Goal: Task Accomplishment & Management: Use online tool/utility

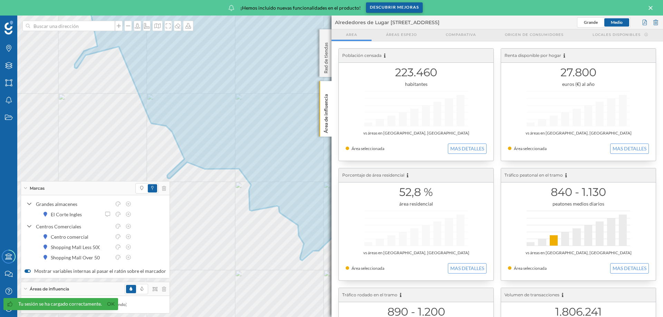
click at [392, 6] on div "Descubrir mejoras" at bounding box center [394, 7] width 57 height 10
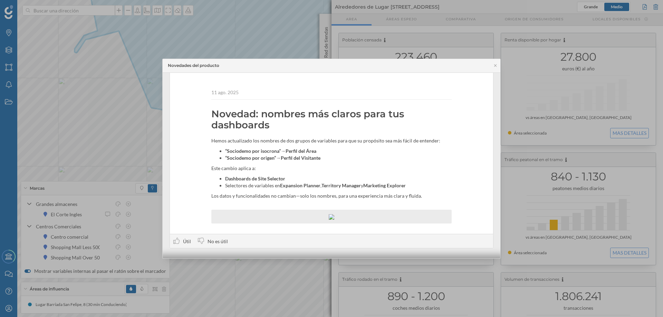
scroll to position [12, 0]
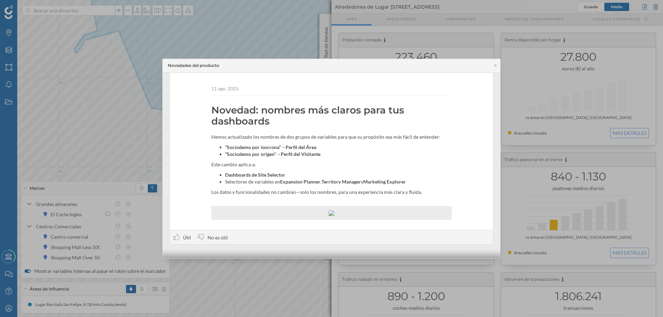
click at [497, 63] on div "Novedades del producto" at bounding box center [332, 66] width 338 height 14
drag, startPoint x: 494, startPoint y: 65, endPoint x: 363, endPoint y: 175, distance: 171.8
click at [494, 65] on icon at bounding box center [495, 66] width 5 height 4
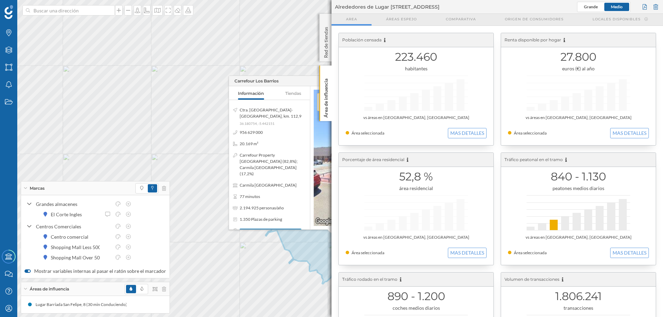
drag, startPoint x: 227, startPoint y: 119, endPoint x: 243, endPoint y: 137, distance: 24.2
click at [243, 137] on div "Ctra. Cádiz-Málaga, km. 112,9 36.180754, -5.442151 956 629 000 20.169 m² Carref…" at bounding box center [269, 165] width 81 height 130
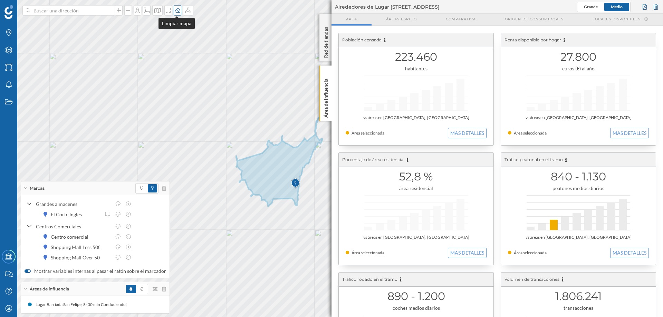
click at [175, 9] on icon at bounding box center [177, 11] width 7 height 6
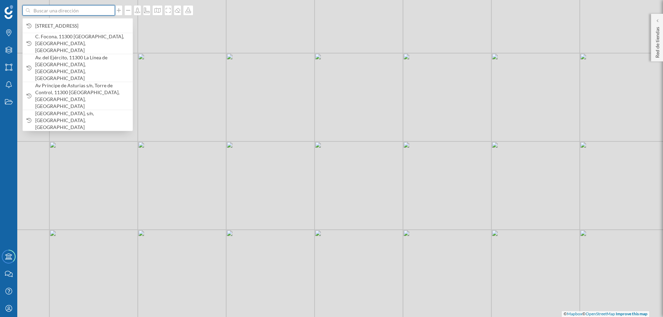
click at [86, 10] on input at bounding box center [68, 10] width 77 height 10
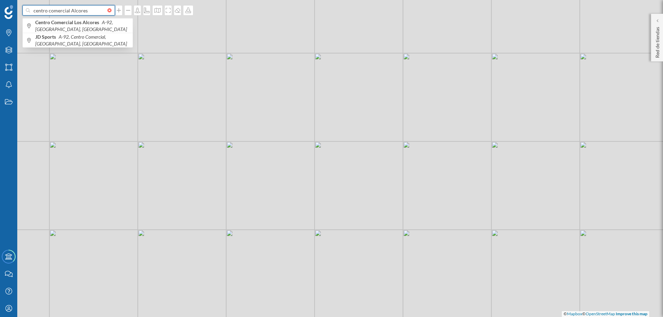
type input "centro comercial Alcores"
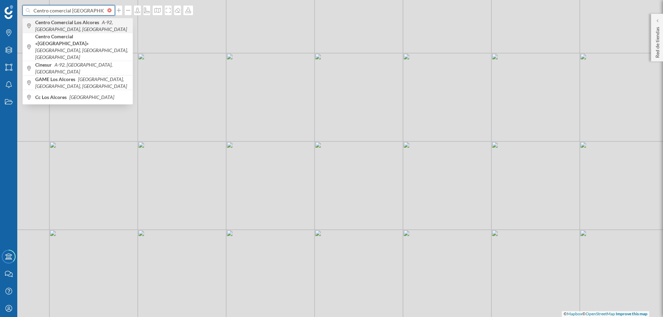
type input "Centro comercial Los Alc"
click at [63, 25] on b "Centro Comercial Los Alcores" at bounding box center [68, 22] width 66 height 6
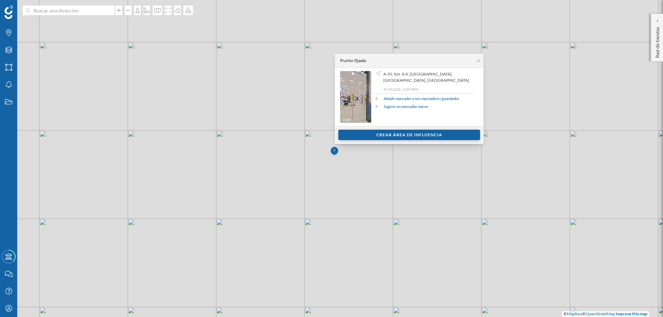
click at [416, 134] on div "Crear área de influencia" at bounding box center [409, 135] width 142 height 10
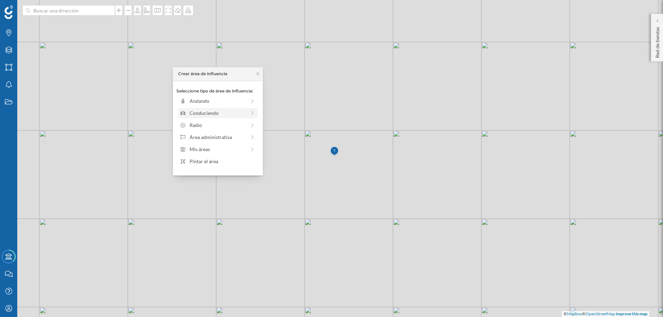
click at [201, 111] on div "Conduciendo" at bounding box center [218, 112] width 56 height 7
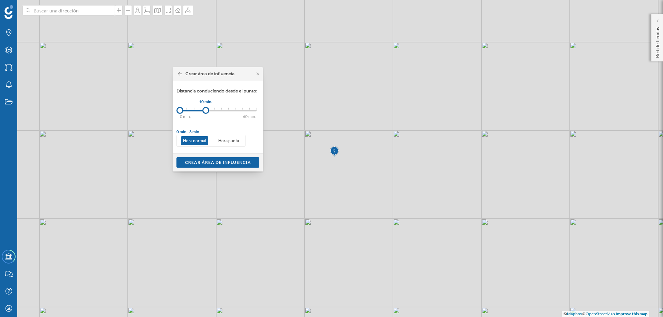
drag, startPoint x: 188, startPoint y: 112, endPoint x: 206, endPoint y: 111, distance: 18.0
click at [206, 111] on div at bounding box center [205, 110] width 7 height 7
click at [229, 162] on div "Crear área de influencia" at bounding box center [217, 162] width 83 height 10
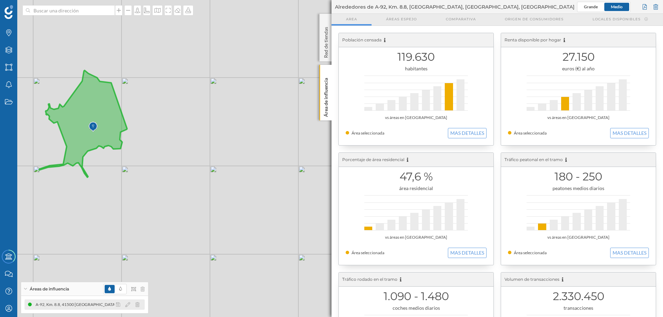
click at [29, 304] on icon at bounding box center [30, 305] width 4 height 4
click at [30, 303] on icon at bounding box center [30, 305] width 4 height 4
click at [113, 111] on icon at bounding box center [83, 123] width 88 height 107
click at [138, 305] on icon at bounding box center [137, 305] width 4 height 5
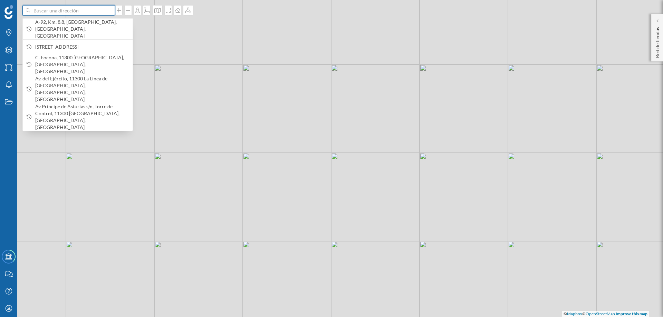
click at [83, 11] on input at bounding box center [68, 10] width 77 height 10
click at [83, 24] on span "A-92, Km. 8.8, [GEOGRAPHIC_DATA][PERSON_NAME], [GEOGRAPHIC_DATA], [GEOGRAPHIC_D…" at bounding box center [82, 29] width 94 height 21
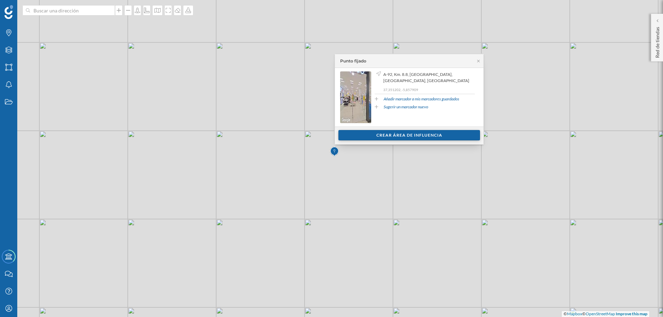
click at [404, 132] on div "Crear área de influencia" at bounding box center [409, 135] width 142 height 10
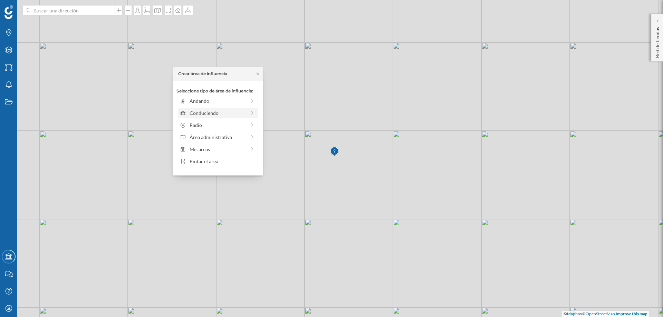
click at [218, 114] on div "Conduciendo" at bounding box center [218, 112] width 56 height 7
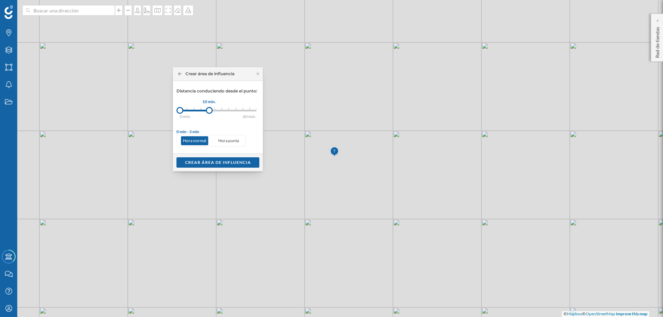
drag, startPoint x: 189, startPoint y: 111, endPoint x: 209, endPoint y: 107, distance: 20.5
click at [209, 107] on div at bounding box center [209, 110] width 7 height 7
click at [229, 160] on div "Crear área de influencia" at bounding box center [217, 162] width 83 height 10
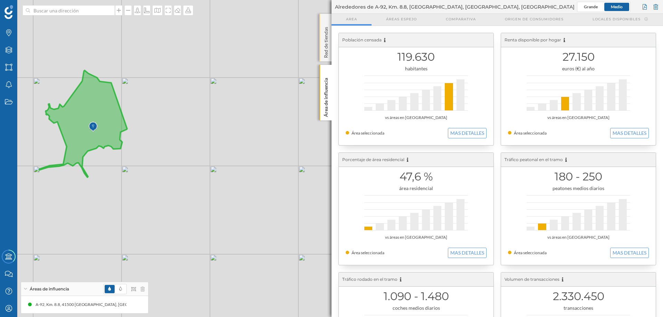
click at [327, 45] on p "Red de tiendas" at bounding box center [326, 41] width 7 height 34
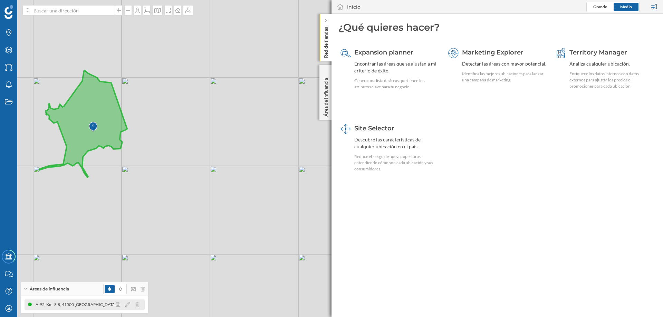
click at [29, 305] on icon at bounding box center [30, 305] width 4 height 4
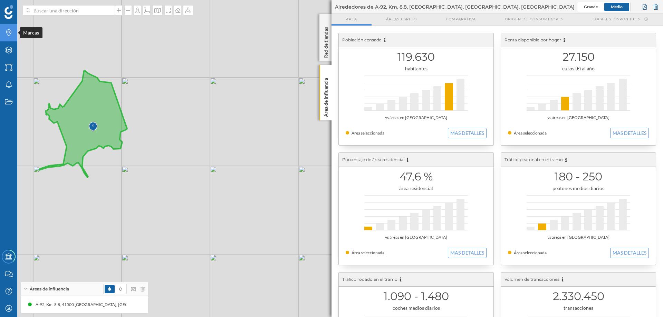
click at [8, 32] on icon at bounding box center [8, 32] width 5 height 7
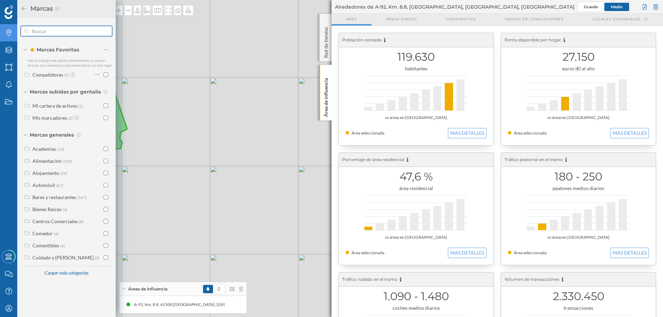
click at [52, 30] on input "text" at bounding box center [66, 31] width 76 height 14
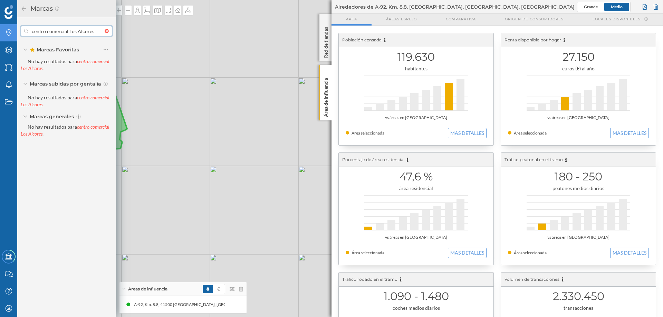
type input "centro comercial Los Alcores"
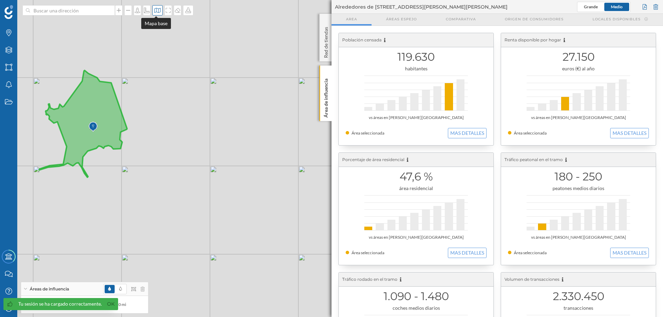
click at [156, 8] on icon at bounding box center [157, 11] width 7 height 6
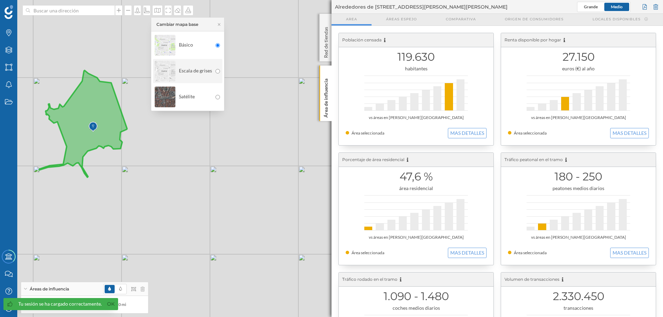
click at [172, 72] on img at bounding box center [165, 71] width 21 height 24
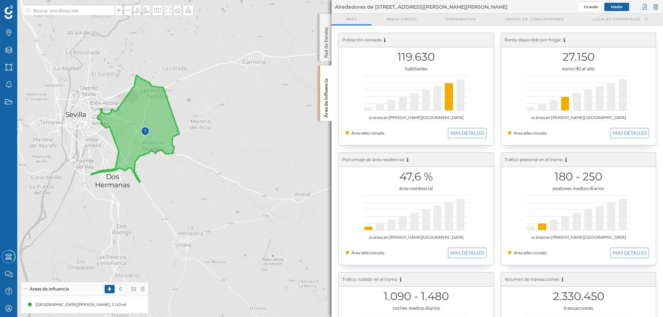
drag, startPoint x: 175, startPoint y: 115, endPoint x: 228, endPoint y: 119, distance: 52.4
click at [228, 119] on div "© Mapbox © OpenStreetMap Improve this map" at bounding box center [331, 158] width 663 height 317
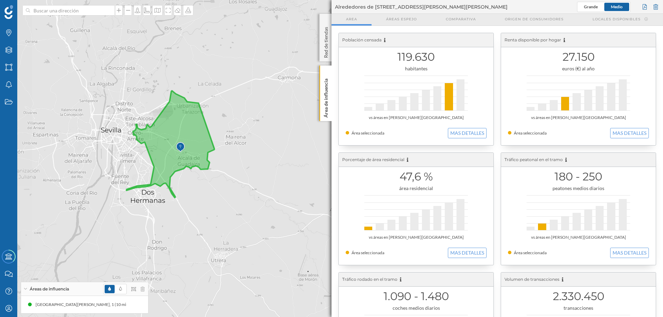
drag, startPoint x: 195, startPoint y: 98, endPoint x: 231, endPoint y: 114, distance: 38.5
click at [231, 114] on div "© Mapbox © OpenStreetMap Improve this map" at bounding box center [331, 158] width 663 height 317
click at [26, 289] on icon at bounding box center [25, 289] width 4 height 2
click at [25, 309] on icon at bounding box center [26, 308] width 2 height 3
click at [162, 141] on icon at bounding box center [170, 144] width 88 height 107
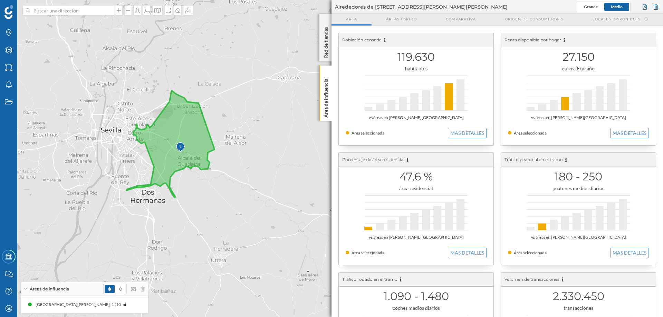
click at [181, 124] on icon at bounding box center [170, 144] width 88 height 107
click at [117, 304] on icon at bounding box center [118, 305] width 4 height 5
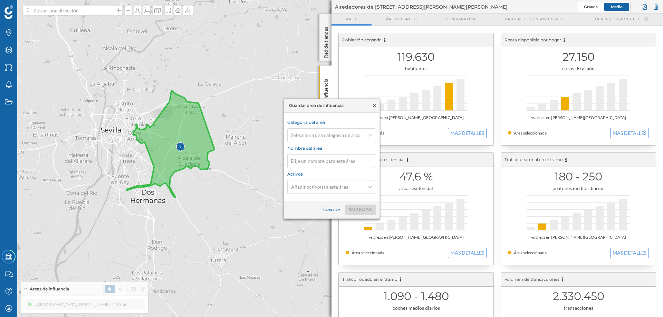
click at [375, 105] on icon at bounding box center [374, 106] width 5 height 4
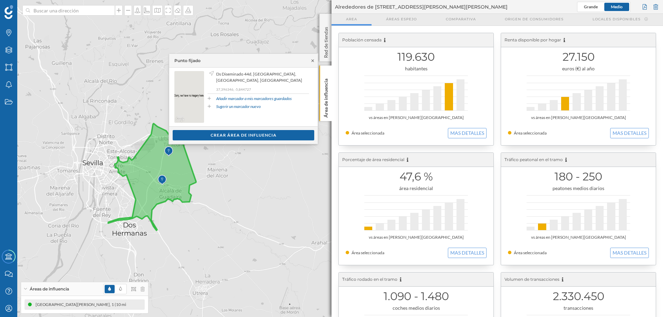
click at [311, 61] on icon at bounding box center [312, 61] width 5 height 4
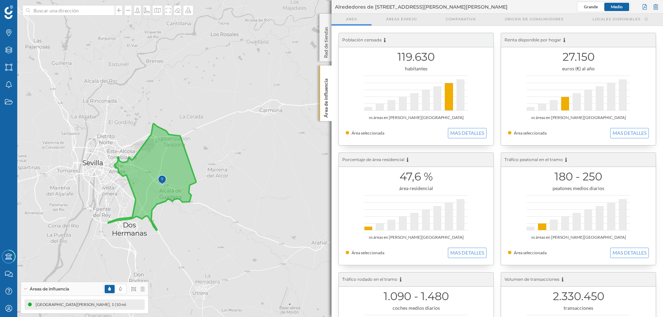
click at [177, 188] on icon at bounding box center [152, 177] width 88 height 107
click at [110, 288] on icon at bounding box center [109, 289] width 3 height 4
click at [120, 288] on icon at bounding box center [120, 289] width 3 height 4
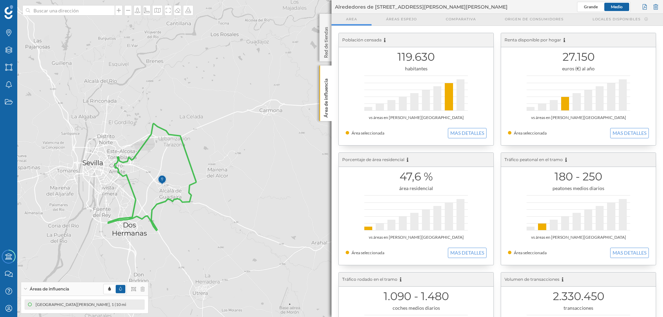
click at [190, 198] on icon at bounding box center [152, 177] width 88 height 107
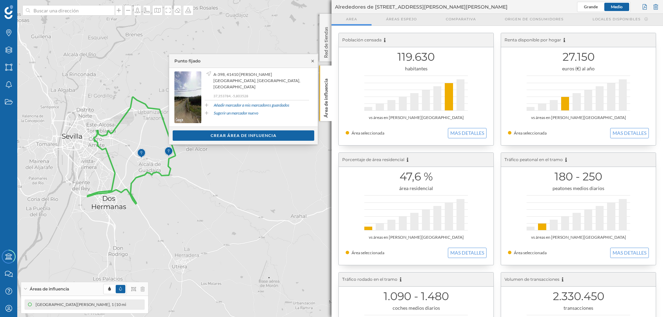
click at [313, 60] on icon at bounding box center [312, 61] width 5 height 4
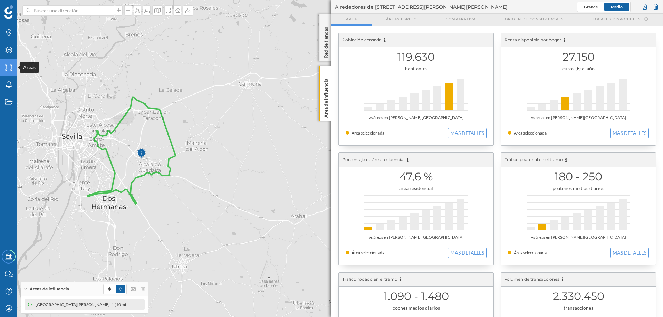
click at [8, 65] on icon "Áreas" at bounding box center [8, 67] width 9 height 7
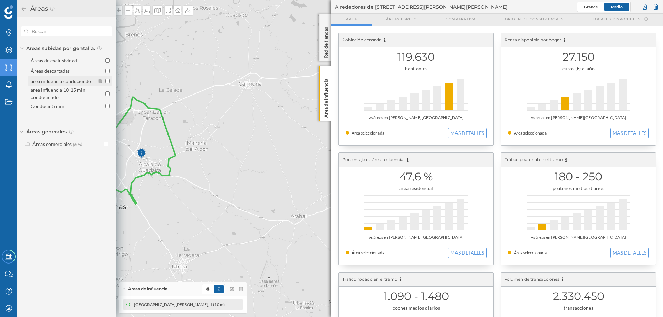
click at [108, 82] on input "area influencia conduciendo" at bounding box center [107, 81] width 4 height 4
checkbox input "true"
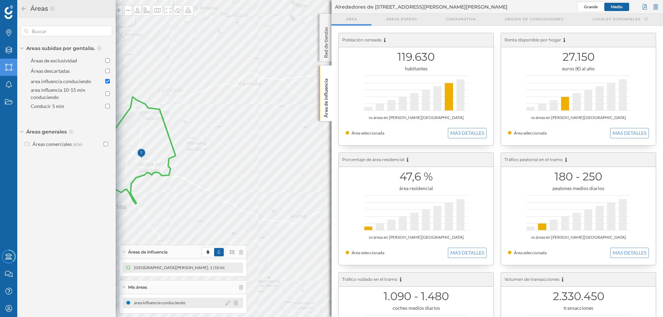
click at [183, 305] on div "area influencia conduciendo" at bounding box center [161, 303] width 55 height 7
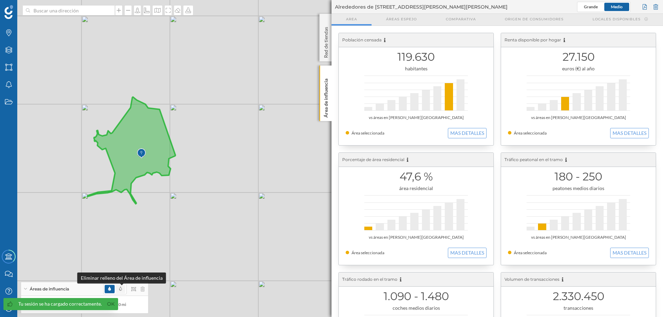
click at [119, 289] on icon at bounding box center [120, 289] width 3 height 4
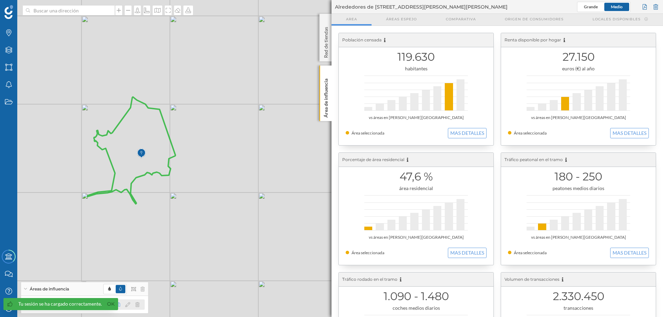
click at [118, 304] on icon at bounding box center [118, 305] width 4 height 5
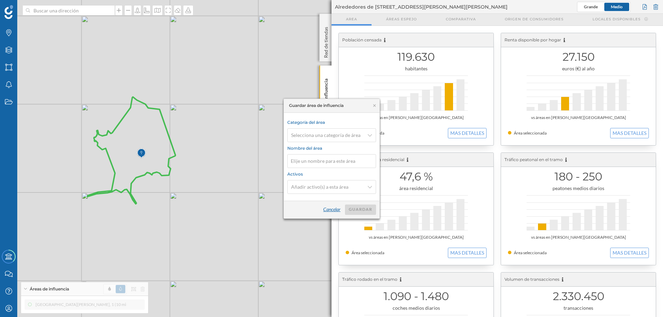
click at [330, 210] on div "Cancelar" at bounding box center [332, 210] width 26 height 10
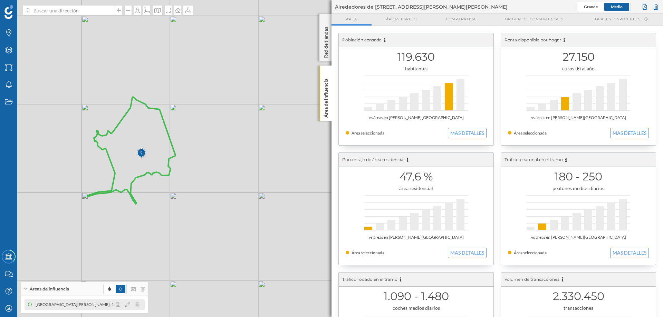
click at [37, 304] on div "[GEOGRAPHIC_DATA][PERSON_NAME], 1 (10 min Conduciendo)" at bounding box center [97, 304] width 123 height 7
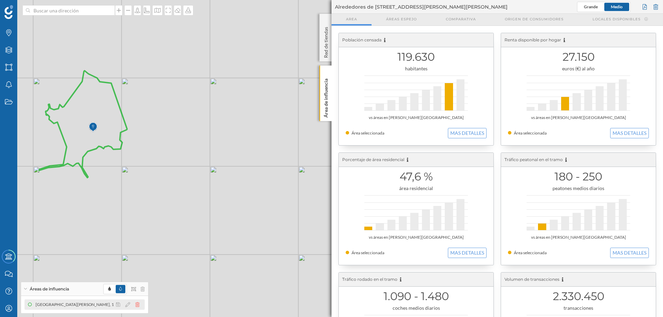
click at [138, 304] on icon at bounding box center [137, 305] width 4 height 5
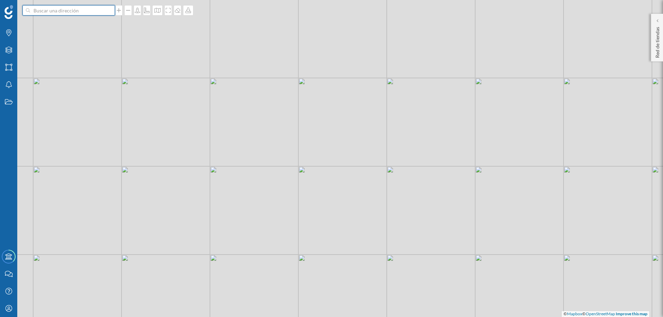
click at [89, 9] on input at bounding box center [68, 10] width 77 height 10
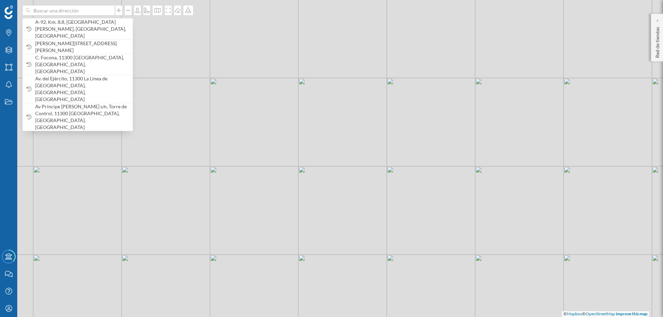
click at [42, 23] on span "A-92, Km. 8.8, [GEOGRAPHIC_DATA][PERSON_NAME], [GEOGRAPHIC_DATA], [GEOGRAPHIC_D…" at bounding box center [82, 29] width 94 height 21
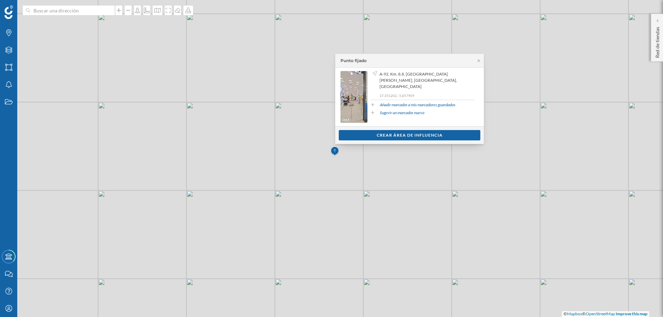
click at [456, 102] on link "Añadir marcador a mis marcadores guardados" at bounding box center [418, 105] width 76 height 6
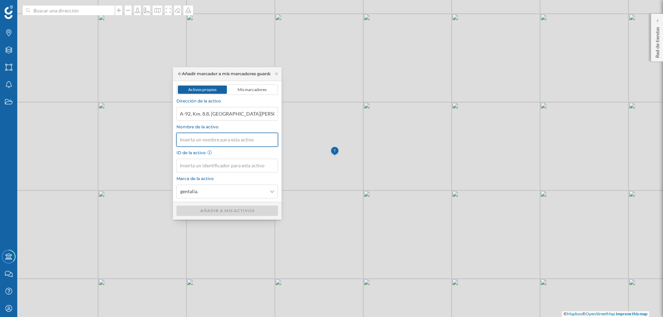
click at [258, 141] on input "Nombre de la activo" at bounding box center [227, 140] width 102 height 14
type input "Los Alcores"
click at [257, 89] on span "Mis marcadores" at bounding box center [252, 89] width 29 height 5
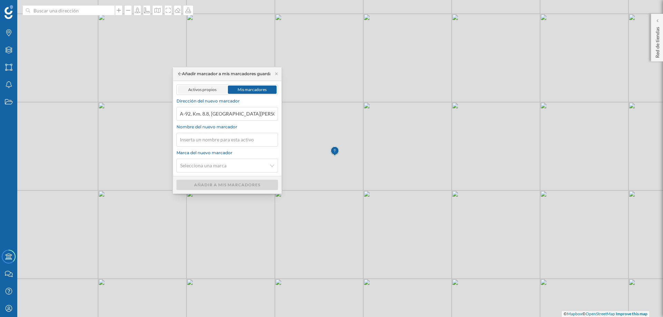
click at [186, 89] on span "Activos propios" at bounding box center [202, 90] width 49 height 8
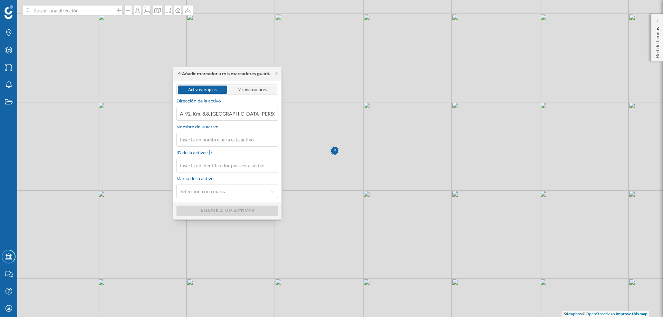
click at [247, 87] on span "Mis marcadores" at bounding box center [252, 89] width 29 height 5
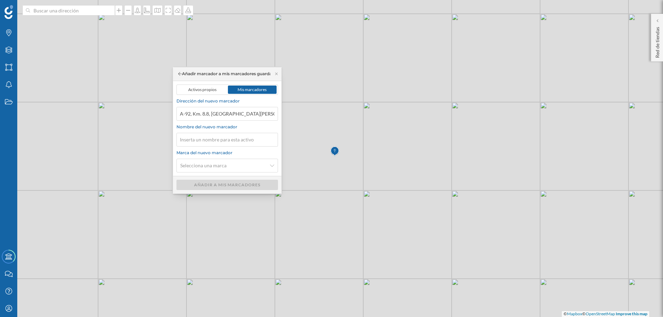
click at [241, 184] on div "Añadir a mis marcadores" at bounding box center [227, 185] width 102 height 10
click at [245, 188] on div "Añadir a mis marcadores" at bounding box center [227, 185] width 102 height 10
click at [262, 137] on input "Nombre del nuevo marcador" at bounding box center [227, 140] width 102 height 14
type input "Los Alcores"
click at [250, 165] on span "Selecciona una marca" at bounding box center [223, 165] width 86 height 7
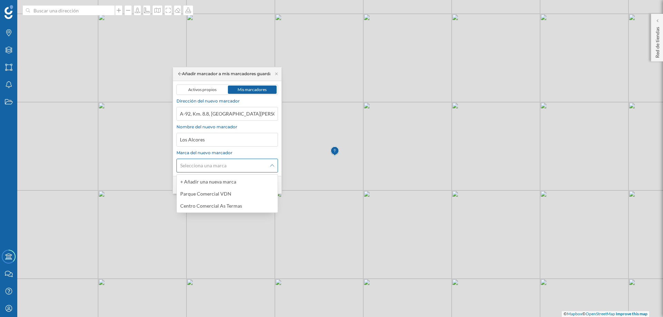
click at [230, 165] on span "Selecciona una marca" at bounding box center [223, 165] width 86 height 7
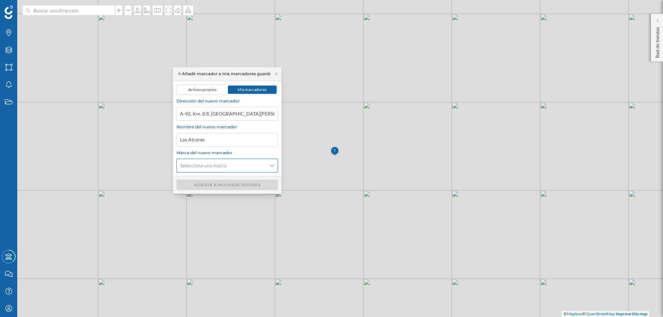
click at [269, 167] on div "Selecciona una marca" at bounding box center [227, 166] width 102 height 14
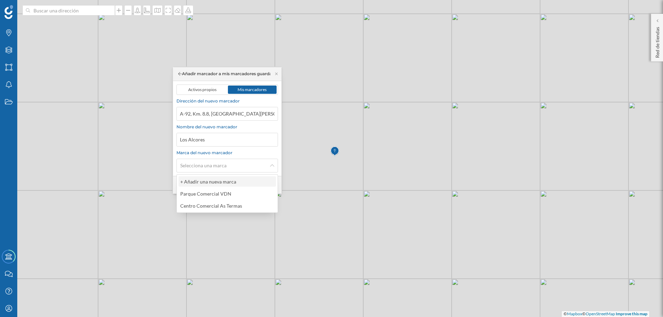
click at [201, 182] on div "+ Añadir una nueva marca" at bounding box center [208, 182] width 56 height 6
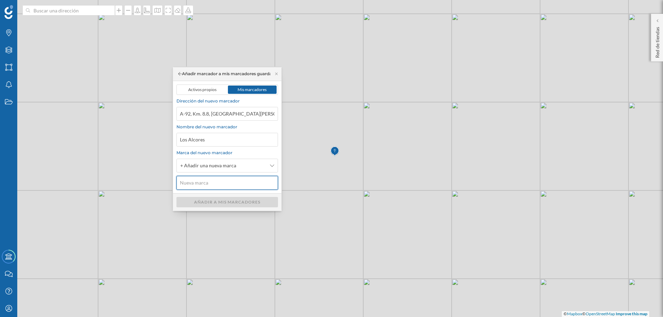
click at [215, 180] on input "text" at bounding box center [227, 183] width 102 height 14
type input "Centro Comercial"
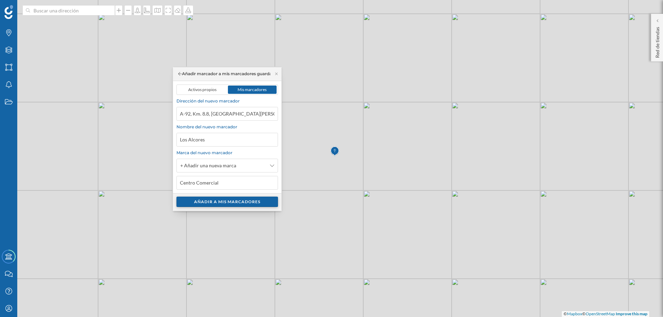
click at [253, 201] on div "Añadir a mis marcadores" at bounding box center [227, 202] width 102 height 10
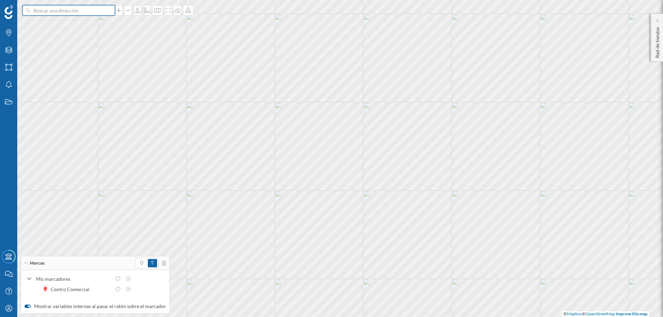
click at [88, 14] on input at bounding box center [68, 10] width 77 height 10
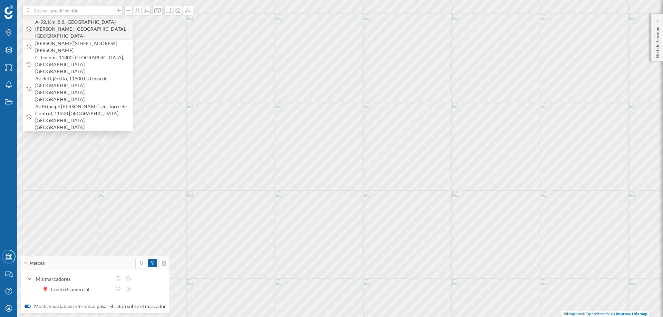
click at [84, 23] on span "A-92, Km. 8.8, [GEOGRAPHIC_DATA][PERSON_NAME], [GEOGRAPHIC_DATA], [GEOGRAPHIC_D…" at bounding box center [82, 29] width 94 height 21
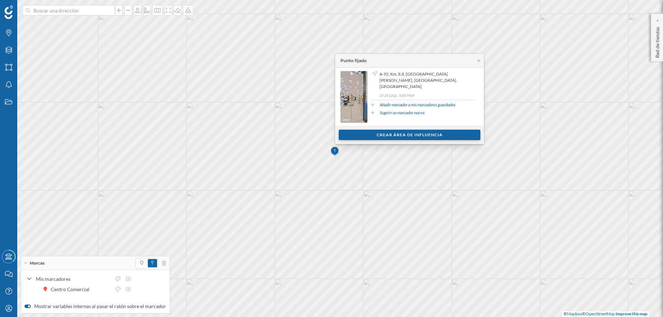
click at [421, 134] on div "Crear área de influencia" at bounding box center [410, 135] width 142 height 10
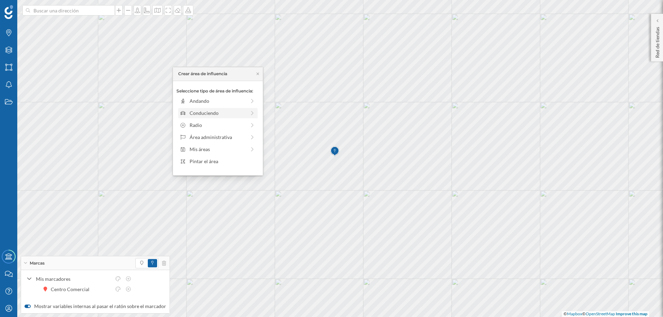
click at [199, 112] on div "Conduciendo" at bounding box center [218, 112] width 56 height 7
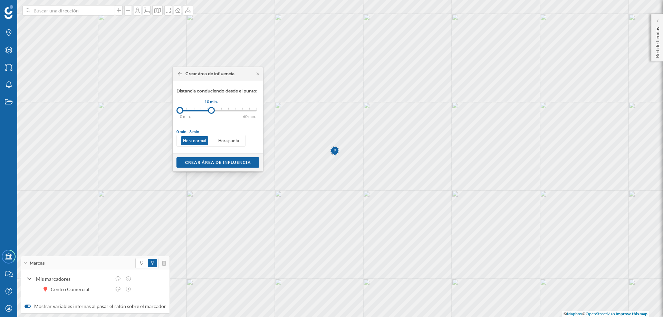
drag, startPoint x: 187, startPoint y: 112, endPoint x: 211, endPoint y: 112, distance: 24.5
click at [211, 112] on div at bounding box center [211, 110] width 7 height 7
click at [221, 163] on div "Crear área de influencia" at bounding box center [217, 162] width 83 height 10
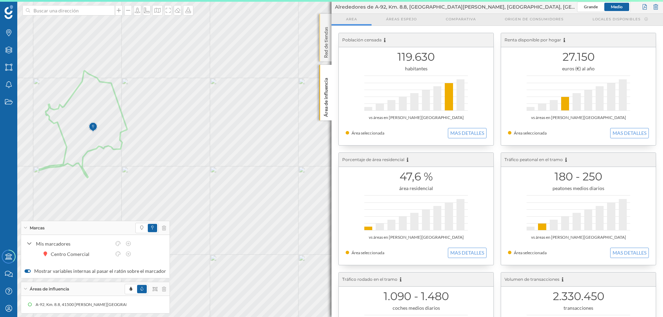
click at [328, 34] on p "Red de tiendas" at bounding box center [326, 41] width 7 height 34
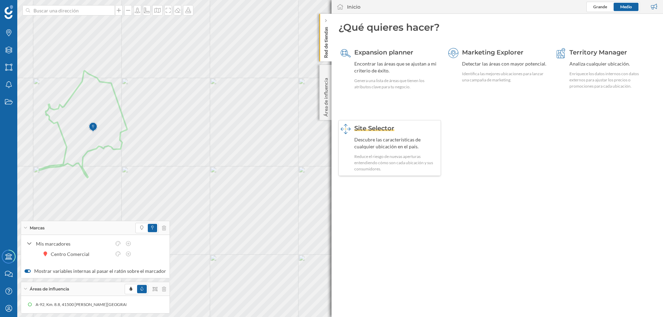
click at [367, 126] on span "Site Selector" at bounding box center [374, 129] width 40 height 8
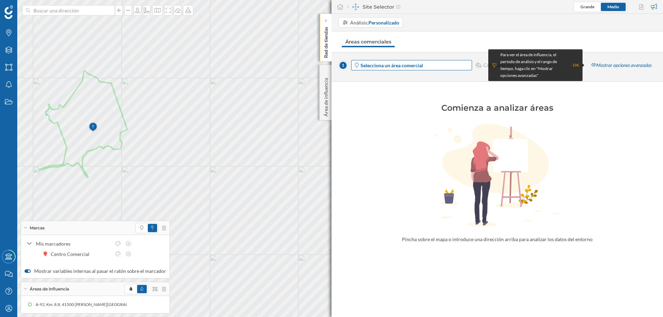
click at [430, 63] on span "Selecciona un área comercial" at bounding box center [416, 65] width 111 height 7
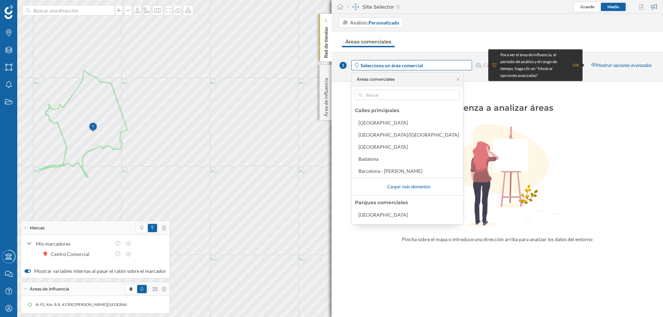
click at [426, 66] on span "Selecciona un área comercial" at bounding box center [416, 65] width 111 height 7
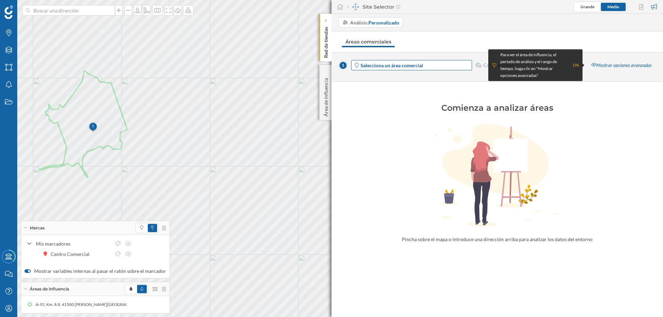
click at [420, 63] on strong "Selecciona un área comercial" at bounding box center [392, 66] width 63 height 6
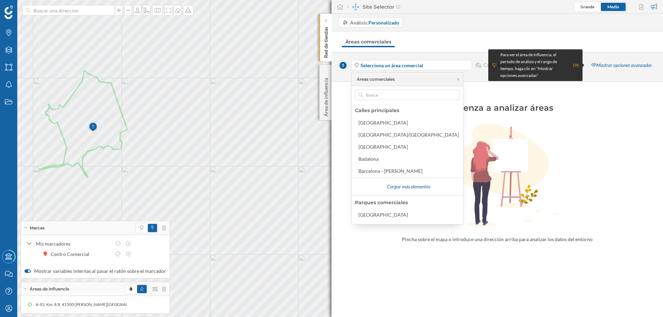
click at [95, 128] on img at bounding box center [93, 128] width 9 height 14
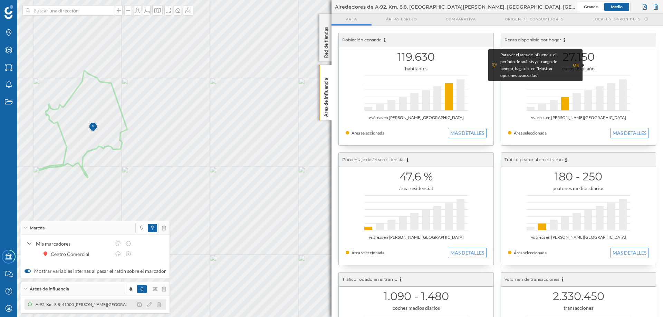
click at [49, 305] on div "A-92, Km. 8.8, 41500 [PERSON_NAME][GEOGRAPHIC_DATA], [GEOGRAPHIC_DATA], [GEOGRA…" at bounding box center [158, 304] width 245 height 7
drag, startPoint x: 50, startPoint y: 304, endPoint x: 36, endPoint y: 305, distance: 14.5
click at [279, 305] on div "A-92, Km. 8.8, 41500 Alcalá de Guadaíra, Sevilla, España (10 min Conduciendo)" at bounding box center [401, 304] width 245 height 7
click at [28, 303] on div "A-92, Km. 8.8, 41500 Alcalá de Guadaíra, Sevilla, España (10 min Conduciendo) A…" at bounding box center [78, 304] width 104 height 7
click at [48, 287] on span "Áreas de influencia" at bounding box center [49, 289] width 39 height 6
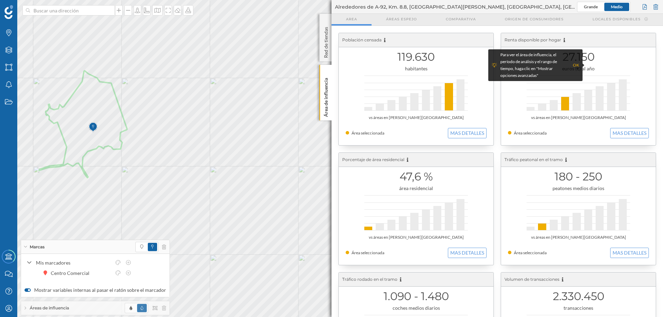
click at [36, 308] on span "Áreas de influencia" at bounding box center [49, 308] width 39 height 6
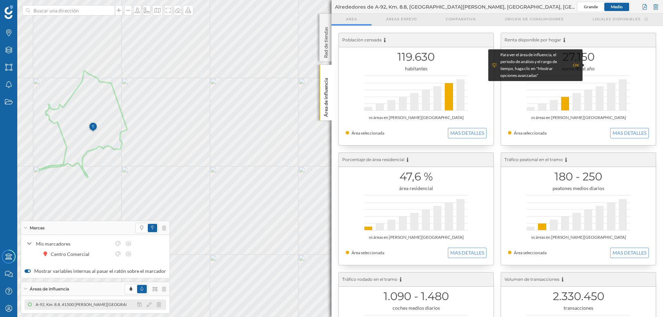
click at [30, 304] on icon at bounding box center [30, 305] width 4 height 4
click at [7, 256] on icon "Academy" at bounding box center [8, 256] width 9 height 7
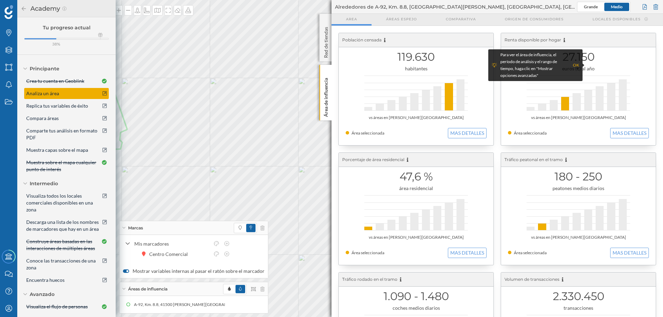
click at [48, 92] on span "Analiza un área" at bounding box center [42, 93] width 33 height 7
click at [577, 64] on div "OK" at bounding box center [576, 65] width 6 height 7
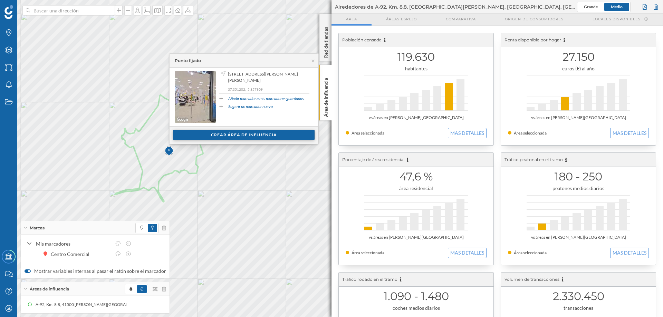
click at [232, 134] on div "Crear área de influencia" at bounding box center [244, 135] width 142 height 10
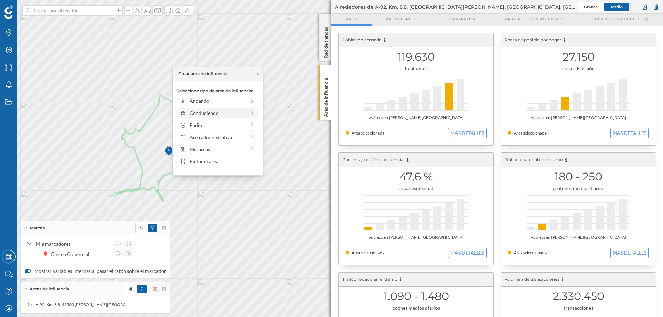
click at [202, 113] on div "Conduciendo" at bounding box center [218, 112] width 56 height 7
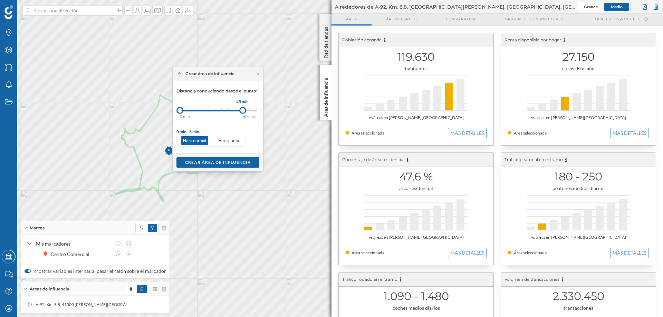
drag, startPoint x: 188, startPoint y: 112, endPoint x: 243, endPoint y: 112, distance: 55.6
click at [243, 112] on div at bounding box center [242, 110] width 7 height 7
drag, startPoint x: 180, startPoint y: 111, endPoint x: 213, endPoint y: 111, distance: 33.2
click at [209, 112] on div at bounding box center [209, 110] width 7 height 7
drag, startPoint x: 245, startPoint y: 109, endPoint x: 228, endPoint y: 107, distance: 16.7
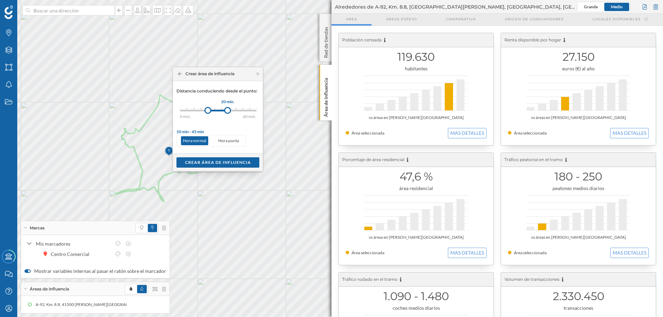
click at [228, 107] on div at bounding box center [227, 110] width 7 height 7
click at [221, 161] on div "Crear área de influencia" at bounding box center [217, 162] width 83 height 10
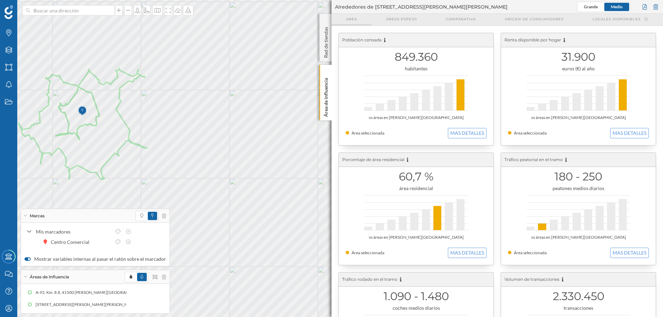
click at [348, 20] on span "Area" at bounding box center [351, 19] width 11 height 5
click at [405, 17] on span "Áreas espejo" at bounding box center [401, 19] width 31 height 5
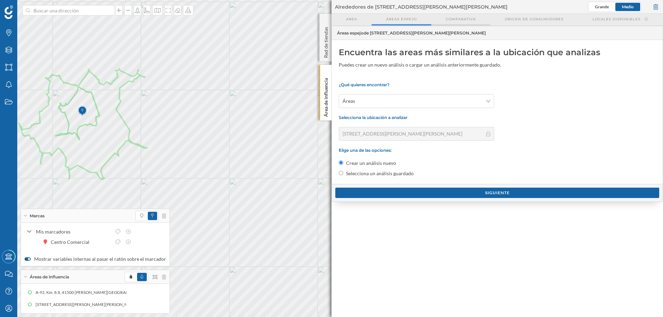
click at [463, 18] on span "Comparativa" at bounding box center [461, 19] width 30 height 5
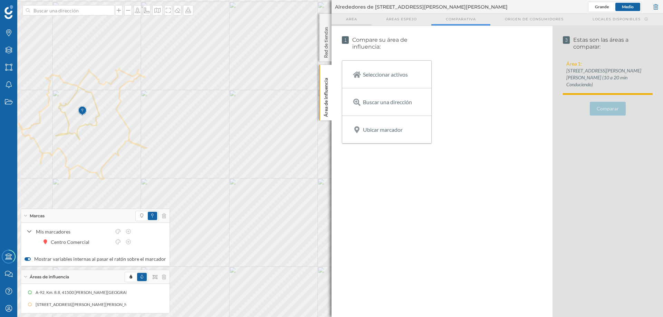
click at [346, 20] on span "Area" at bounding box center [351, 19] width 11 height 5
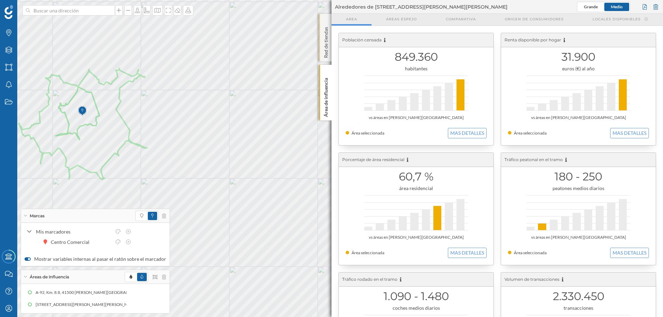
click at [328, 43] on p "Red de tiendas" at bounding box center [326, 41] width 7 height 34
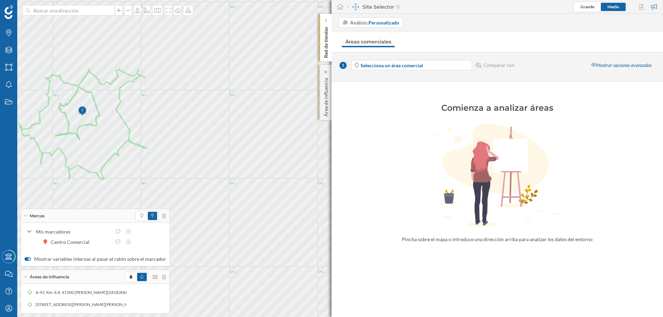
click at [325, 95] on p "Área de influencia" at bounding box center [326, 95] width 7 height 41
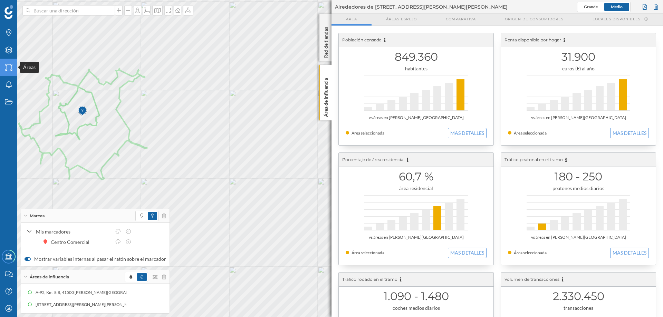
click at [9, 65] on icon at bounding box center [8, 67] width 7 height 7
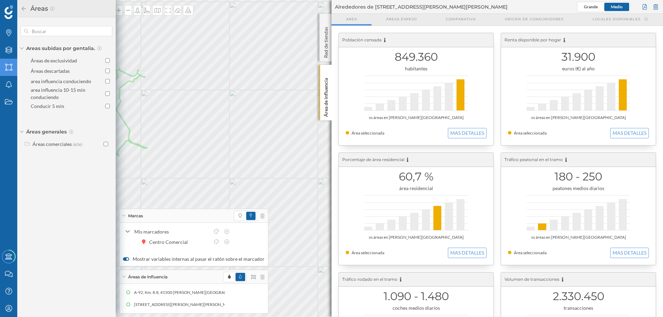
click at [2, 155] on div "Marcas Capas Áreas Notificaciones Estados" at bounding box center [8, 124] width 17 height 248
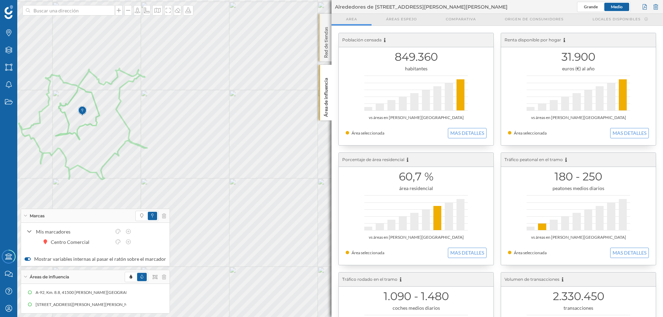
drag, startPoint x: 347, startPoint y: 58, endPoint x: 327, endPoint y: 35, distance: 31.1
drag, startPoint x: 327, startPoint y: 35, endPoint x: 322, endPoint y: 85, distance: 50.7
click at [326, 71] on icon at bounding box center [325, 71] width 5 height 3
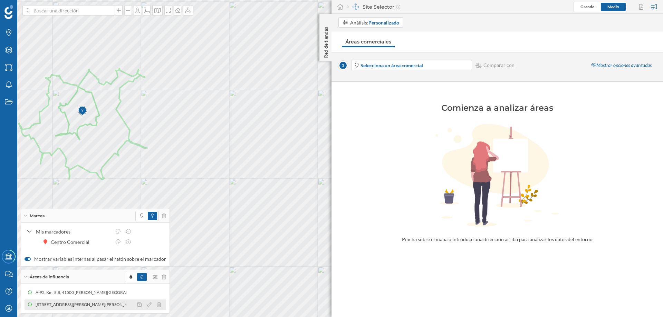
drag, startPoint x: 76, startPoint y: 292, endPoint x: 75, endPoint y: 304, distance: 12.2
drag, startPoint x: 75, startPoint y: 304, endPoint x: 133, endPoint y: 308, distance: 58.2
click at [136, 308] on div at bounding box center [151, 305] width 31 height 8
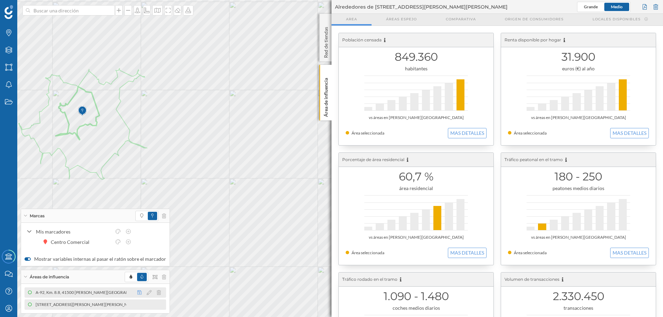
click at [137, 291] on icon at bounding box center [139, 293] width 4 height 4
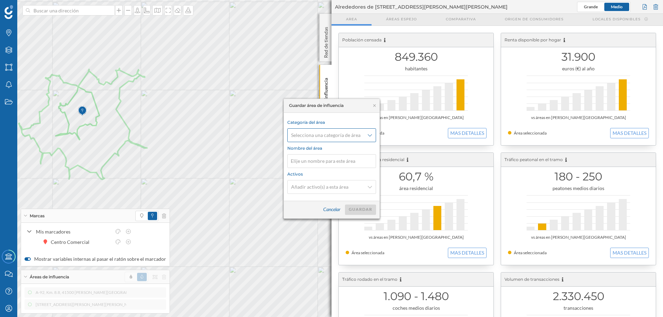
click at [369, 133] on icon at bounding box center [370, 135] width 4 height 5
click at [375, 105] on icon at bounding box center [374, 106] width 5 height 4
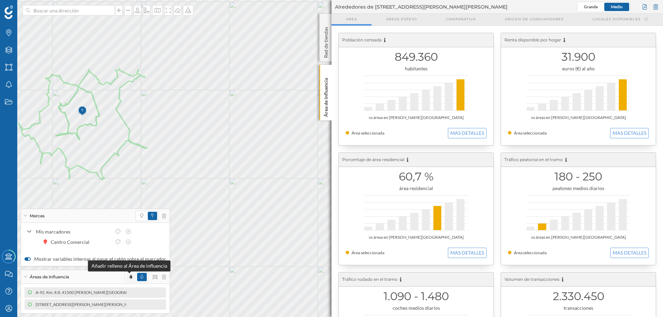
click at [130, 277] on icon at bounding box center [131, 277] width 3 height 4
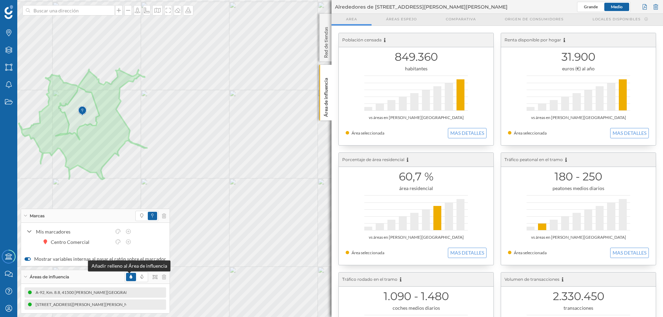
click at [130, 277] on icon at bounding box center [131, 277] width 3 height 4
click at [141, 274] on span at bounding box center [142, 277] width 3 height 6
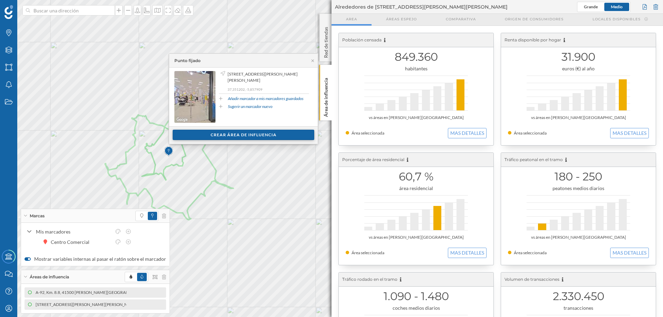
click at [252, 135] on div "Crear área de influencia" at bounding box center [244, 135] width 142 height 10
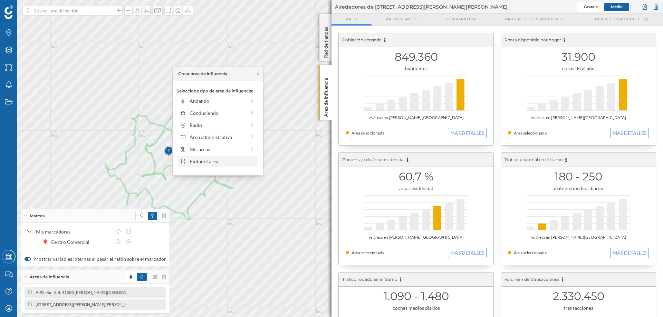
click at [200, 160] on div "Pintar el área" at bounding box center [223, 161] width 66 height 7
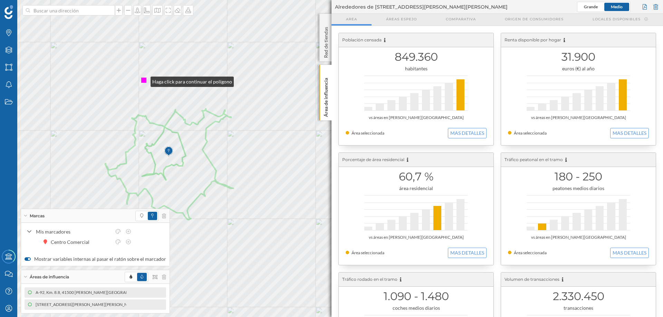
click at [144, 80] on div at bounding box center [143, 80] width 5 height 5
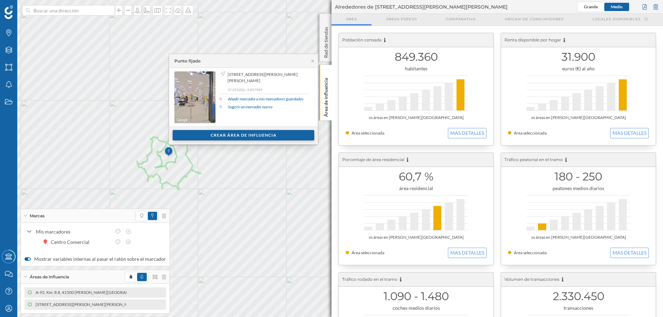
click at [231, 133] on div "Crear área de influencia" at bounding box center [244, 135] width 142 height 10
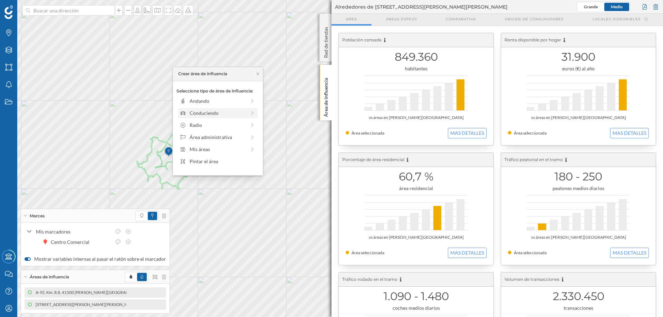
click at [202, 113] on div "Conduciendo" at bounding box center [218, 112] width 56 height 7
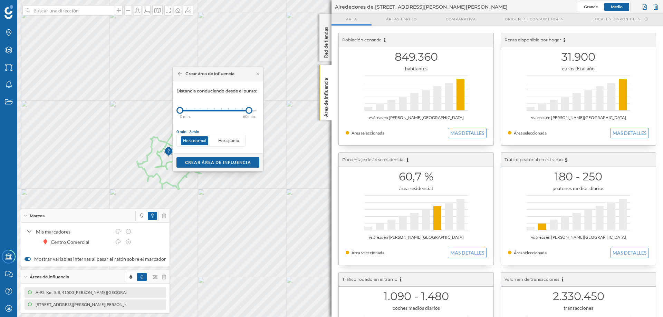
drag, startPoint x: 189, startPoint y: 111, endPoint x: 209, endPoint y: 111, distance: 20.7
click at [249, 111] on div at bounding box center [249, 110] width 7 height 7
drag, startPoint x: 177, startPoint y: 111, endPoint x: 229, endPoint y: 110, distance: 51.8
click at [229, 110] on div at bounding box center [228, 110] width 7 height 7
drag, startPoint x: 249, startPoint y: 109, endPoint x: 236, endPoint y: 108, distance: 13.5
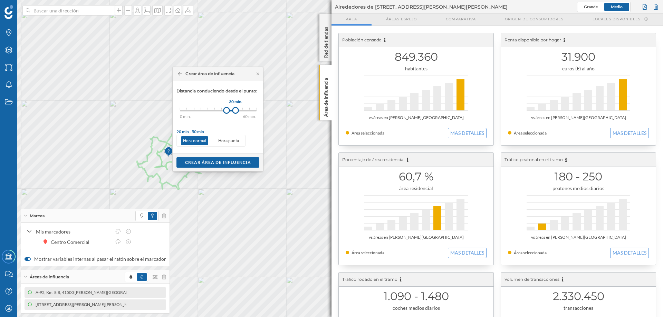
click at [236, 108] on div at bounding box center [235, 110] width 7 height 7
click at [215, 165] on div "Crear área de influencia" at bounding box center [217, 162] width 83 height 10
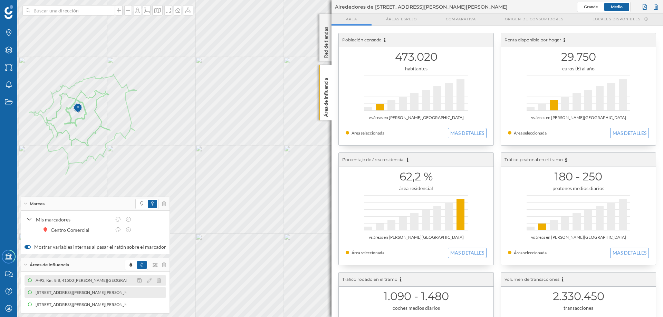
click at [281, 280] on div "A-92, Km. 8.8, 41500 Alcalá de Guadaíra, Sevilla, España (10 min Conduciendo)" at bounding box center [403, 280] width 245 height 7
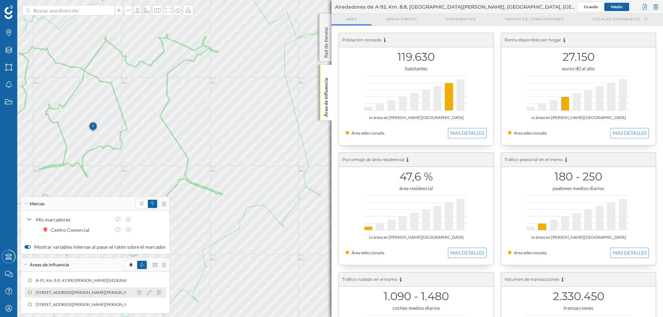
click at [79, 291] on div "Avenida Príncipe De Asturias 1, 41500 Alcalá de Guadaíra, Seville, Spain (10 a …" at bounding box center [81, 292] width 91 height 7
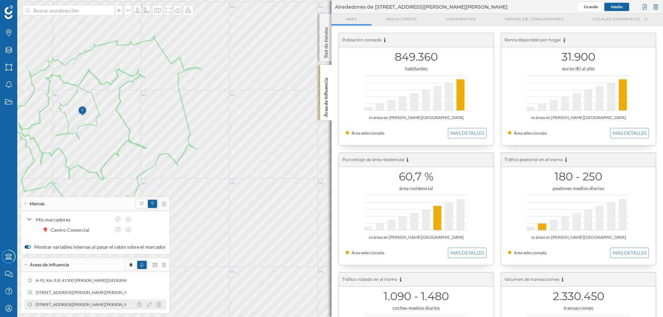
click at [70, 303] on div "Avenida Príncipe De Asturias 1, 41500 Alcalá de Guadaíra, Seville, Spain (20 a …" at bounding box center [113, 304] width 155 height 7
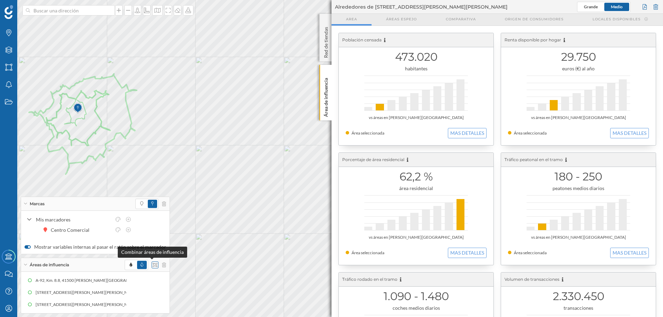
click at [153, 263] on icon at bounding box center [155, 265] width 5 height 5
click at [167, 223] on div "Unión" at bounding box center [169, 225] width 35 height 7
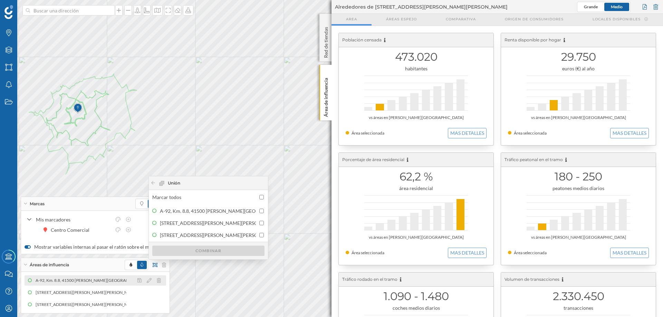
click at [88, 277] on div "A-92, Km. 8.8, 41500 Alcalá de Guadaíra, Sevilla, España (10 min Conduciendo)" at bounding box center [157, 280] width 245 height 7
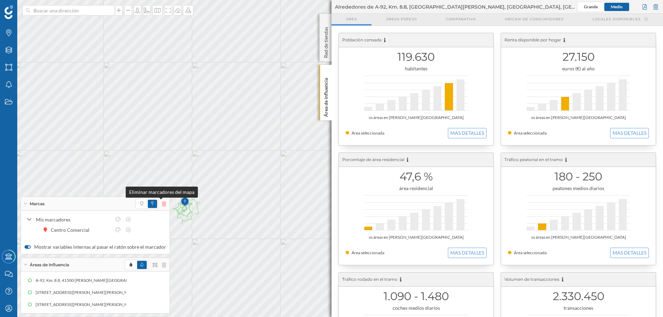
click at [162, 204] on icon at bounding box center [164, 204] width 4 height 5
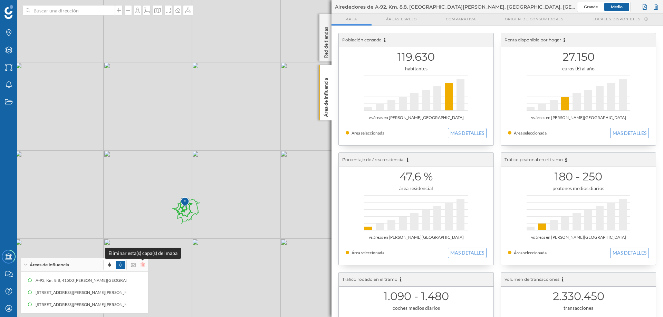
click at [142, 264] on icon at bounding box center [143, 265] width 4 height 5
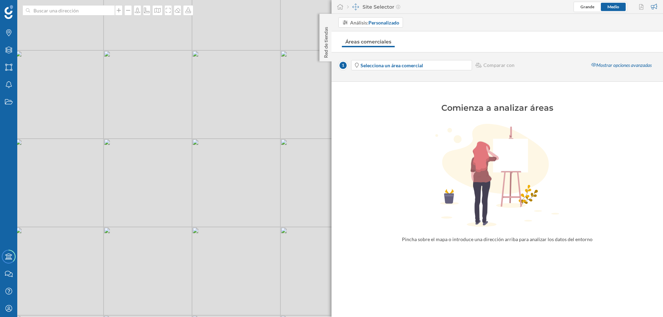
click at [377, 7] on div "Site Selector" at bounding box center [373, 6] width 53 height 7
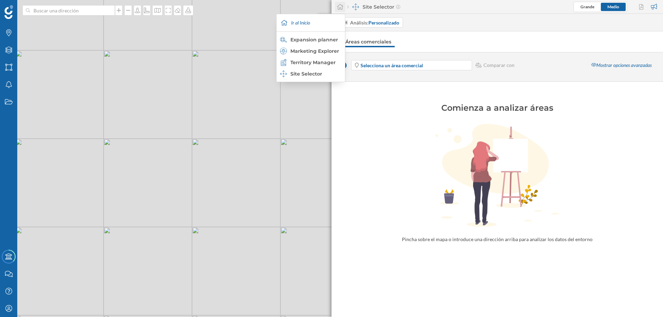
click at [340, 5] on icon at bounding box center [340, 7] width 7 height 6
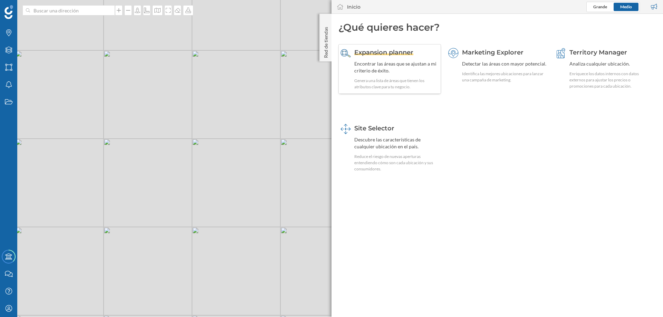
click at [390, 50] on span "Expansion planner" at bounding box center [383, 53] width 59 height 8
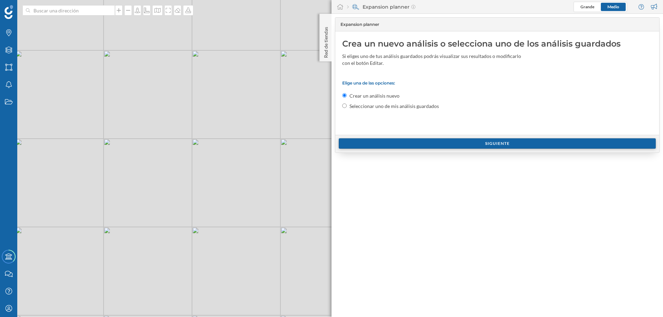
click at [501, 141] on div "Siguiente" at bounding box center [497, 143] width 317 height 10
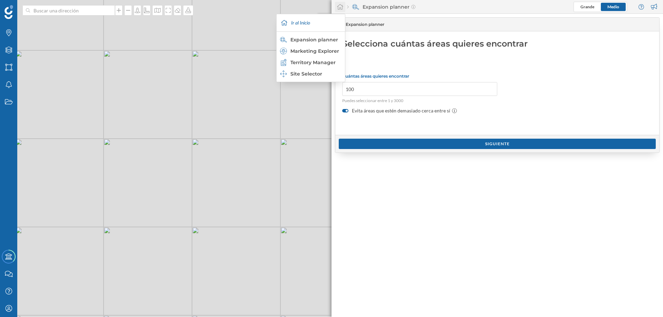
click at [340, 7] on icon at bounding box center [340, 7] width 7 height 6
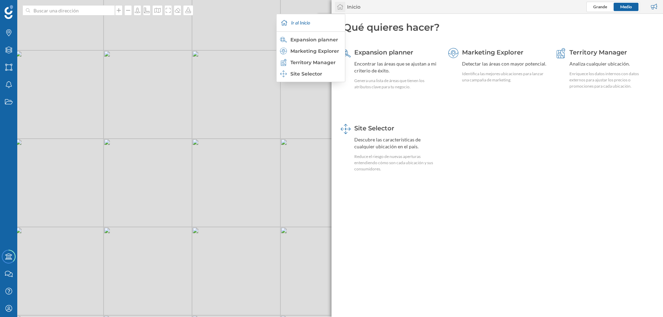
click at [342, 6] on icon at bounding box center [340, 7] width 7 height 6
click at [339, 7] on icon at bounding box center [340, 7] width 7 height 6
click at [303, 61] on div "Territory Manager" at bounding box center [310, 62] width 61 height 7
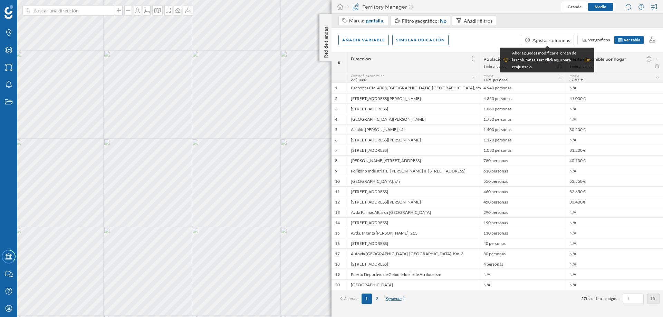
click at [399, 297] on div "Siguiente" at bounding box center [396, 299] width 29 height 10
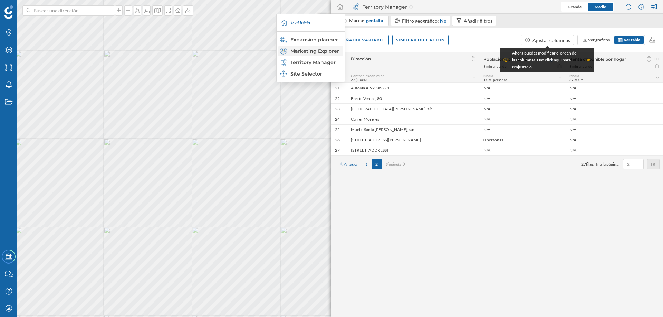
click at [314, 50] on div "Marketing Explorer" at bounding box center [310, 51] width 61 height 7
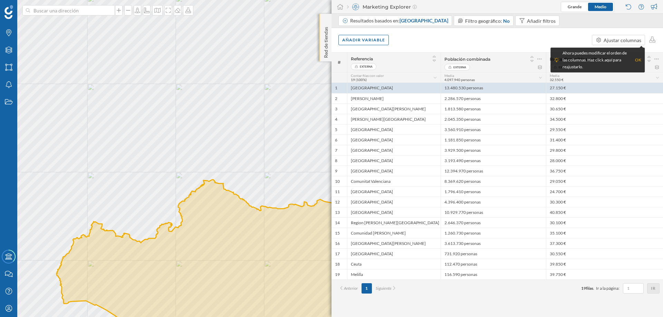
click at [322, 50] on div "Red de tiendas" at bounding box center [325, 38] width 12 height 48
click at [339, 6] on icon at bounding box center [340, 7] width 6 height 6
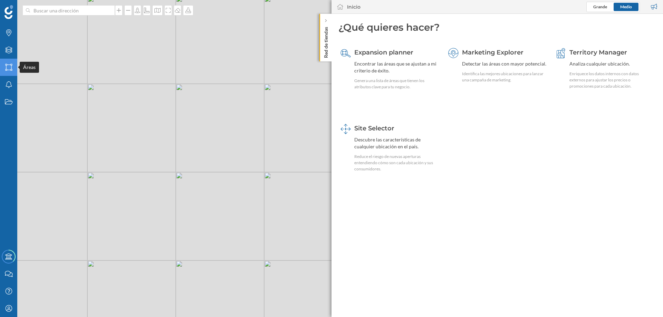
click at [8, 65] on icon "Áreas" at bounding box center [8, 67] width 9 height 7
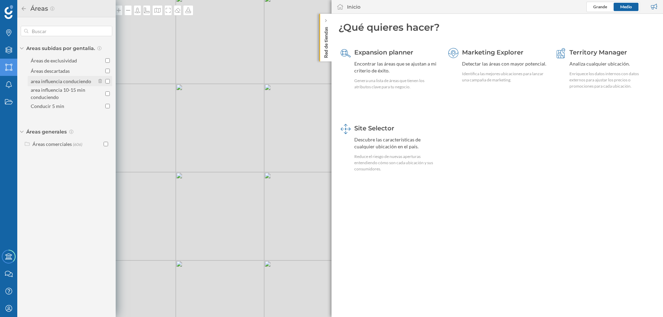
click at [86, 80] on div "area influencia conduciendo" at bounding box center [61, 81] width 60 height 6
click at [105, 80] on input "area influencia conduciendo" at bounding box center [107, 81] width 4 height 4
checkbox input "true"
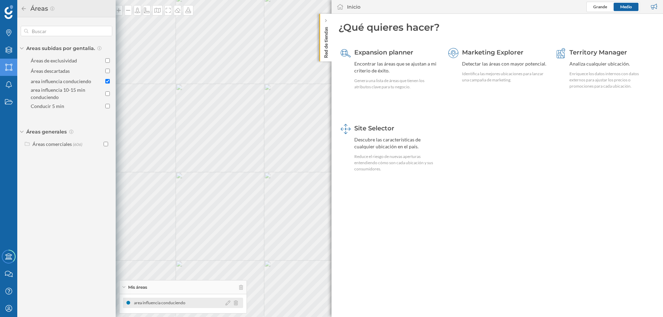
click at [174, 302] on div "area influencia conduciendo" at bounding box center [161, 303] width 55 height 7
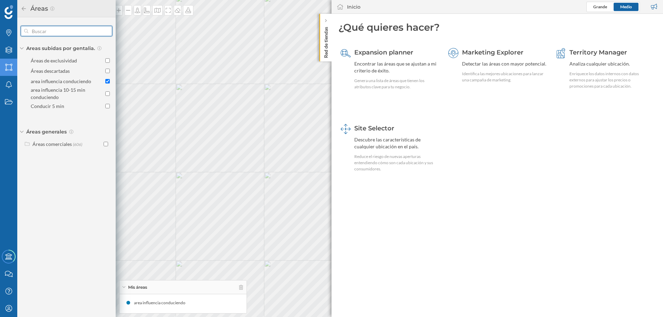
click at [60, 31] on input "text" at bounding box center [66, 31] width 76 height 14
type input "Los Alcores"
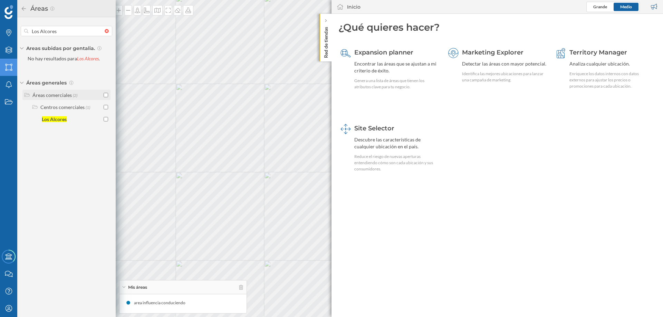
click at [106, 94] on input "checkbox" at bounding box center [106, 95] width 4 height 4
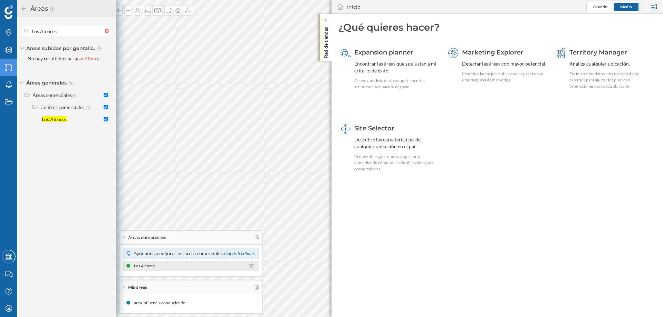
click at [147, 266] on div "Los Alcores" at bounding box center [146, 266] width 24 height 7
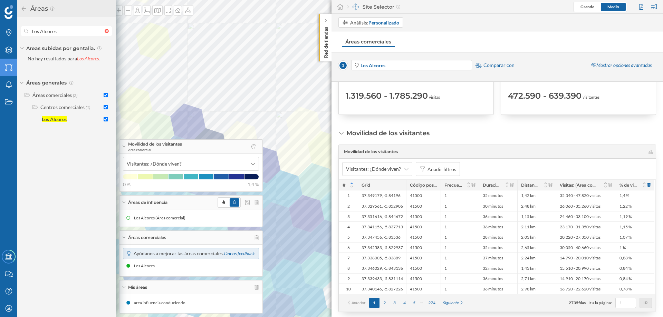
scroll to position [138, 0]
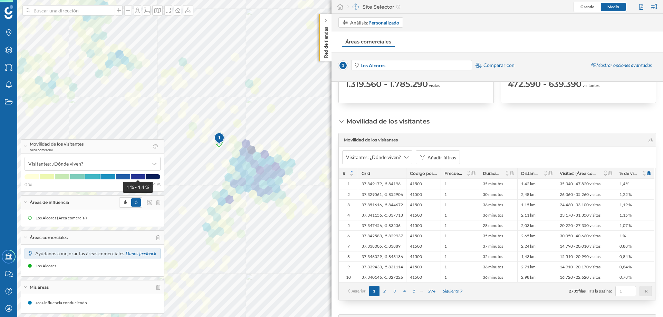
click at [138, 176] on span at bounding box center [138, 176] width 15 height 5
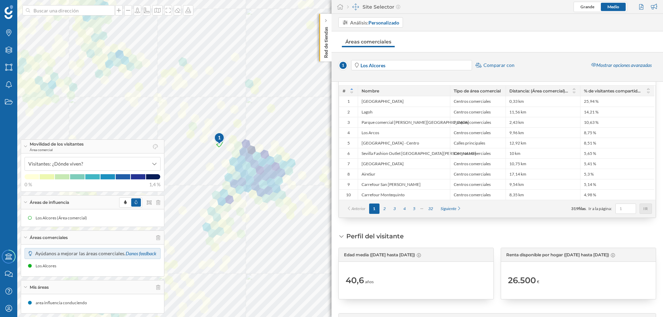
scroll to position [559, 0]
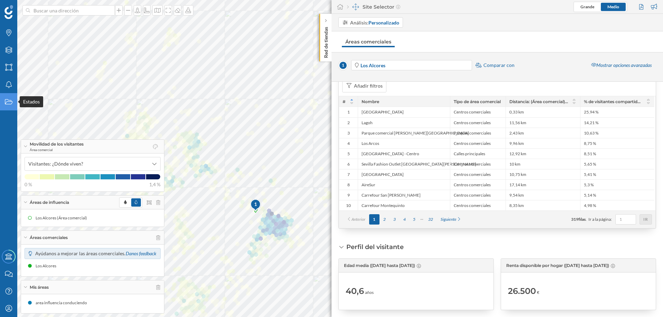
click at [7, 100] on icon "Estados" at bounding box center [8, 101] width 9 height 7
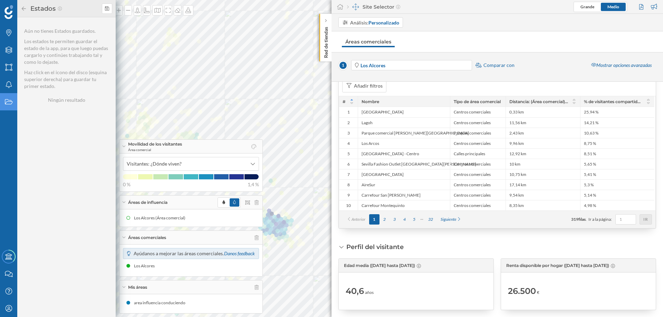
click at [23, 6] on icon at bounding box center [24, 8] width 6 height 5
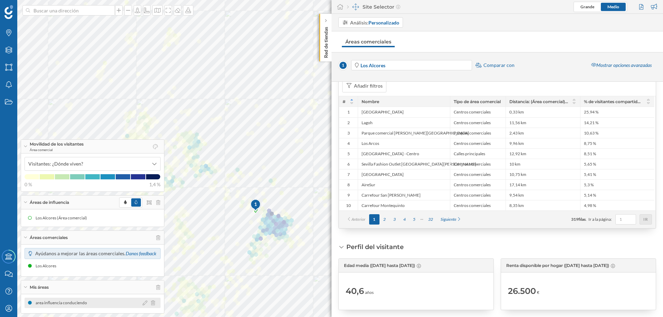
click at [66, 303] on div "area influencia conduciendo" at bounding box center [63, 303] width 55 height 7
click at [144, 302] on icon at bounding box center [145, 303] width 5 height 5
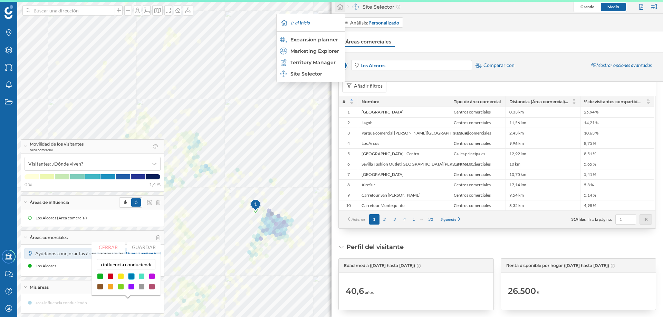
scroll to position [0, 0]
click at [338, 5] on icon at bounding box center [340, 7] width 7 height 6
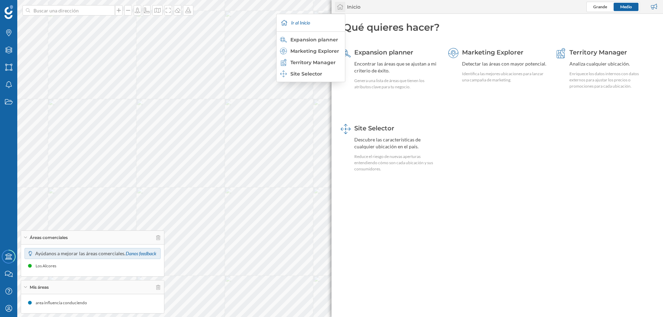
click at [339, 7] on icon at bounding box center [340, 7] width 7 height 6
click at [289, 22] on div "Ir al Inicio" at bounding box center [310, 22] width 65 height 17
click at [326, 43] on p "Red de tiendas" at bounding box center [326, 41] width 7 height 34
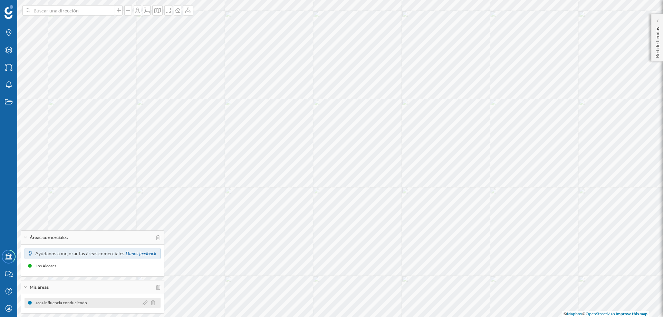
click at [61, 303] on div "area influencia conduciendo" at bounding box center [63, 303] width 55 height 7
click at [145, 301] on icon at bounding box center [145, 303] width 5 height 5
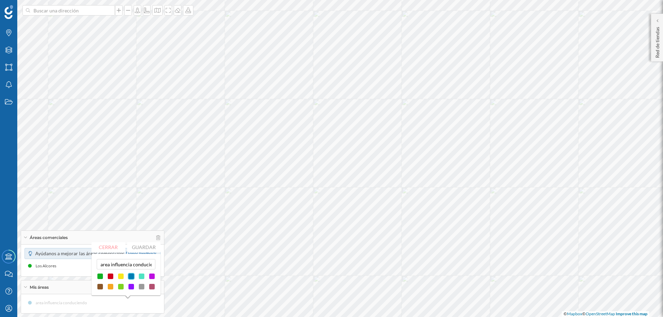
click at [130, 276] on div at bounding box center [131, 276] width 7 height 7
click at [39, 285] on span "Mis áreas" at bounding box center [39, 288] width 19 height 6
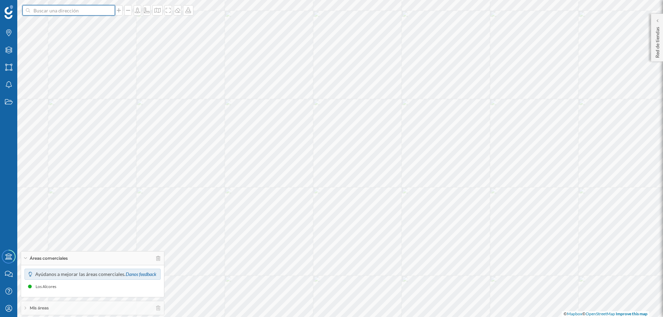
click at [97, 8] on input at bounding box center [68, 10] width 77 height 10
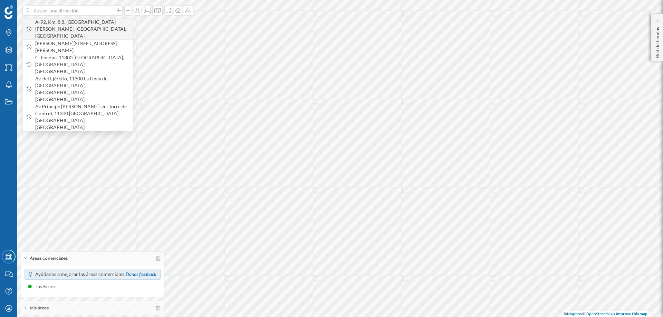
click at [80, 22] on span "A-92, Km. 8.8, 41500 Alcalá de Guadaíra, Sevilla, España" at bounding box center [82, 29] width 94 height 21
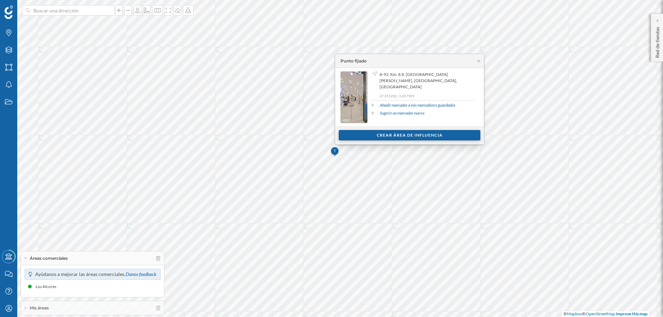
click at [439, 133] on div "Crear área de influencia" at bounding box center [410, 135] width 142 height 10
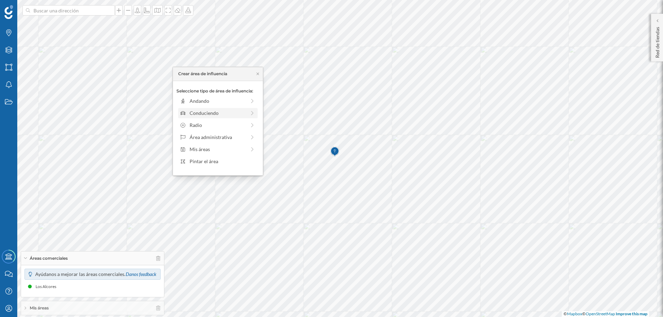
click at [199, 112] on div "Conduciendo" at bounding box center [218, 112] width 56 height 7
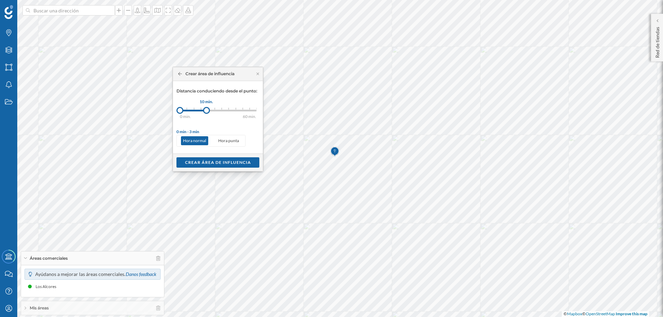
drag, startPoint x: 189, startPoint y: 112, endPoint x: 207, endPoint y: 111, distance: 17.6
click at [207, 111] on div at bounding box center [206, 110] width 7 height 7
click at [229, 162] on div "Crear área de influencia" at bounding box center [217, 162] width 83 height 10
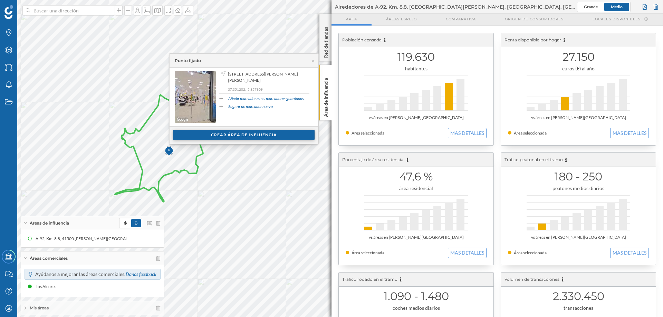
click at [263, 135] on div "Crear área de influencia" at bounding box center [244, 135] width 142 height 10
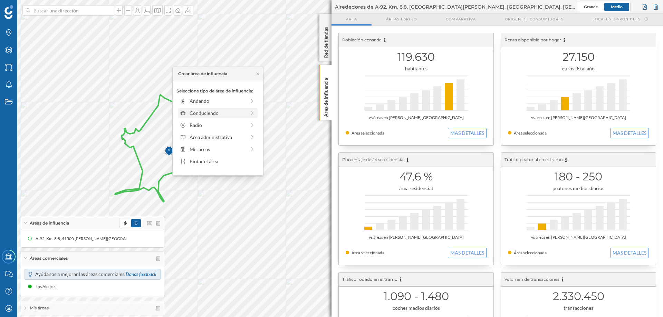
click at [201, 113] on div "Conduciendo" at bounding box center [218, 112] width 56 height 7
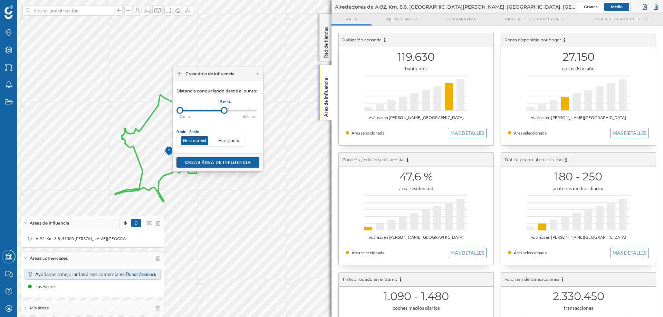
drag, startPoint x: 186, startPoint y: 110, endPoint x: 234, endPoint y: 110, distance: 47.7
click at [228, 110] on div at bounding box center [224, 110] width 7 height 7
drag, startPoint x: 179, startPoint y: 108, endPoint x: 207, endPoint y: 109, distance: 28.0
click at [207, 109] on div at bounding box center [206, 110] width 7 height 7
drag, startPoint x: 237, startPoint y: 108, endPoint x: 229, endPoint y: 108, distance: 8.0
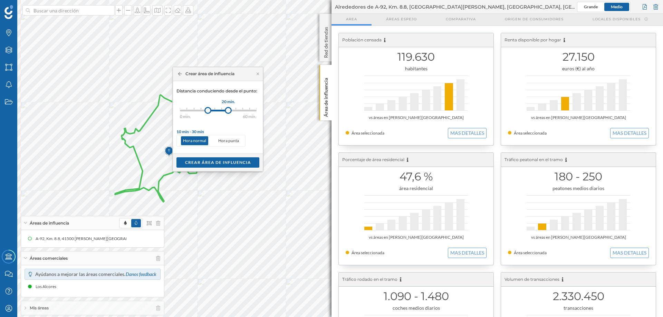
click at [229, 108] on div at bounding box center [228, 110] width 7 height 7
click at [221, 161] on div "Crear área de influencia" at bounding box center [217, 162] width 83 height 10
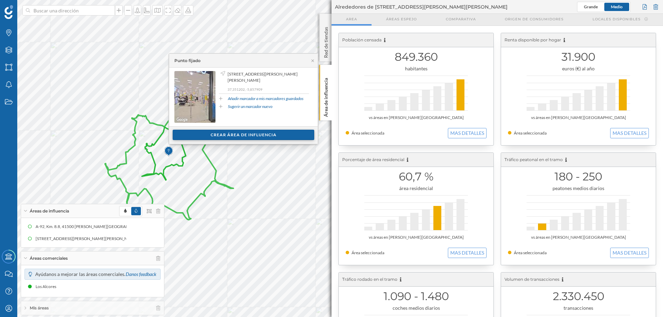
click at [225, 134] on div "Crear área de influencia" at bounding box center [244, 135] width 142 height 10
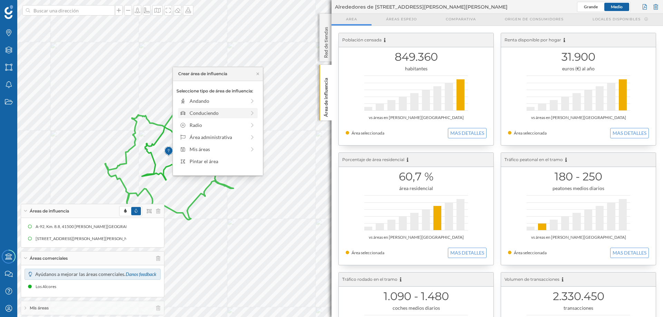
click at [200, 111] on div "Conduciendo" at bounding box center [218, 112] width 56 height 7
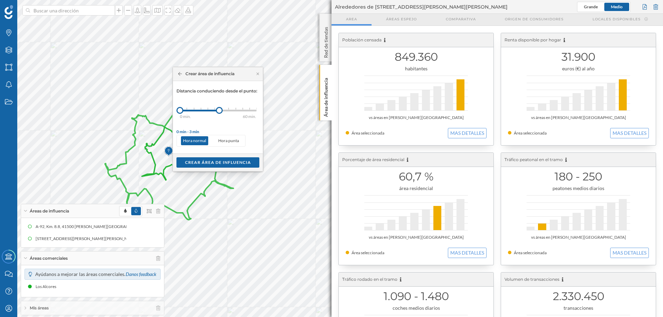
click at [223, 113] on div at bounding box center [219, 110] width 7 height 7
drag, startPoint x: 180, startPoint y: 111, endPoint x: 226, endPoint y: 109, distance: 46.3
click at [226, 109] on div at bounding box center [225, 110] width 7 height 7
click at [227, 109] on div at bounding box center [226, 110] width 7 height 7
click at [223, 162] on div "Crear área de influencia" at bounding box center [217, 162] width 83 height 10
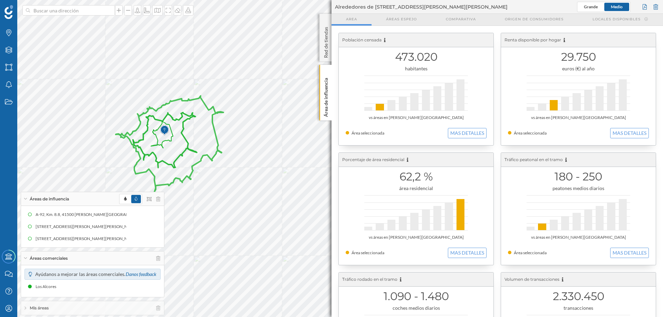
click at [37, 307] on span "Mis áreas" at bounding box center [39, 308] width 19 height 6
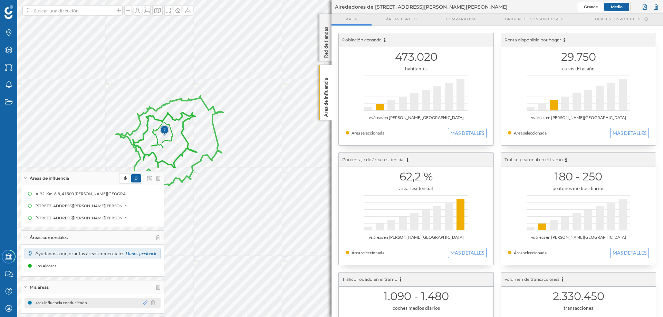
click at [145, 302] on icon at bounding box center [145, 303] width 5 height 5
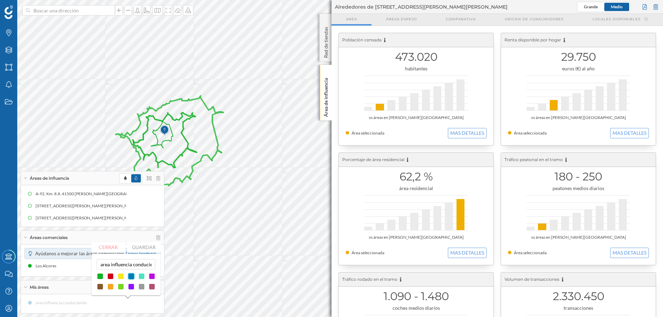
click at [131, 276] on div at bounding box center [131, 276] width 7 height 7
click at [107, 247] on button "Cerrar" at bounding box center [109, 247] width 34 height 10
click at [24, 176] on div "Áreas de influencia" at bounding box center [92, 179] width 143 height 14
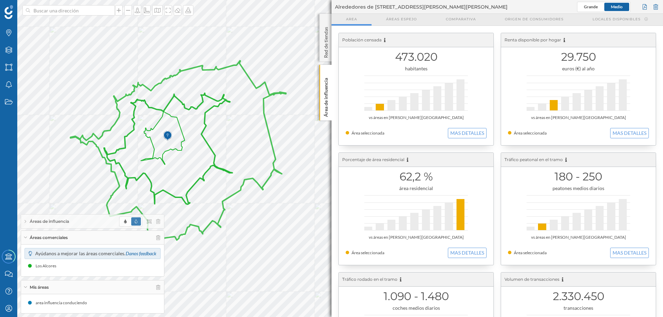
click at [186, 106] on icon at bounding box center [177, 161] width 215 height 201
click at [26, 237] on icon at bounding box center [25, 238] width 4 height 2
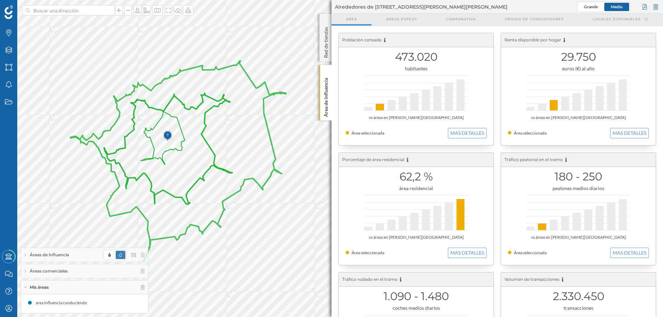
click at [23, 252] on div "Áreas de influencia" at bounding box center [84, 255] width 127 height 14
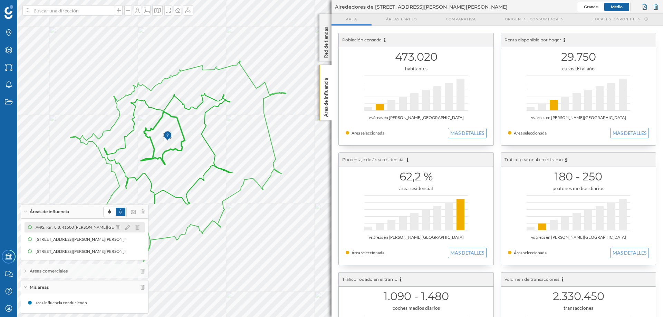
click at [37, 224] on div "A-92, Km. 8.8, 41500 Alcalá de Guadaíra, Sevilla, España (10 min Conduciendo)" at bounding box center [158, 227] width 245 height 7
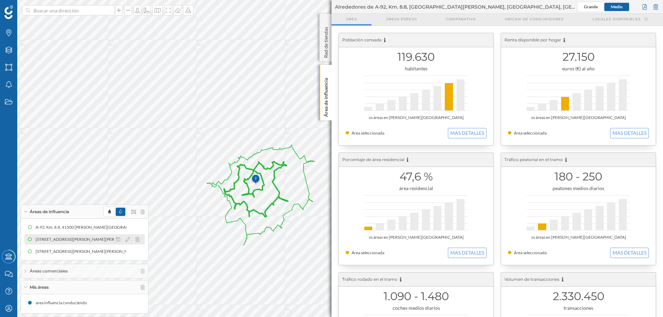
click at [107, 238] on div "Avenida Príncipe De Asturias 1, 41500 Alcalá de Guadaíra, Seville, Spain (10 a …" at bounding box center [113, 239] width 155 height 7
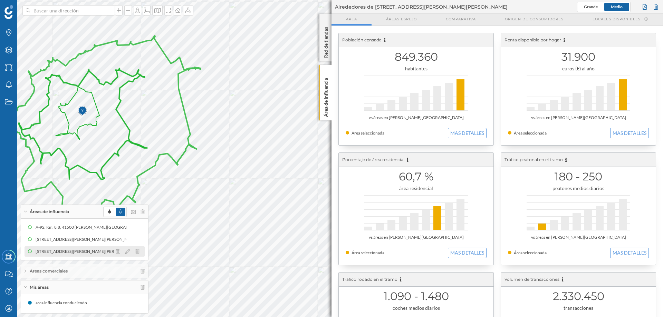
click at [107, 250] on div "Avenida Príncipe De Asturias 1, 41500 Alcalá de Guadaíra, Seville, Spain (20 a …" at bounding box center [113, 251] width 155 height 7
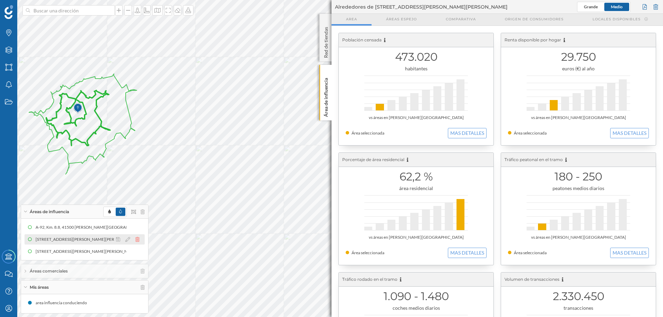
drag, startPoint x: 104, startPoint y: 238, endPoint x: 135, endPoint y: 238, distance: 31.4
click at [135, 238] on icon at bounding box center [137, 239] width 4 height 5
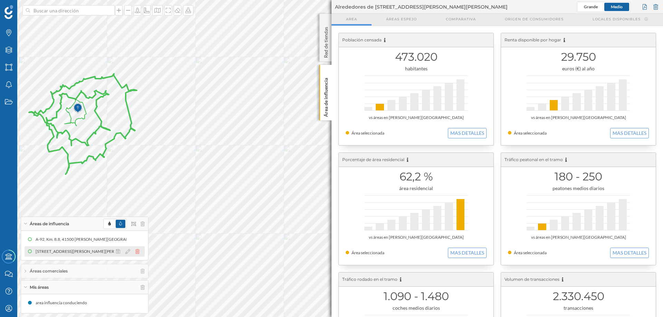
drag, startPoint x: 58, startPoint y: 250, endPoint x: 136, endPoint y: 252, distance: 78.1
click at [136, 252] on icon at bounding box center [137, 251] width 4 height 5
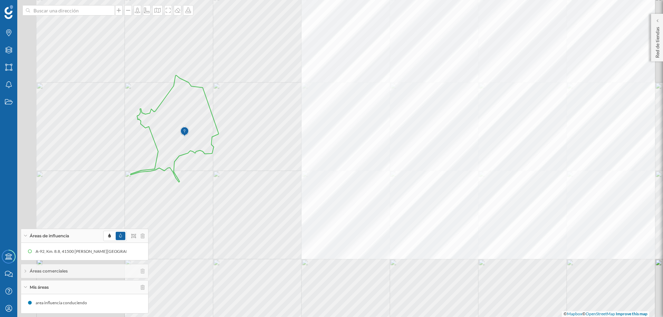
drag, startPoint x: 119, startPoint y: 136, endPoint x: 195, endPoint y: 126, distance: 75.9
click at [195, 126] on icon at bounding box center [175, 128] width 88 height 107
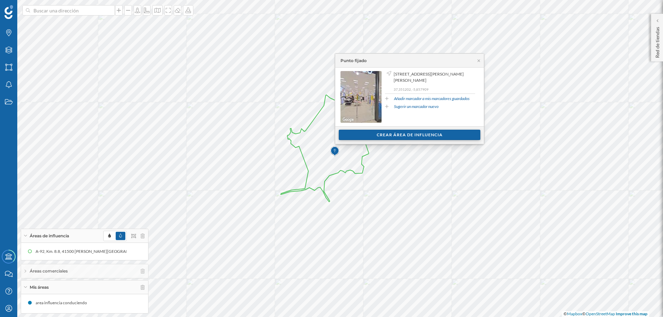
click at [398, 133] on div "Crear área de influencia" at bounding box center [410, 135] width 142 height 10
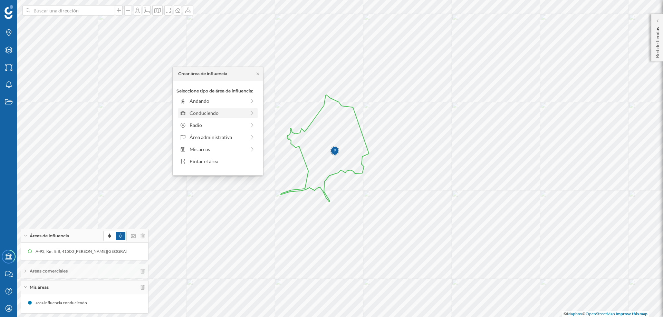
click at [202, 112] on div "Conduciendo" at bounding box center [218, 112] width 56 height 7
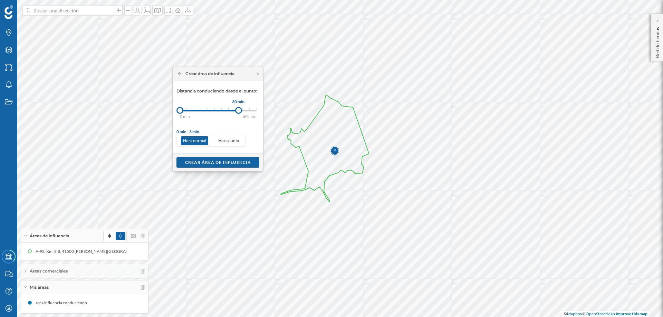
drag, startPoint x: 188, startPoint y: 111, endPoint x: 239, endPoint y: 110, distance: 50.8
click at [239, 110] on div at bounding box center [238, 110] width 7 height 7
drag, startPoint x: 180, startPoint y: 111, endPoint x: 206, endPoint y: 110, distance: 26.6
click at [206, 110] on div at bounding box center [206, 110] width 7 height 7
drag, startPoint x: 238, startPoint y: 111, endPoint x: 227, endPoint y: 110, distance: 10.4
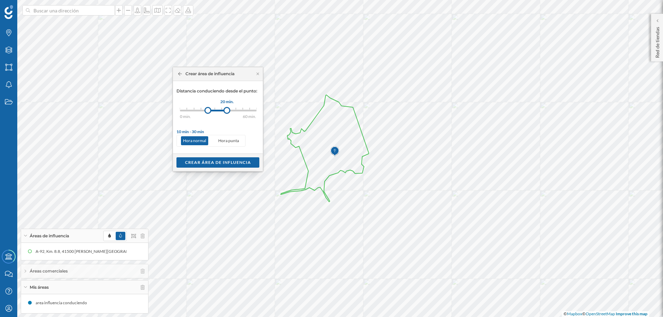
click at [227, 110] on div at bounding box center [226, 110] width 7 height 7
click at [217, 110] on div at bounding box center [218, 111] width 21 height 2
click at [212, 110] on div at bounding box center [214, 110] width 7 height 7
drag, startPoint x: 213, startPoint y: 108, endPoint x: 209, endPoint y: 108, distance: 4.5
click at [209, 108] on div at bounding box center [208, 110] width 7 height 7
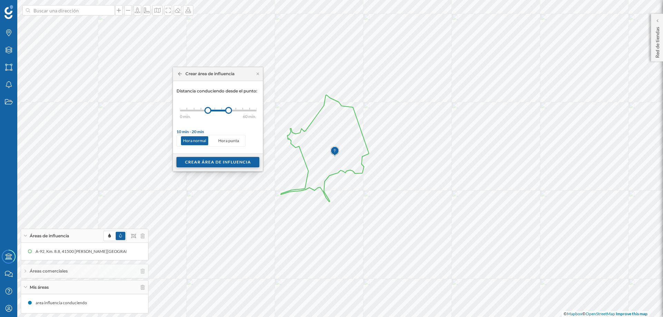
click at [218, 163] on div "Crear área de influencia" at bounding box center [217, 162] width 83 height 10
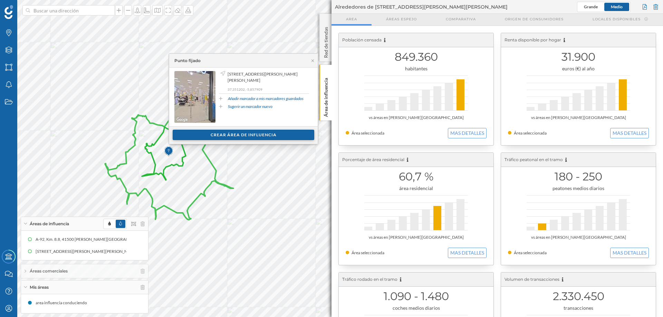
click at [209, 134] on div "Crear área de influencia" at bounding box center [244, 135] width 142 height 10
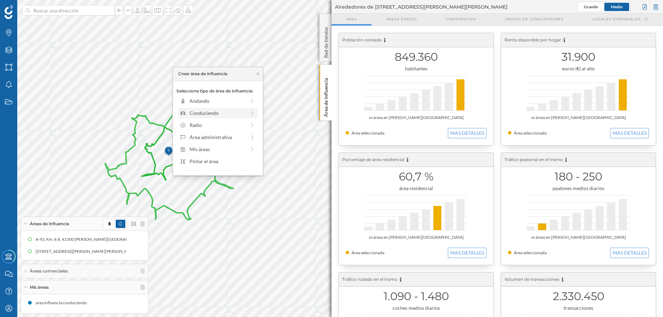
click at [195, 111] on div "Conduciendo" at bounding box center [218, 112] width 56 height 7
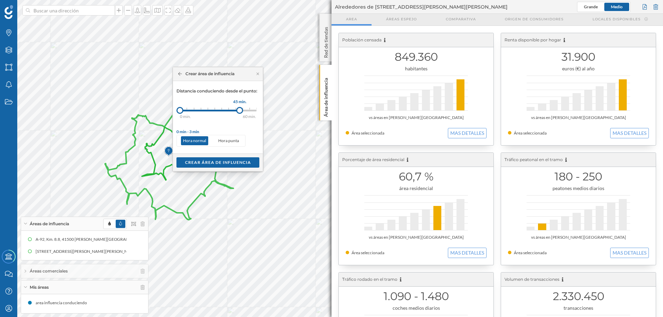
drag, startPoint x: 188, startPoint y: 112, endPoint x: 249, endPoint y: 112, distance: 60.8
click at [243, 112] on div at bounding box center [239, 110] width 7 height 7
drag, startPoint x: 178, startPoint y: 109, endPoint x: 228, endPoint y: 111, distance: 50.8
click at [228, 111] on div at bounding box center [227, 110] width 7 height 7
drag, startPoint x: 250, startPoint y: 110, endPoint x: 236, endPoint y: 110, distance: 13.8
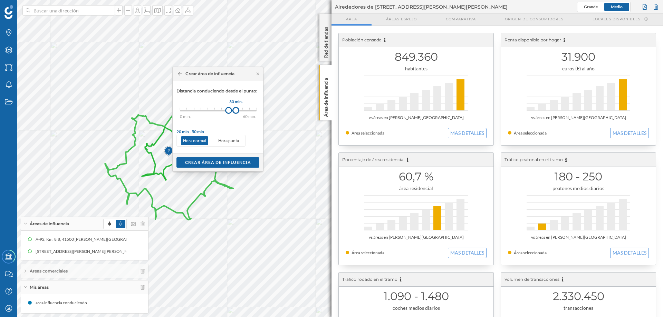
click at [236, 110] on div at bounding box center [235, 110] width 7 height 7
click at [239, 162] on div "Crear área de influencia" at bounding box center [217, 162] width 83 height 10
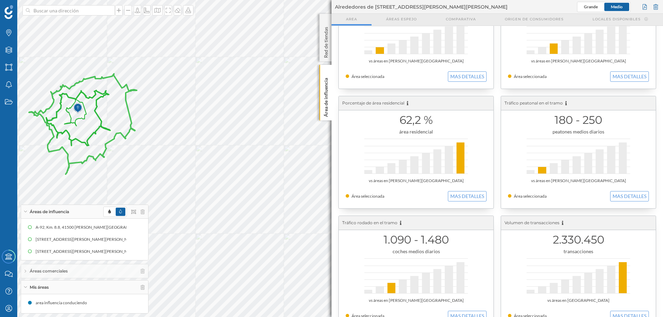
scroll to position [22, 0]
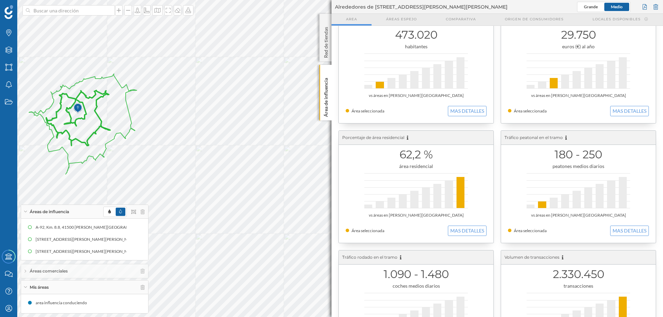
click at [96, 104] on icon at bounding box center [78, 117] width 64 height 55
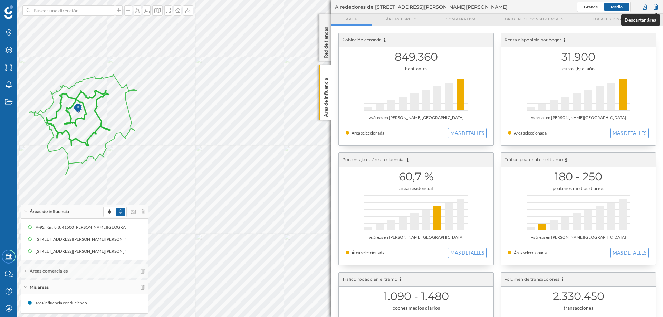
click at [655, 7] on div at bounding box center [656, 7] width 8 height 10
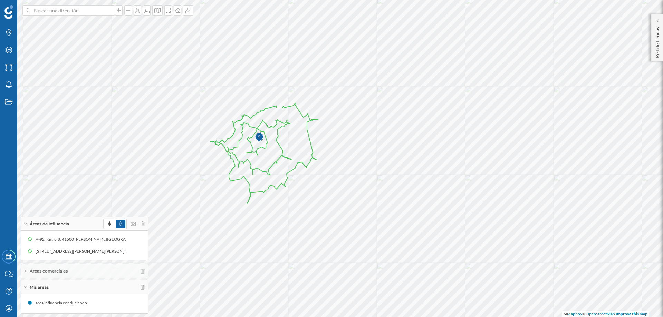
click at [26, 222] on div "Áreas de influencia" at bounding box center [84, 224] width 127 height 14
click at [24, 256] on div "Áreas de influencia" at bounding box center [84, 255] width 127 height 14
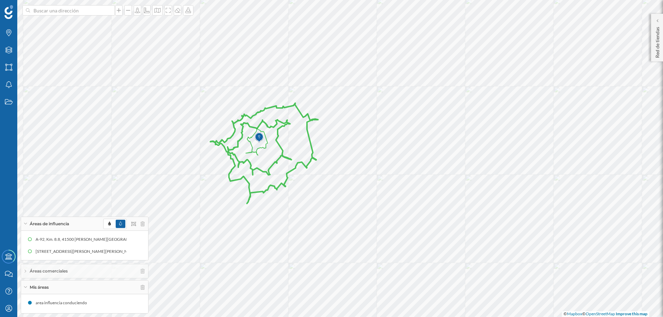
click at [307, 137] on icon at bounding box center [264, 153] width 108 height 100
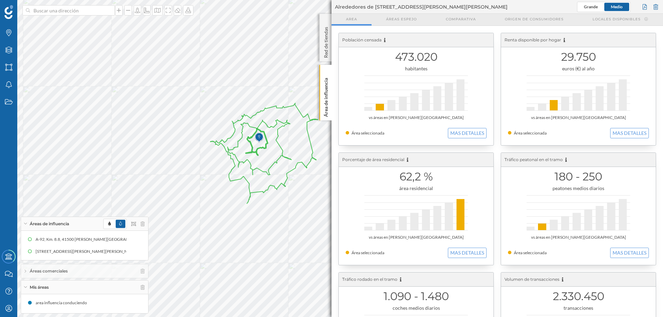
click at [264, 134] on icon at bounding box center [257, 142] width 22 height 27
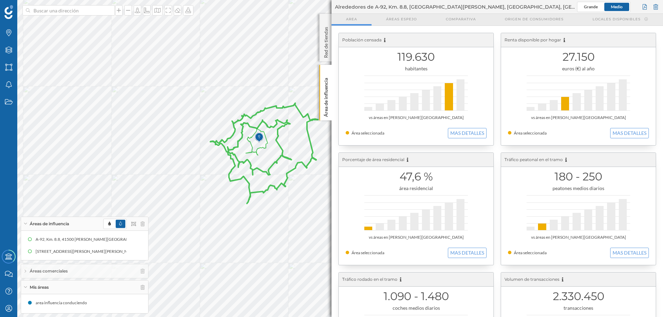
click at [270, 125] on icon at bounding box center [264, 153] width 108 height 100
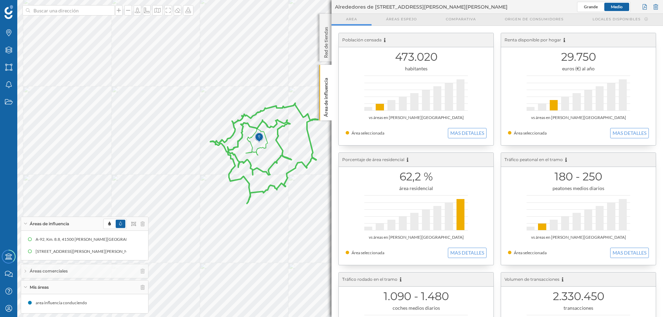
click at [279, 108] on icon at bounding box center [264, 153] width 108 height 100
click at [277, 108] on icon at bounding box center [264, 153] width 108 height 100
click at [278, 107] on icon at bounding box center [264, 153] width 108 height 100
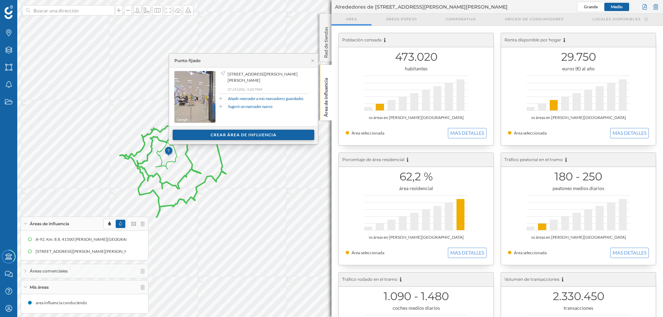
click at [257, 132] on div "Crear área de influencia" at bounding box center [244, 135] width 142 height 10
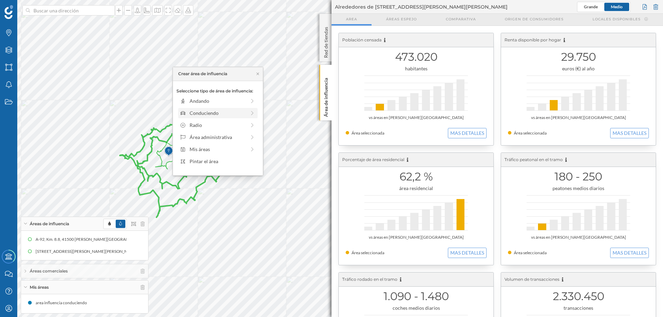
click at [206, 113] on div "Conduciendo" at bounding box center [218, 112] width 56 height 7
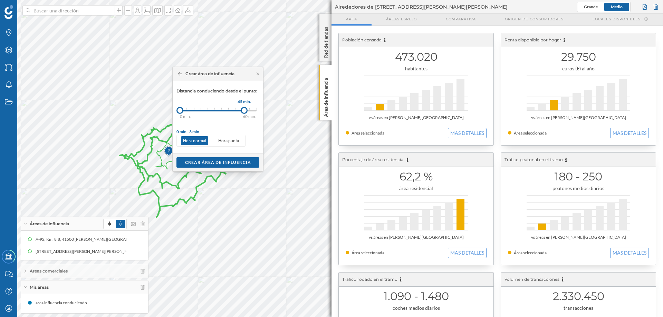
drag, startPoint x: 188, startPoint y: 110, endPoint x: 245, endPoint y: 113, distance: 56.3
click at [245, 113] on div at bounding box center [244, 110] width 7 height 7
drag, startPoint x: 184, startPoint y: 111, endPoint x: 228, endPoint y: 112, distance: 43.5
click at [228, 112] on div at bounding box center [227, 110] width 7 height 7
drag, startPoint x: 244, startPoint y: 110, endPoint x: 235, endPoint y: 110, distance: 9.0
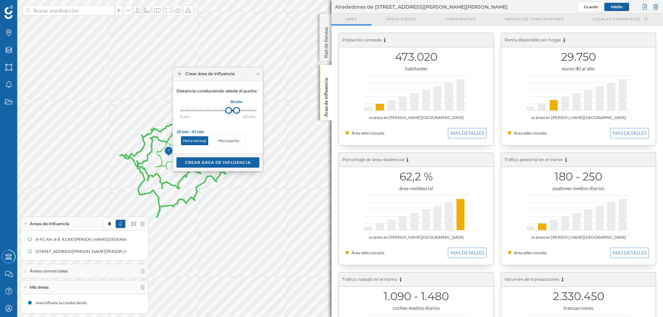
click at [237, 110] on div at bounding box center [236, 110] width 7 height 7
click at [229, 164] on div "Crear área de influencia" at bounding box center [217, 162] width 83 height 10
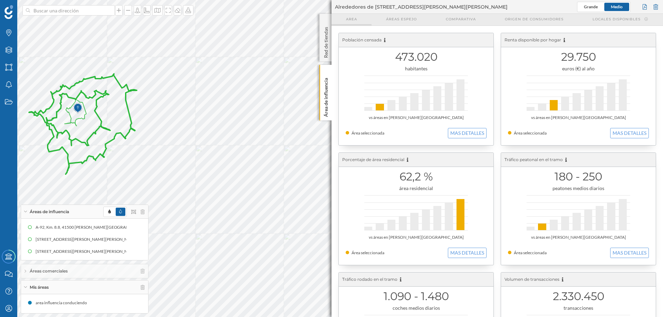
click at [367, 16] on div "Area" at bounding box center [352, 20] width 40 height 12
click at [324, 38] on p "Red de tiendas" at bounding box center [326, 41] width 7 height 34
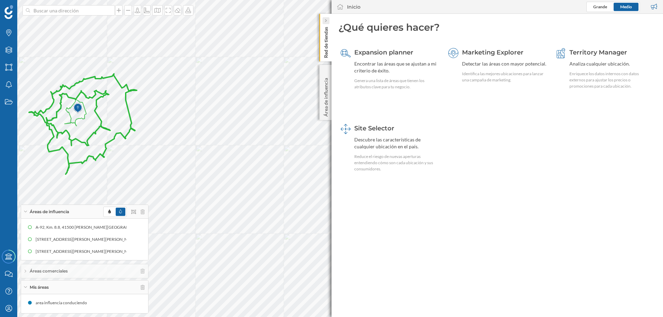
click at [324, 20] on div at bounding box center [326, 20] width 7 height 7
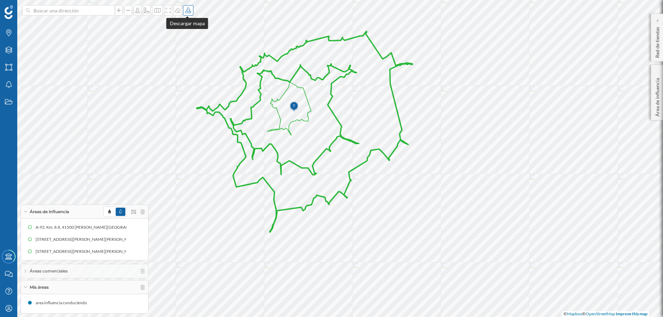
click at [186, 10] on icon at bounding box center [188, 11] width 6 height 6
click at [211, 51] on div "Descargar sin leyenda" at bounding box center [209, 50] width 49 height 7
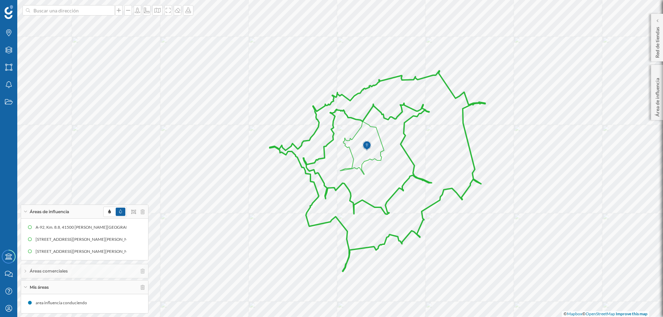
drag, startPoint x: 366, startPoint y: 158, endPoint x: 415, endPoint y: 161, distance: 49.5
click at [415, 161] on icon at bounding box center [377, 171] width 215 height 201
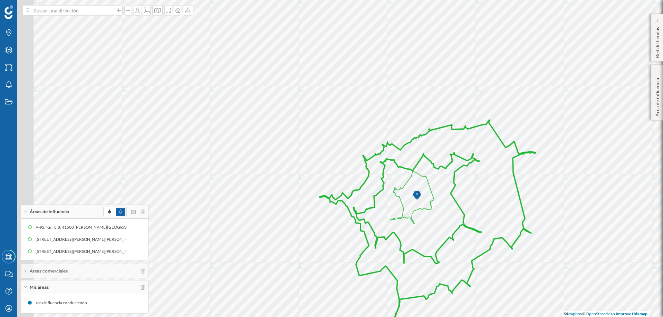
drag, startPoint x: 434, startPoint y: 155, endPoint x: 467, endPoint y: 188, distance: 46.6
click at [485, 203] on icon at bounding box center [427, 220] width 215 height 201
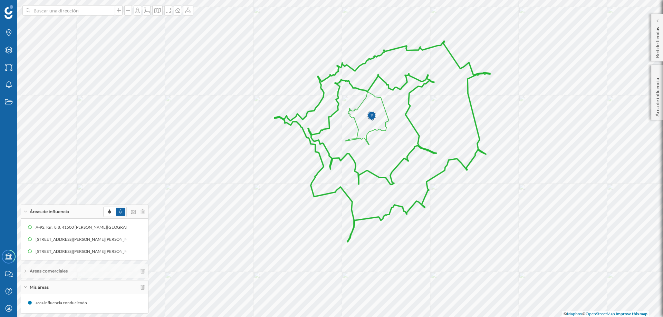
drag, startPoint x: 398, startPoint y: 205, endPoint x: 371, endPoint y: 192, distance: 30.3
click at [371, 192] on icon at bounding box center [382, 141] width 215 height 201
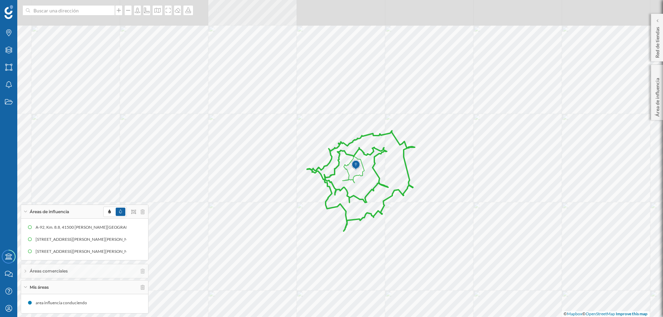
drag, startPoint x: 327, startPoint y: 178, endPoint x: 330, endPoint y: 218, distance: 39.9
click at [330, 218] on icon at bounding box center [361, 181] width 108 height 100
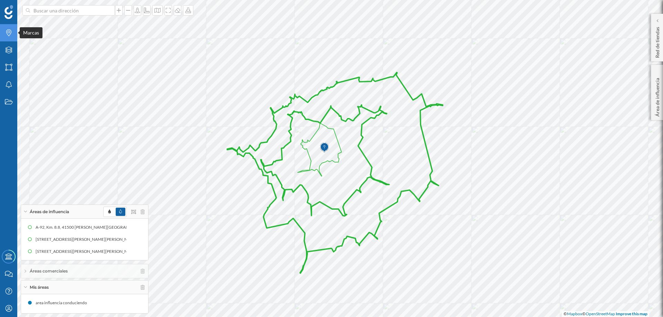
click at [6, 32] on icon "Marcas" at bounding box center [8, 32] width 9 height 7
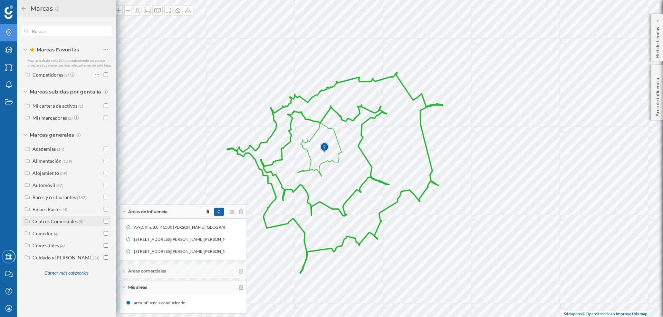
click at [106, 221] on input "checkbox" at bounding box center [106, 221] width 4 height 4
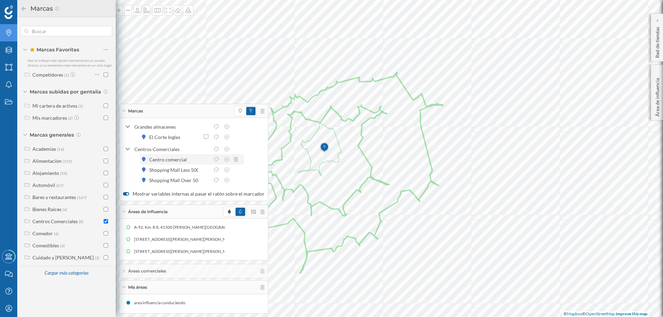
click at [153, 159] on div "Centro comercial" at bounding box center [169, 159] width 41 height 7
click at [155, 170] on div "Shopping Mall Less 50000" at bounding box center [178, 169] width 59 height 7
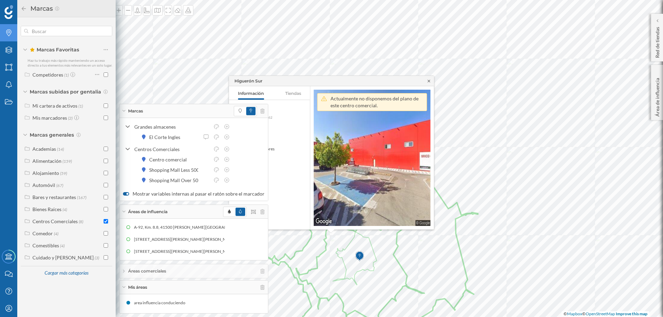
click at [428, 82] on icon at bounding box center [428, 81] width 5 height 4
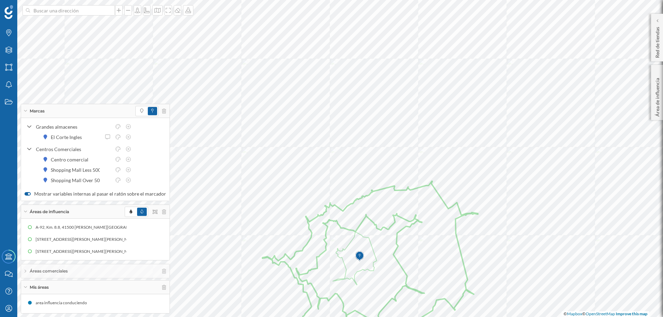
click at [25, 111] on icon at bounding box center [25, 111] width 3 height 2
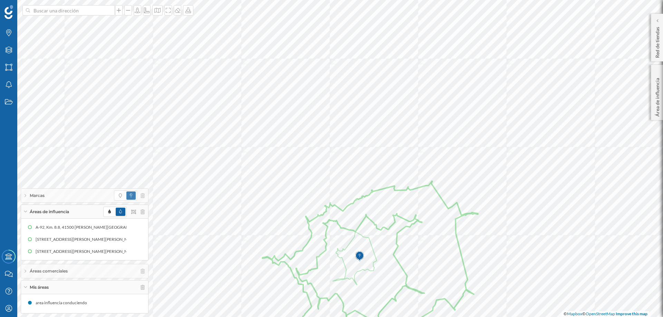
click at [34, 195] on span "Marcas" at bounding box center [37, 196] width 15 height 6
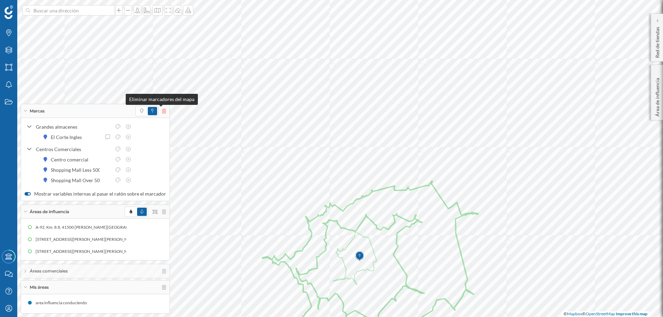
click at [162, 110] on icon at bounding box center [164, 111] width 4 height 5
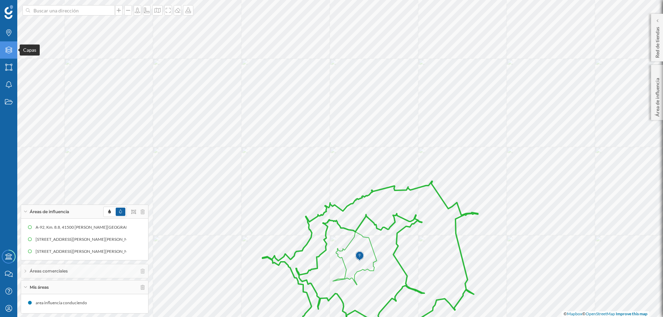
click at [12, 46] on div "Capas" at bounding box center [8, 49] width 17 height 17
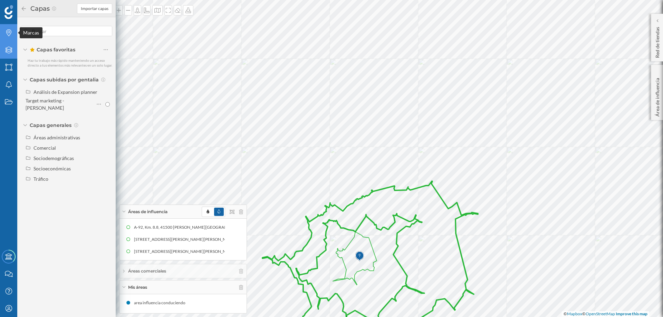
click at [8, 31] on icon "Marcas" at bounding box center [8, 32] width 9 height 7
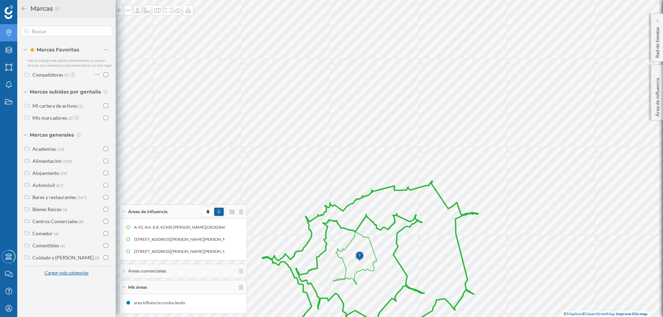
click at [67, 271] on div "Cargar más categorías" at bounding box center [66, 273] width 52 height 10
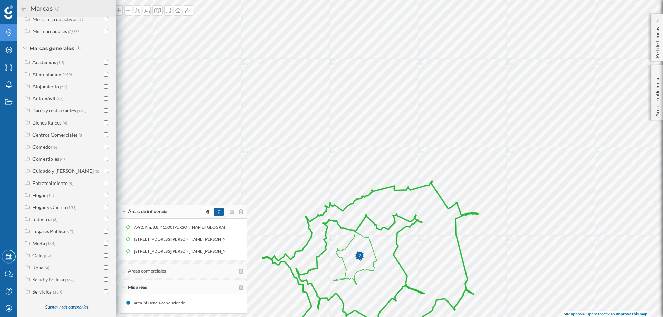
scroll to position [94, 0]
click at [45, 251] on span "(87)" at bounding box center [47, 254] width 7 height 6
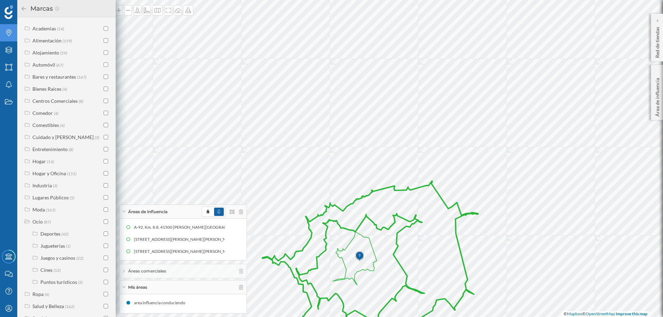
scroll to position [154, 0]
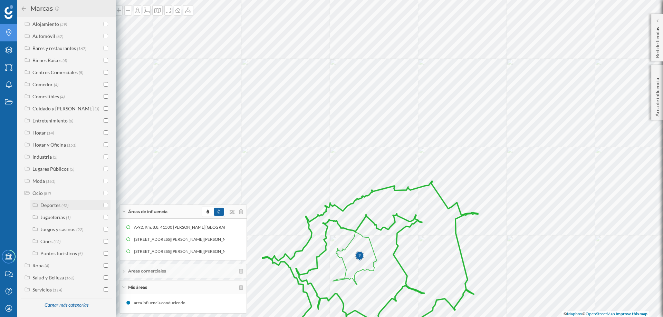
click at [34, 202] on div at bounding box center [34, 205] width 5 height 7
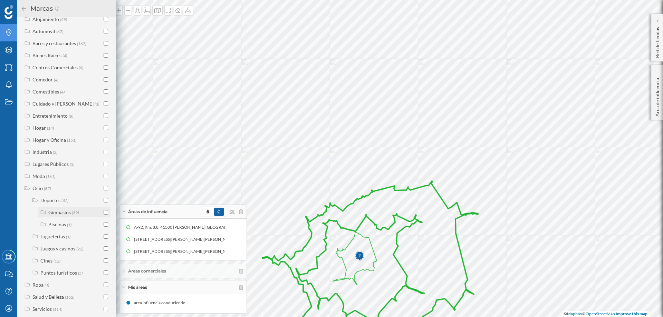
click at [43, 215] on icon at bounding box center [43, 212] width 6 height 5
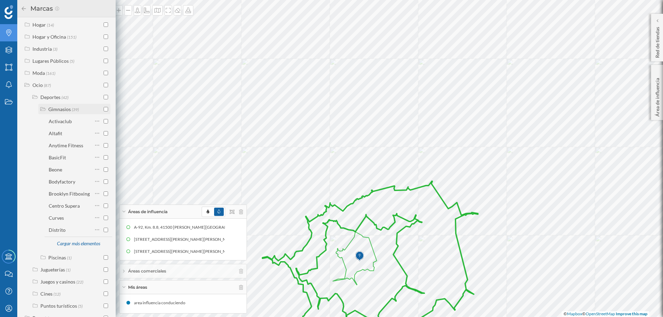
scroll to position [258, 0]
click at [71, 249] on div "Cargar más elementos" at bounding box center [78, 244] width 52 height 10
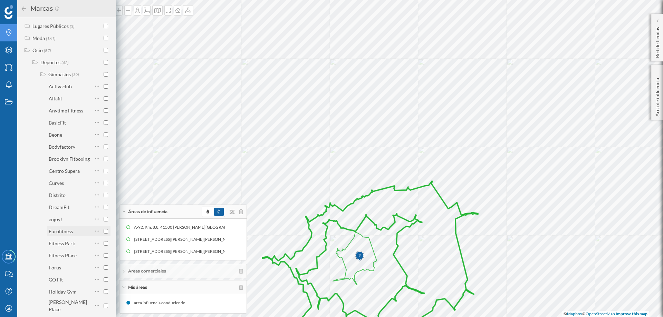
scroll to position [327, 0]
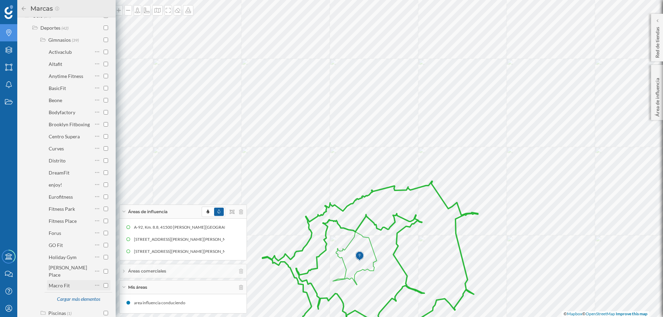
click at [105, 285] on input "checkbox" at bounding box center [106, 286] width 4 height 4
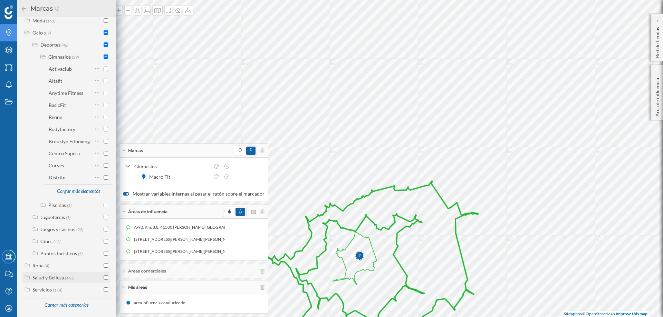
scroll to position [315, 0]
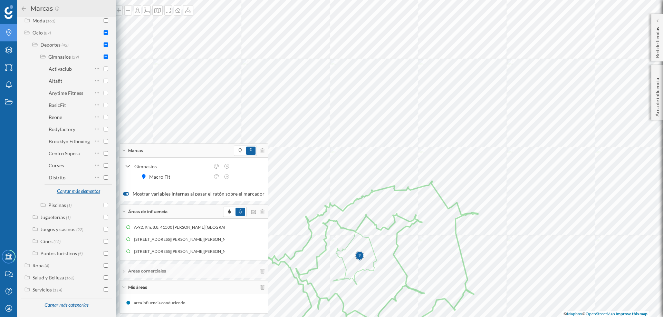
click at [79, 191] on div "Cargar más elementos" at bounding box center [78, 191] width 52 height 10
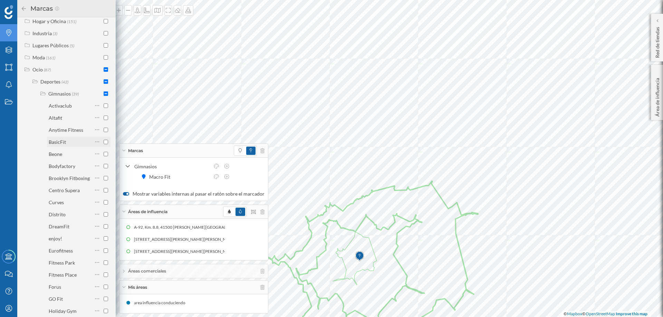
scroll to position [258, 0]
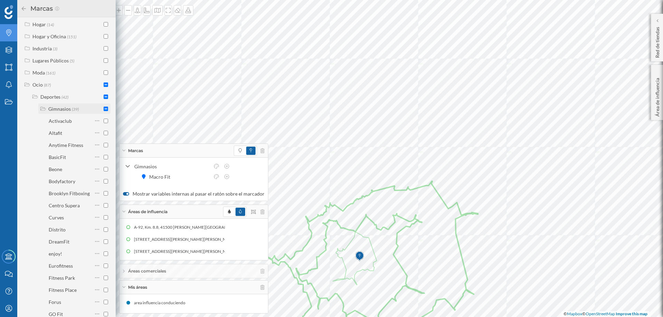
click at [64, 112] on div "Gimnasios" at bounding box center [59, 109] width 22 height 6
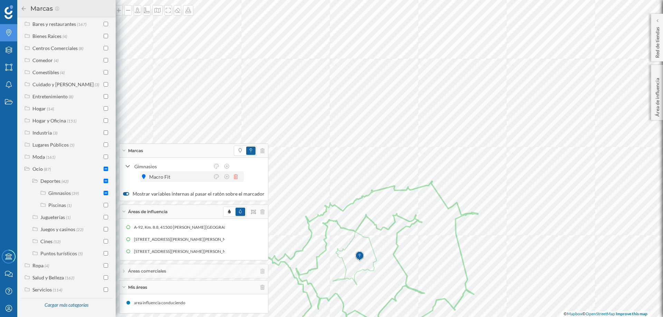
click at [237, 176] on icon at bounding box center [236, 176] width 4 height 5
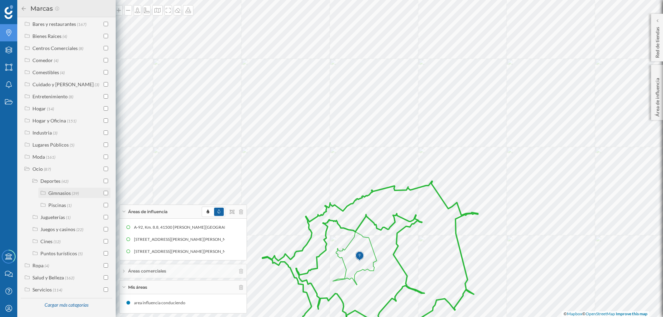
click at [104, 194] on input "checkbox" at bounding box center [106, 193] width 4 height 4
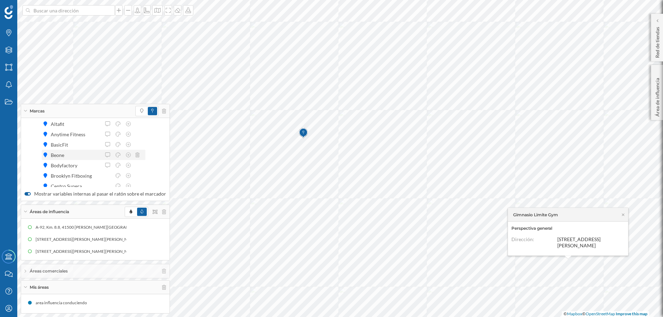
scroll to position [35, 0]
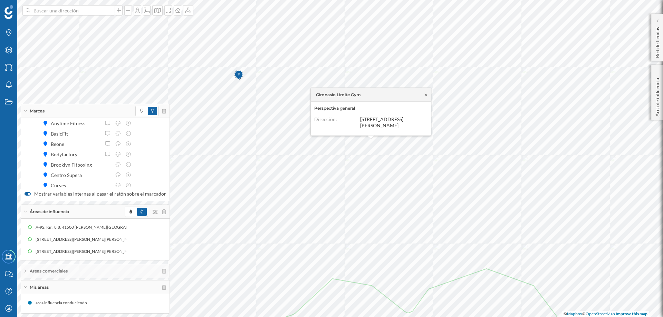
click at [426, 97] on icon at bounding box center [425, 95] width 5 height 4
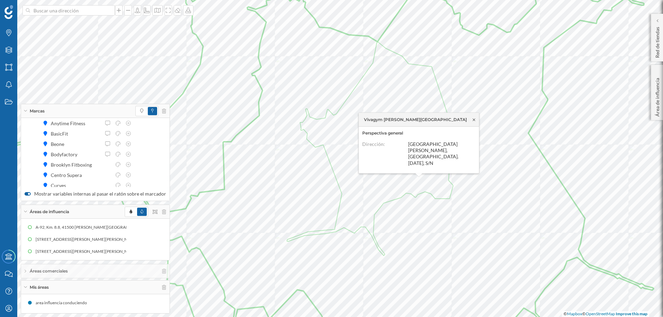
click at [476, 122] on icon at bounding box center [473, 120] width 5 height 4
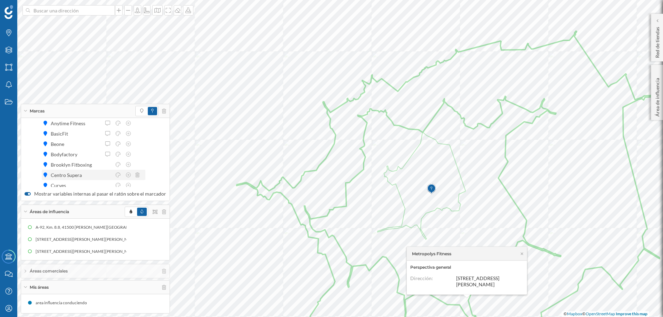
scroll to position [67, 0]
click at [137, 162] on icon at bounding box center [137, 163] width 4 height 5
click at [136, 151] on icon at bounding box center [137, 152] width 4 height 5
click at [138, 142] on icon at bounding box center [137, 142] width 4 height 5
click at [135, 121] on icon at bounding box center [137, 121] width 4 height 5
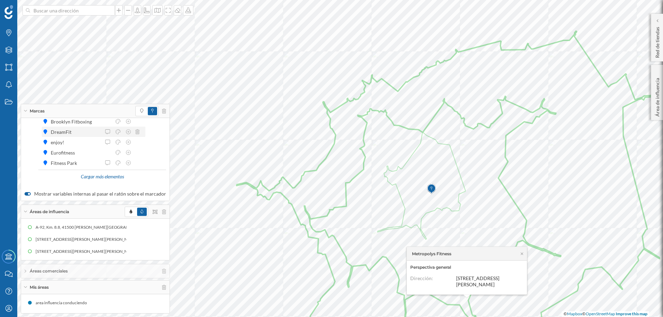
scroll to position [33, 0]
click at [138, 144] on icon at bounding box center [137, 145] width 4 height 5
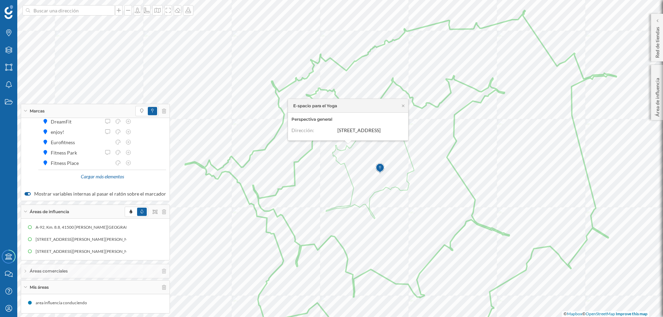
scroll to position [0, 0]
click at [138, 135] on icon at bounding box center [137, 137] width 4 height 5
click at [99, 176] on div "Cargar más elementos" at bounding box center [102, 177] width 52 height 10
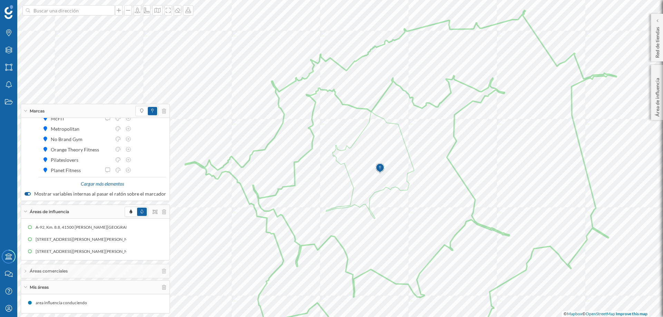
scroll to position [171, 0]
click at [138, 150] on div at bounding box center [123, 152] width 40 height 7
click at [137, 130] on icon at bounding box center [137, 132] width 4 height 5
click at [137, 161] on icon at bounding box center [137, 163] width 4 height 5
click at [137, 141] on icon at bounding box center [137, 142] width 4 height 5
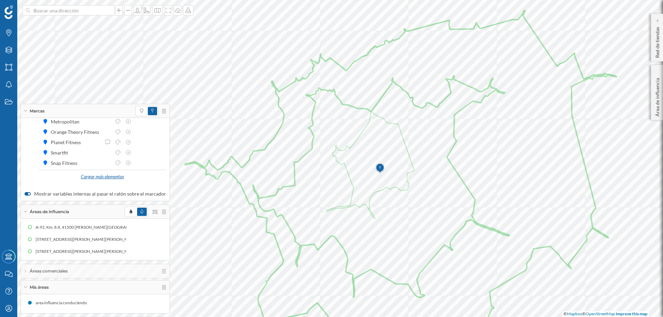
click at [112, 175] on div "Cargar más elementos" at bounding box center [102, 177] width 52 height 10
click at [139, 175] on icon at bounding box center [137, 176] width 4 height 5
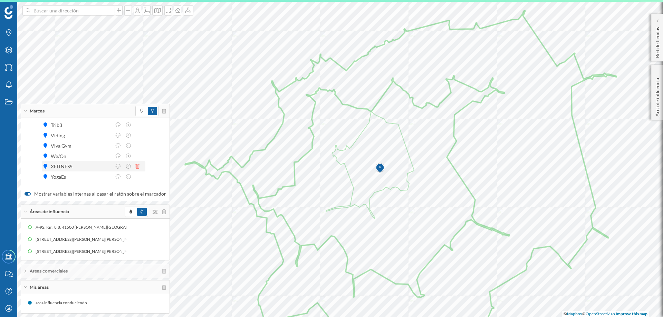
click at [137, 167] on icon at bounding box center [137, 166] width 4 height 5
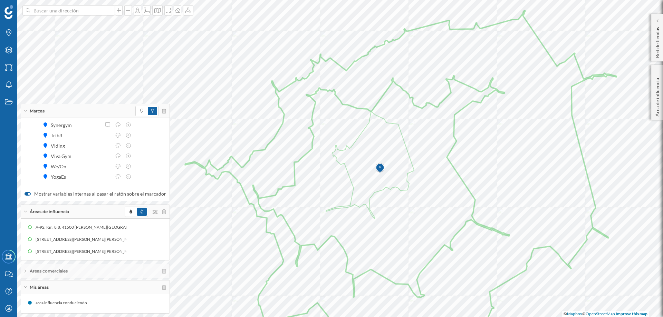
scroll to position [240, 0]
click at [138, 177] on icon at bounding box center [137, 176] width 4 height 5
click at [136, 123] on icon at bounding box center [137, 125] width 4 height 5
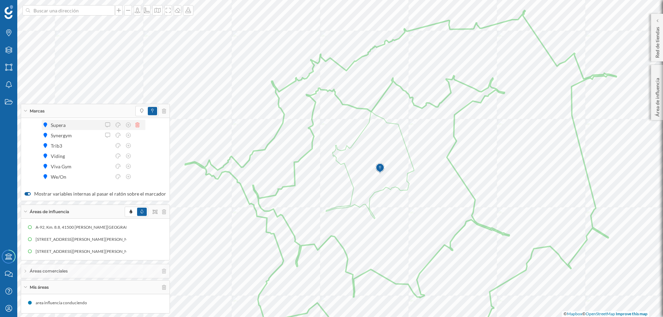
click at [136, 123] on icon at bounding box center [137, 125] width 4 height 5
click at [24, 108] on div "Marcas" at bounding box center [95, 111] width 148 height 14
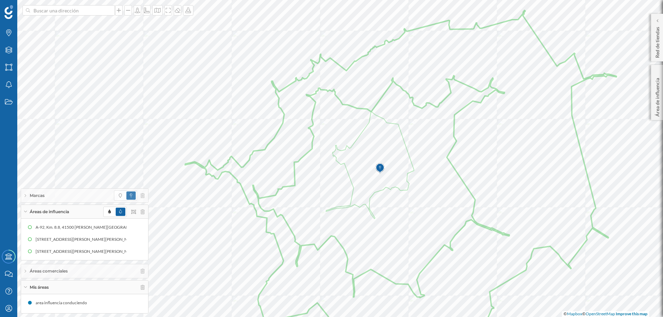
click at [26, 193] on div "Marcas" at bounding box center [84, 196] width 127 height 14
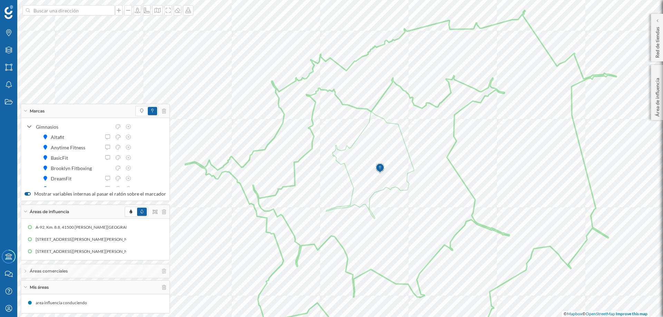
click at [26, 107] on div "Marcas" at bounding box center [95, 111] width 148 height 14
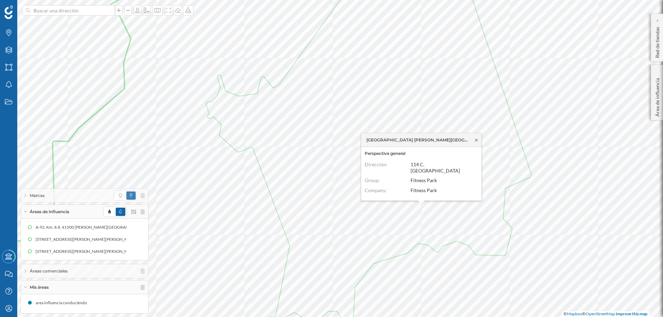
click at [477, 142] on icon at bounding box center [476, 140] width 5 height 4
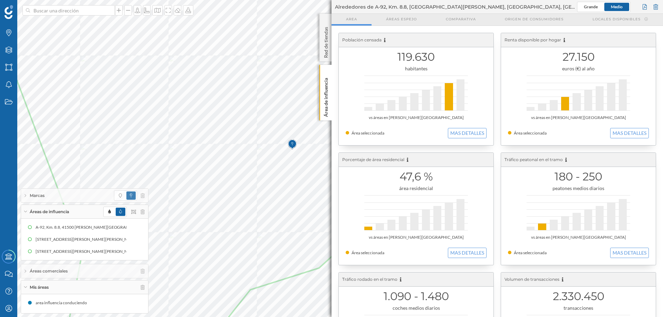
click at [370, 205] on div at bounding box center [416, 212] width 104 height 35
click at [328, 24] on p "Red de tiendas" at bounding box center [326, 41] width 7 height 34
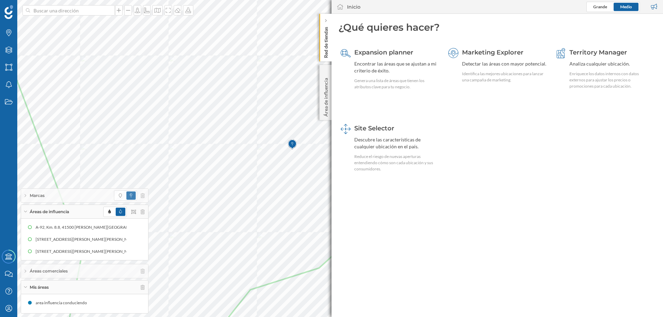
click at [325, 25] on p "Red de tiendas" at bounding box center [326, 41] width 7 height 34
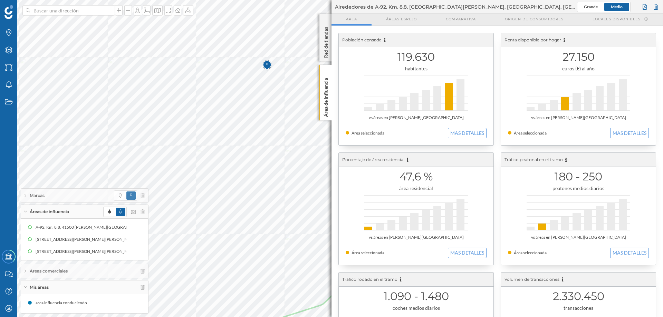
click at [357, 209] on div "Marcas Capas Áreas Notificaciones Estados Academy Contacta con nosotros Centro …" at bounding box center [331, 158] width 663 height 317
click at [325, 25] on p "Red de tiendas" at bounding box center [326, 41] width 7 height 34
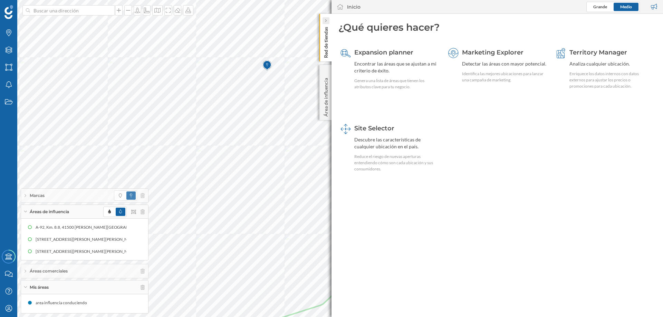
click at [327, 19] on icon at bounding box center [326, 20] width 2 height 3
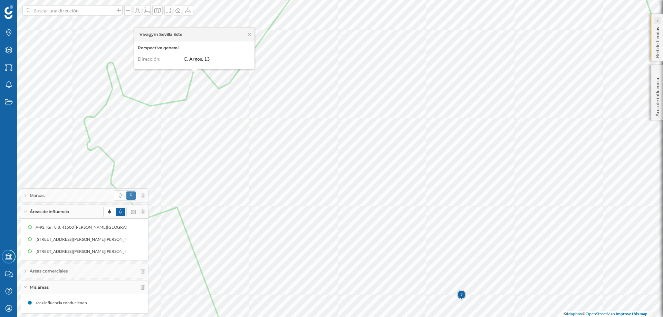
click at [658, 18] on icon at bounding box center [657, 20] width 2 height 7
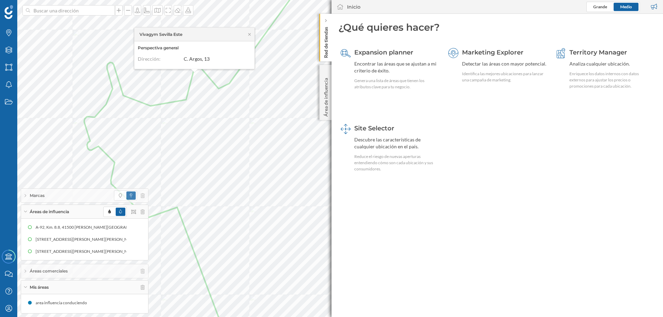
click at [324, 25] on p "Red de tiendas" at bounding box center [326, 41] width 7 height 34
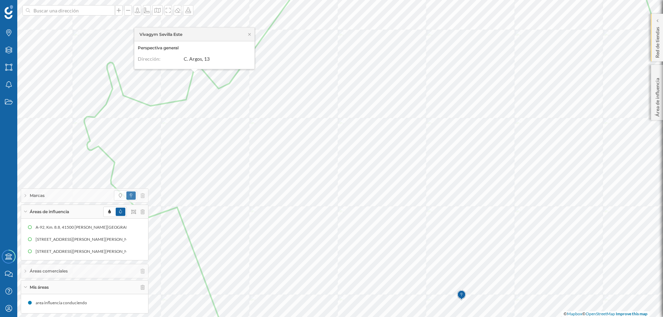
click at [658, 42] on p "Red de tiendas" at bounding box center [657, 41] width 7 height 34
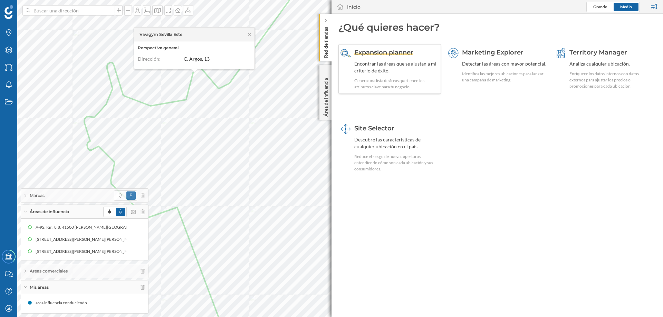
click at [403, 65] on div "Encontrar las áreas que se ajustan a mi criterio de éxito." at bounding box center [396, 67] width 85 height 14
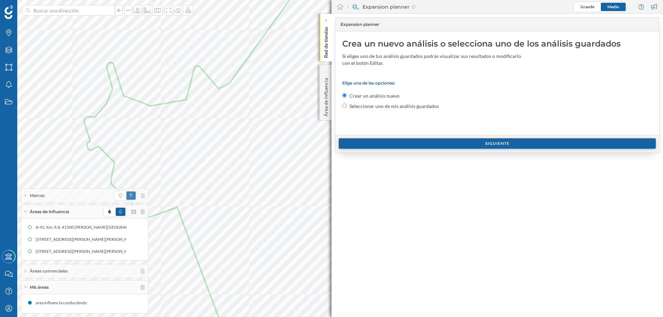
click at [496, 143] on div "Siguiente" at bounding box center [497, 143] width 317 height 10
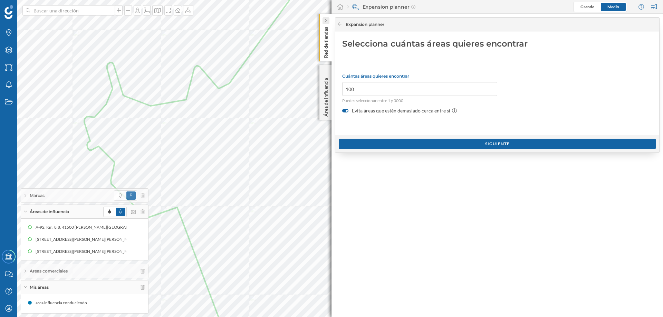
click at [327, 24] on icon at bounding box center [326, 20] width 2 height 7
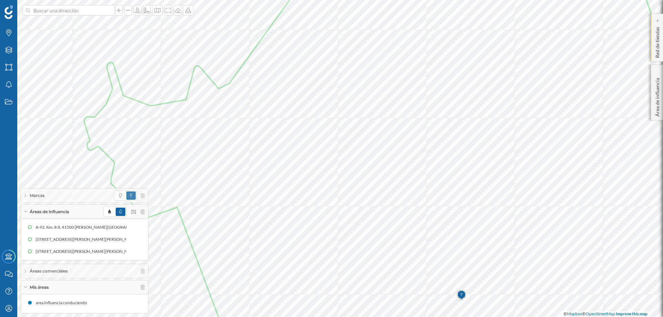
click at [656, 41] on p "Red de tiendas" at bounding box center [657, 41] width 7 height 34
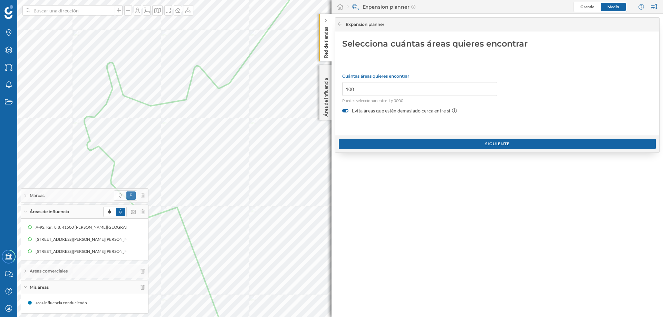
click at [345, 25] on div "Expansion planner" at bounding box center [495, 24] width 316 height 6
click at [336, 23] on div "Expansion planner" at bounding box center [497, 25] width 324 height 14
click at [339, 23] on icon at bounding box center [340, 23] width 4 height 3
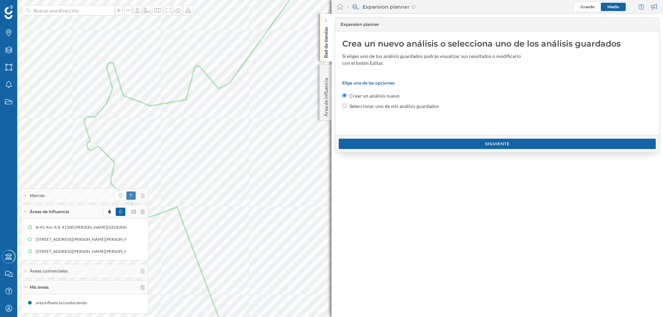
click at [339, 23] on div "Expansion planner" at bounding box center [495, 24] width 316 height 6
click at [326, 41] on p "Red de tiendas" at bounding box center [326, 41] width 7 height 34
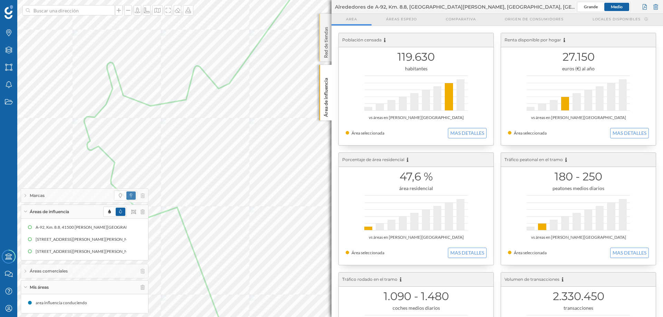
click at [329, 38] on div "Red de tiendas" at bounding box center [325, 38] width 12 height 48
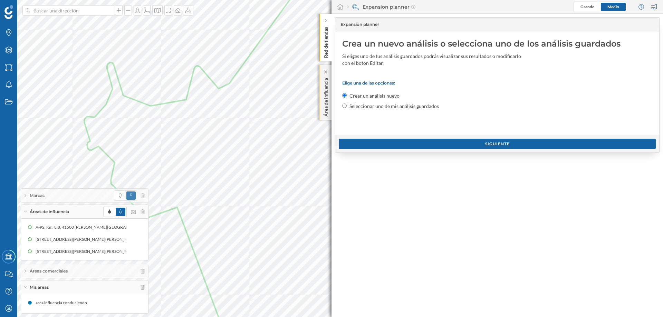
click at [323, 79] on p "Área de influencia" at bounding box center [326, 95] width 7 height 41
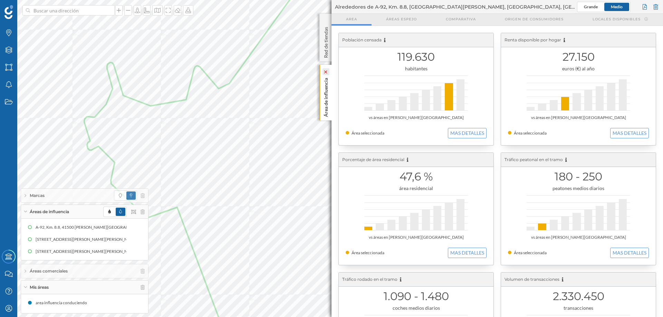
click at [325, 71] on icon at bounding box center [325, 71] width 5 height 3
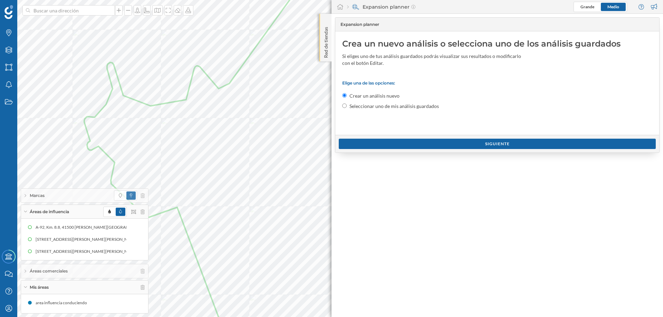
click at [328, 26] on p "Red de tiendas" at bounding box center [326, 41] width 7 height 34
click at [327, 17] on div at bounding box center [326, 20] width 7 height 7
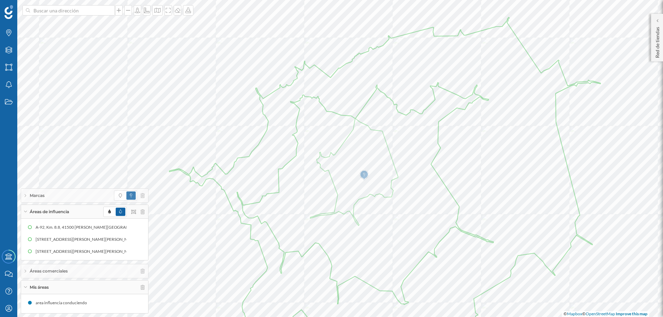
click at [27, 196] on div "Marcas" at bounding box center [84, 196] width 127 height 14
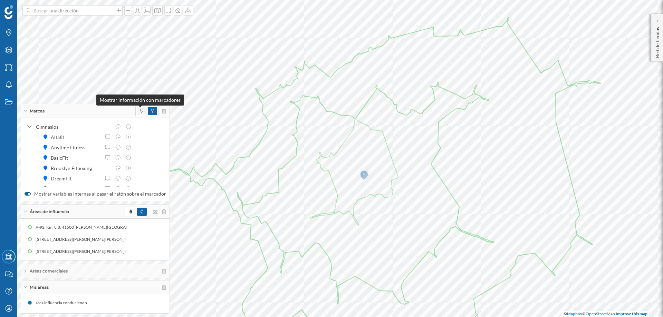
click at [140, 109] on icon at bounding box center [141, 111] width 3 height 4
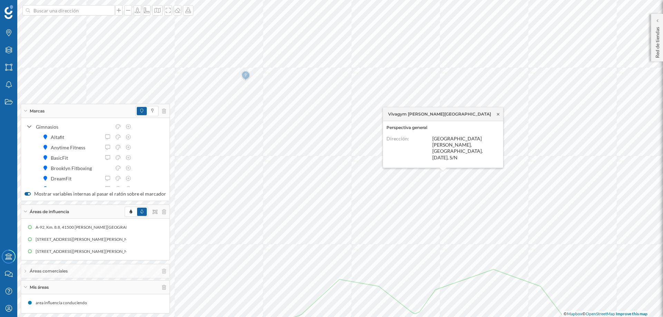
click at [497, 115] on icon at bounding box center [498, 114] width 2 height 2
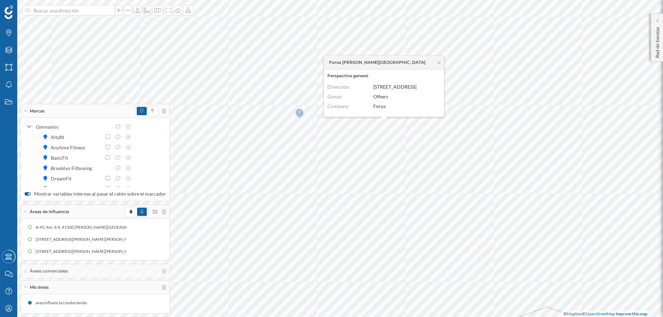
click at [366, 59] on span "Forus Alcalá de Guadaíra" at bounding box center [377, 62] width 96 height 6
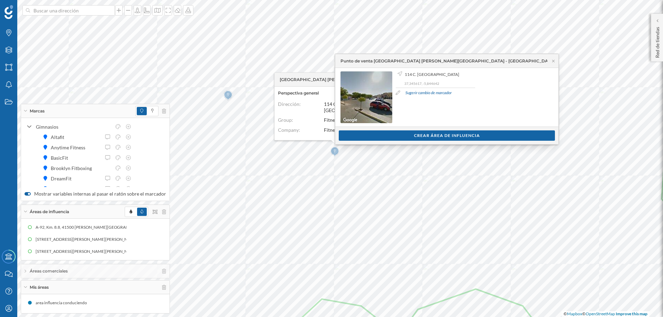
click at [411, 92] on link "Sugerir cambio de marcador" at bounding box center [428, 93] width 46 height 6
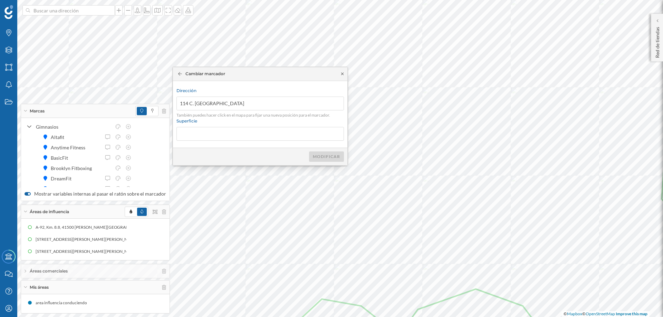
click at [340, 75] on icon at bounding box center [342, 74] width 5 height 4
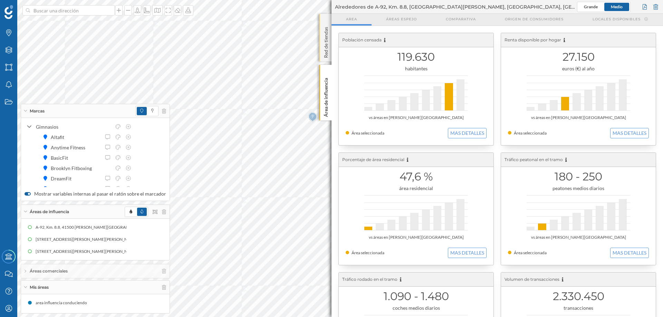
click at [325, 30] on p "Red de tiendas" at bounding box center [326, 41] width 7 height 34
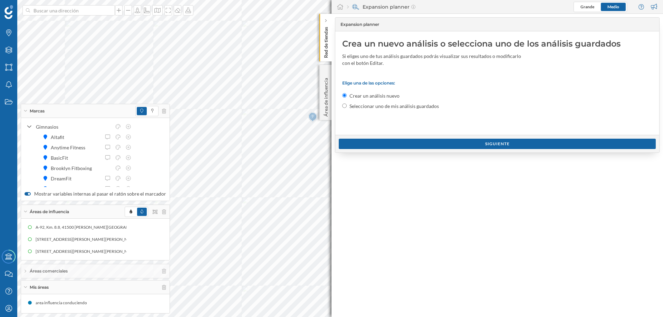
drag, startPoint x: 325, startPoint y: 82, endPoint x: 329, endPoint y: 56, distance: 26.6
click at [327, 82] on p "Área de influencia" at bounding box center [326, 95] width 7 height 41
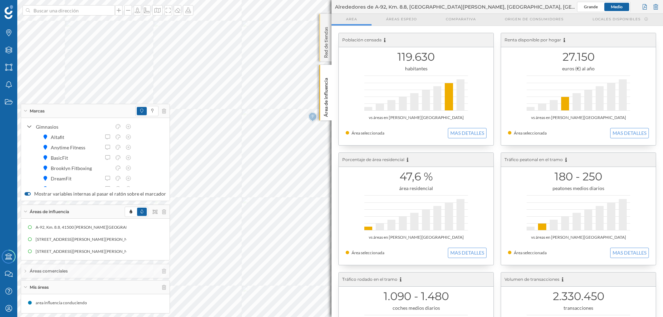
click at [324, 24] on p "Red de tiendas" at bounding box center [326, 41] width 7 height 34
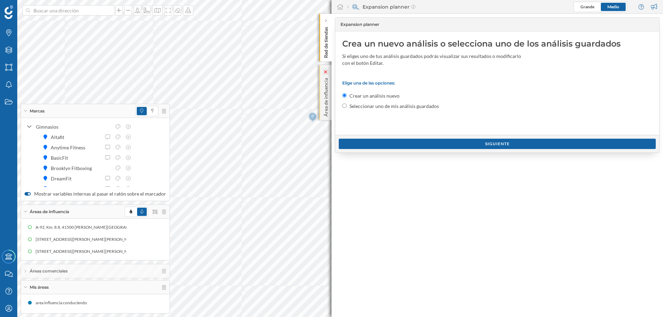
click at [326, 73] on icon at bounding box center [325, 71] width 3 height 3
click at [324, 17] on div "Red de tiendas" at bounding box center [325, 38] width 12 height 48
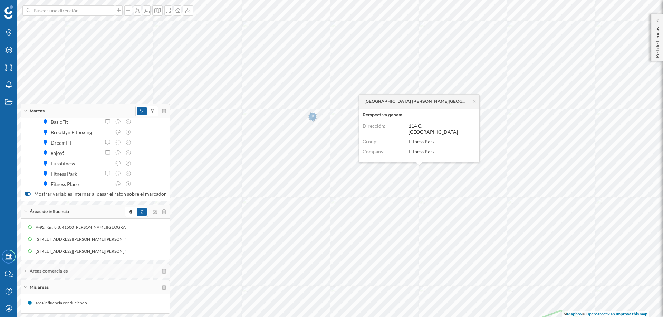
scroll to position [67, 0]
click at [106, 176] on div "Cargar más elementos" at bounding box center [102, 177] width 52 height 10
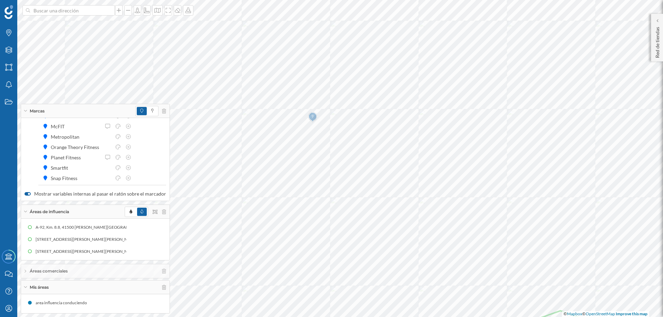
scroll to position [171, 0]
click at [110, 176] on div "Cargar más elementos" at bounding box center [102, 177] width 52 height 10
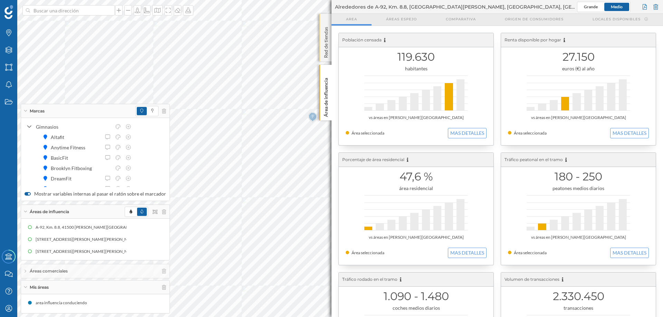
click at [325, 38] on p "Red de tiendas" at bounding box center [326, 41] width 7 height 34
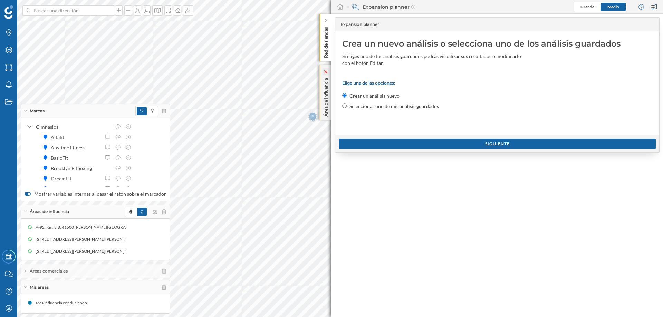
click at [325, 70] on icon at bounding box center [326, 71] width 7 height 7
click at [326, 18] on div "Red de tiendas" at bounding box center [325, 38] width 12 height 48
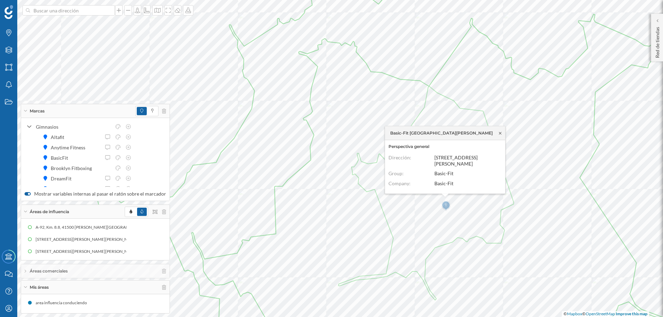
click at [500, 131] on icon at bounding box center [500, 133] width 5 height 4
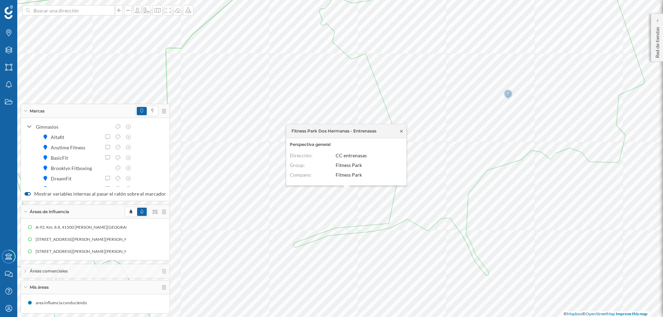
click at [402, 132] on icon at bounding box center [401, 131] width 2 height 2
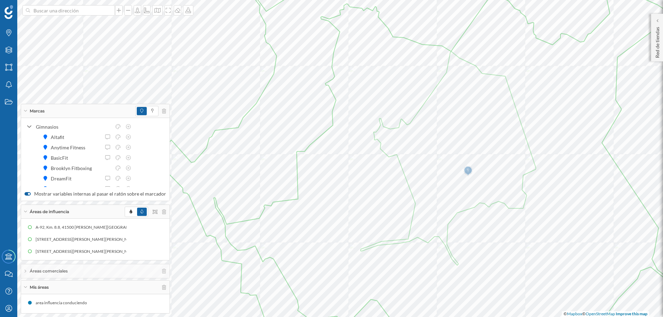
click at [25, 109] on div "Marcas" at bounding box center [95, 111] width 148 height 14
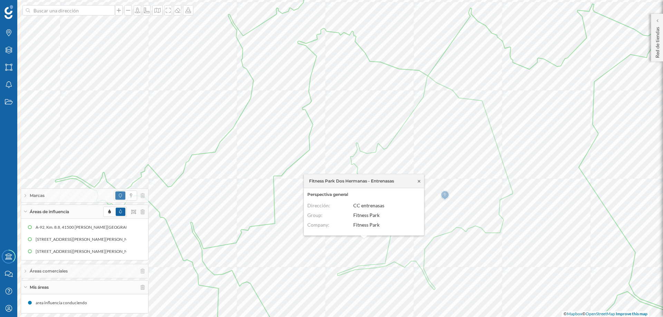
click at [419, 180] on icon at bounding box center [418, 181] width 5 height 4
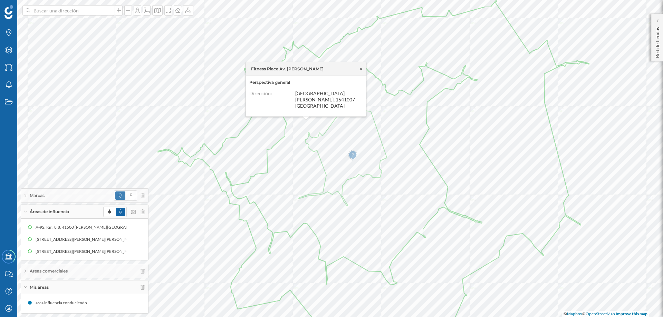
click at [362, 71] on icon at bounding box center [360, 69] width 5 height 4
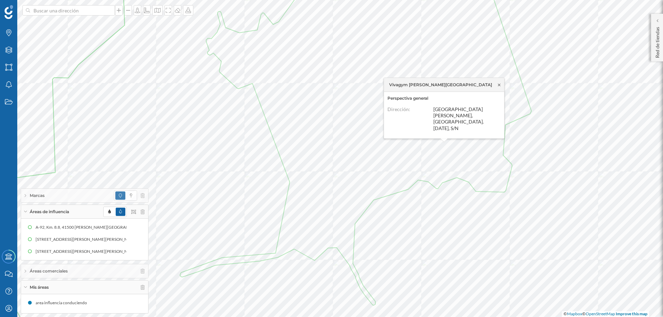
click at [499, 92] on div "Vivagym Alcalá Plaza" at bounding box center [444, 85] width 120 height 14
click at [499, 86] on icon at bounding box center [499, 85] width 2 height 2
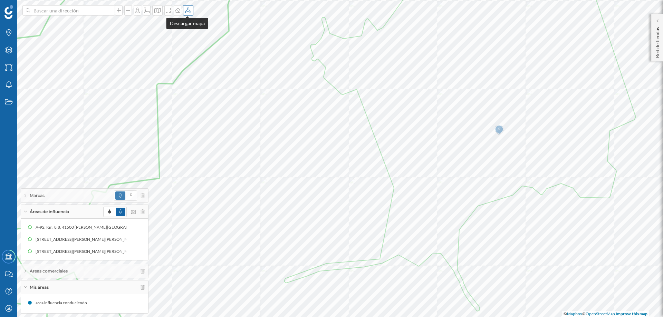
click at [185, 11] on icon at bounding box center [188, 11] width 6 height 6
click at [219, 39] on div "Descargar con leyenda" at bounding box center [209, 38] width 49 height 7
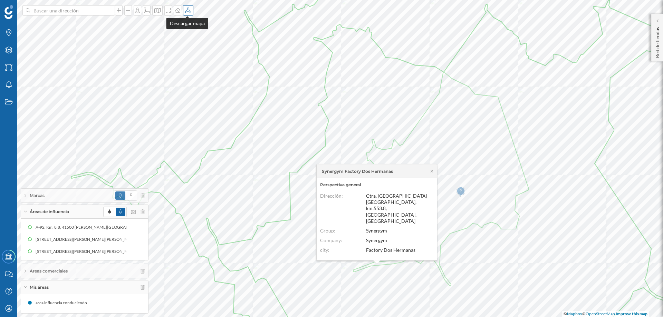
click at [186, 10] on icon at bounding box center [188, 11] width 7 height 6
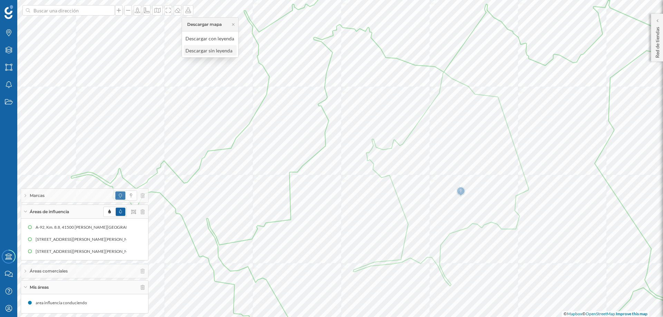
click at [215, 50] on div "Descargar sin leyenda" at bounding box center [209, 50] width 49 height 7
click at [26, 195] on icon at bounding box center [26, 196] width 2 height 4
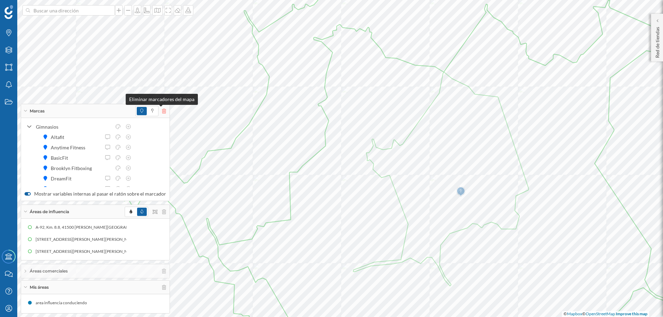
click at [162, 109] on icon at bounding box center [164, 111] width 4 height 5
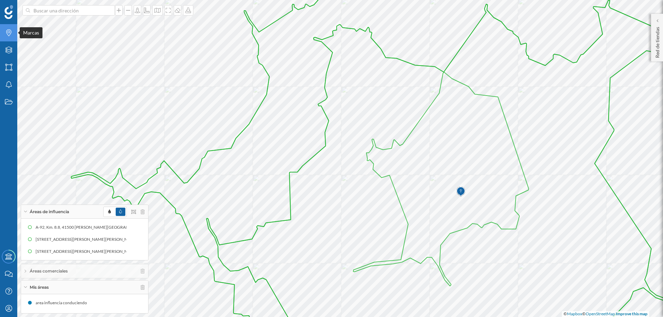
click at [8, 32] on icon "Marcas" at bounding box center [8, 32] width 9 height 7
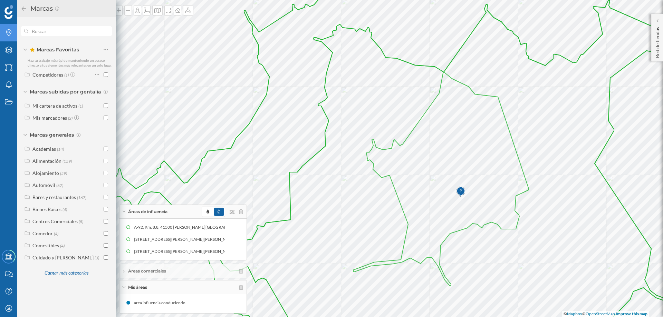
click at [63, 271] on div "Cargar más categorías" at bounding box center [66, 273] width 52 height 10
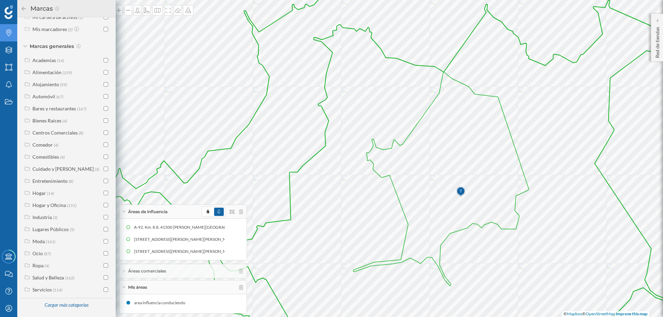
scroll to position [94, 0]
click at [36, 253] on div "Ocio" at bounding box center [37, 254] width 10 height 6
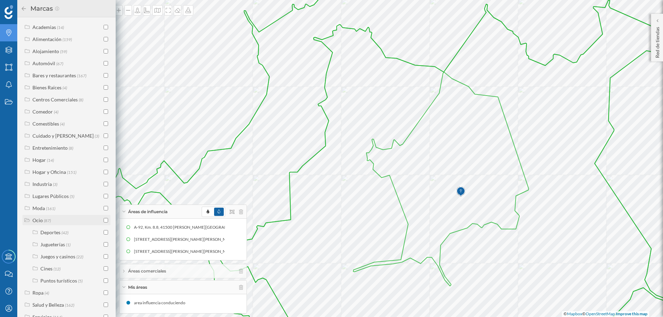
scroll to position [154, 0]
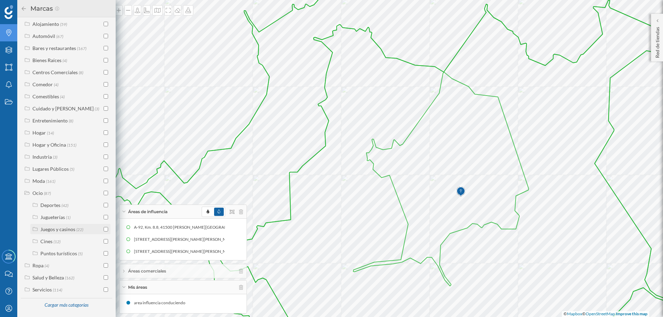
click at [104, 229] on input "checkbox" at bounding box center [106, 229] width 4 height 4
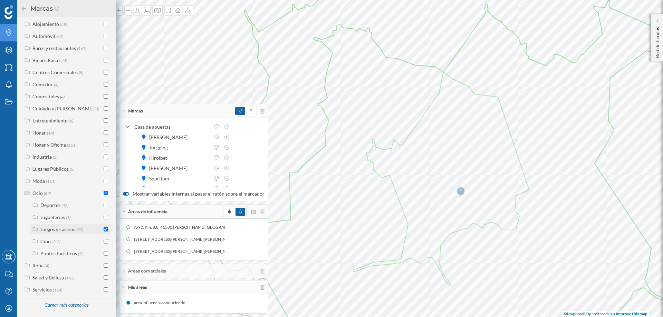
click at [62, 229] on div "Juegos y casinos" at bounding box center [57, 230] width 35 height 6
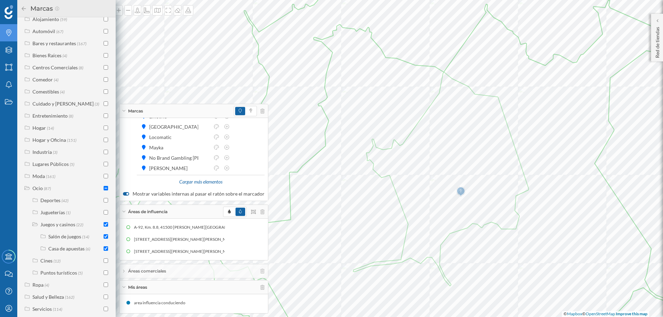
scroll to position [142, 0]
click at [56, 203] on div "Deportes" at bounding box center [50, 201] width 20 height 6
click at [64, 228] on div "Piscinas" at bounding box center [57, 225] width 18 height 6
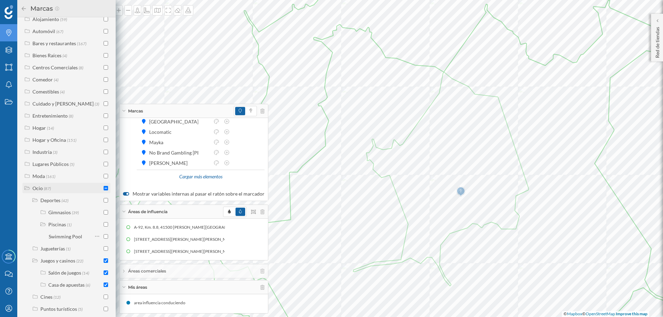
click at [104, 191] on input "checkbox" at bounding box center [106, 188] width 4 height 4
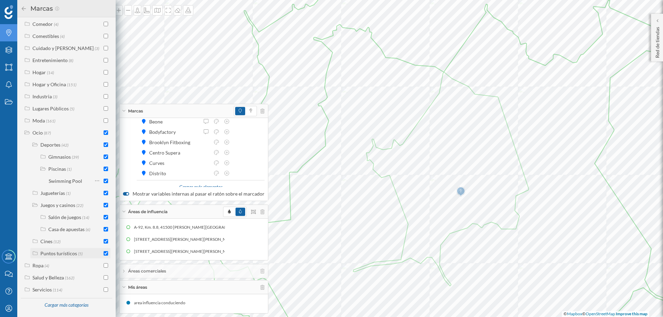
click at [104, 253] on input "checkbox" at bounding box center [106, 253] width 4 height 4
click at [104, 243] on input "checkbox" at bounding box center [106, 241] width 4 height 4
click at [104, 230] on input "checkbox" at bounding box center [106, 229] width 4 height 4
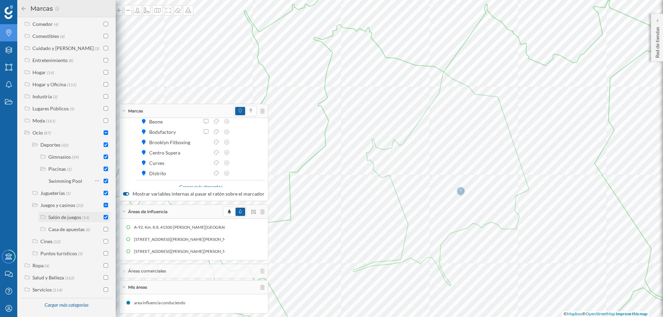
click at [105, 218] on input "checkbox" at bounding box center [106, 217] width 4 height 4
click at [104, 156] on input "checkbox" at bounding box center [106, 157] width 4 height 4
click at [104, 180] on input "checkbox" at bounding box center [106, 181] width 4 height 4
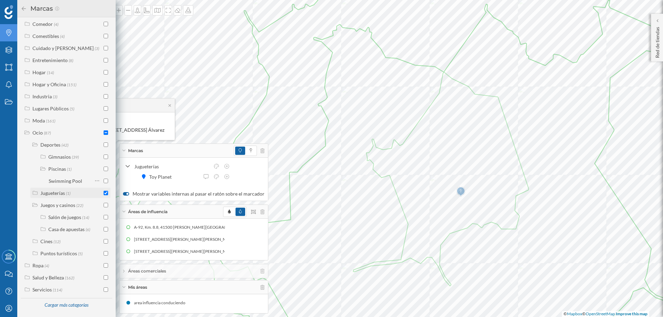
click at [104, 191] on input "checkbox" at bounding box center [106, 193] width 4 height 4
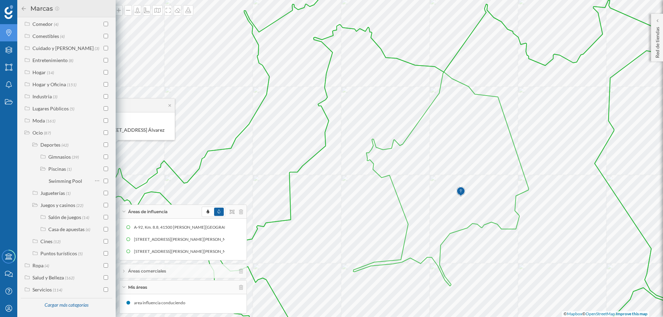
click at [21, 10] on icon at bounding box center [24, 8] width 6 height 5
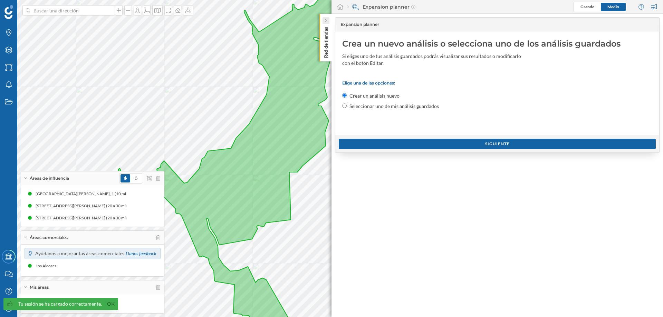
click at [324, 20] on div at bounding box center [326, 20] width 7 height 7
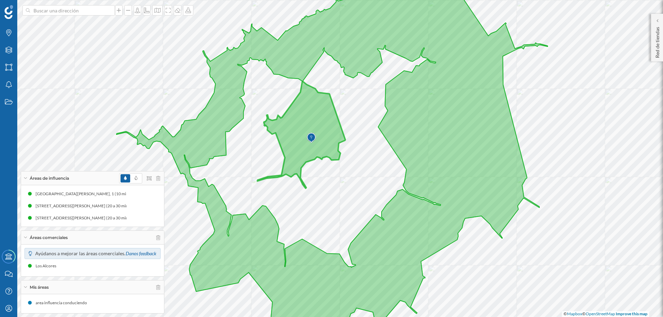
drag, startPoint x: 328, startPoint y: 153, endPoint x: 338, endPoint y: 137, distance: 19.3
click at [338, 137] on icon at bounding box center [301, 135] width 88 height 107
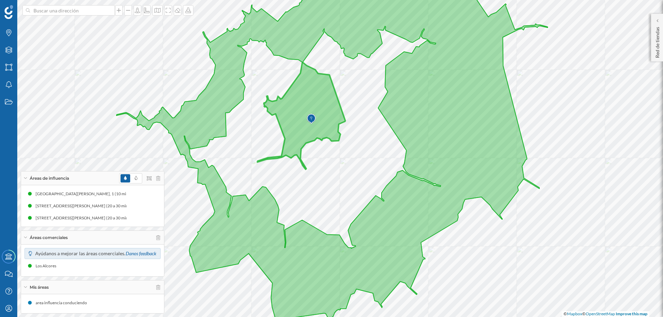
drag, startPoint x: 338, startPoint y: 156, endPoint x: 338, endPoint y: 137, distance: 19.0
click at [338, 137] on icon at bounding box center [301, 116] width 88 height 107
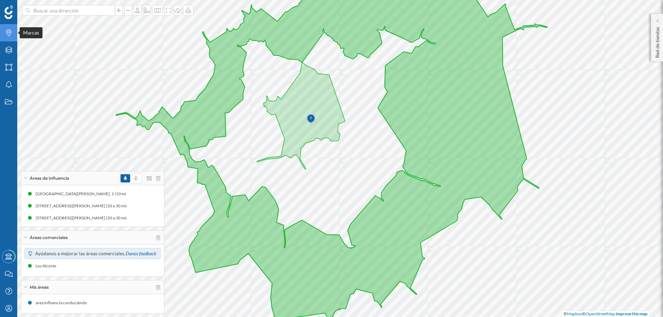
click at [7, 31] on icon at bounding box center [8, 32] width 5 height 7
click at [176, 10] on icon at bounding box center [177, 11] width 7 height 6
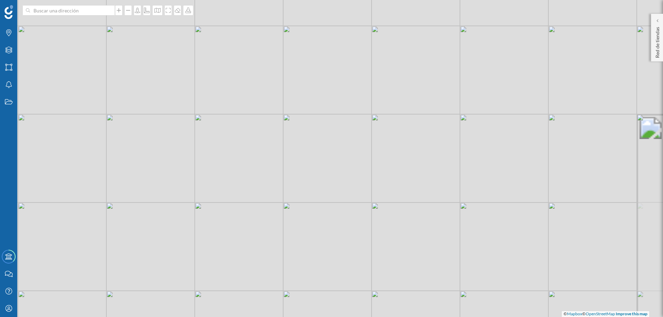
click at [325, 107] on div "© Mapbox © OpenStreetMap Improve this map" at bounding box center [331, 158] width 663 height 317
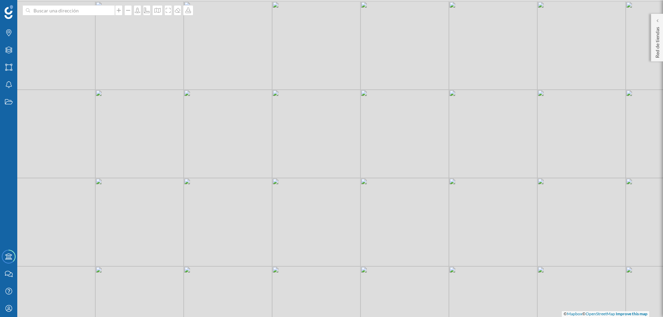
drag, startPoint x: 355, startPoint y: 132, endPoint x: 343, endPoint y: 199, distance: 68.0
click at [343, 199] on div "© Mapbox © OpenStreetMap Improve this map" at bounding box center [331, 158] width 663 height 317
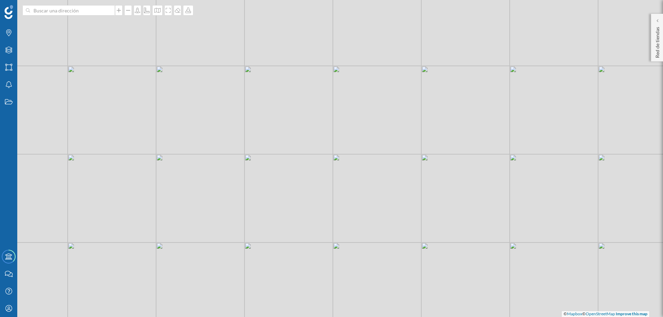
drag, startPoint x: 257, startPoint y: 92, endPoint x: 255, endPoint y: 95, distance: 3.9
click at [255, 95] on div "© Mapbox © OpenStreetMap Improve this map" at bounding box center [331, 158] width 663 height 317
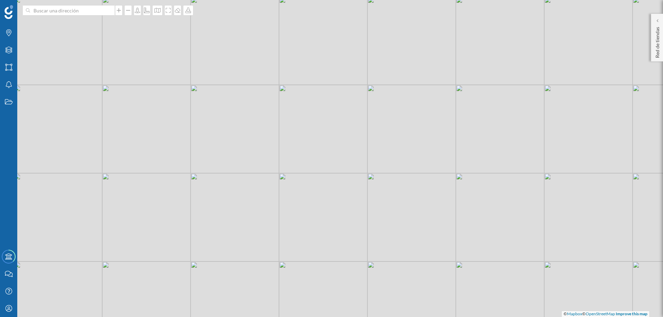
drag, startPoint x: 245, startPoint y: 149, endPoint x: 277, endPoint y: 151, distance: 32.2
click at [277, 151] on div "© Mapbox © OpenStreetMap Improve this map" at bounding box center [331, 158] width 663 height 317
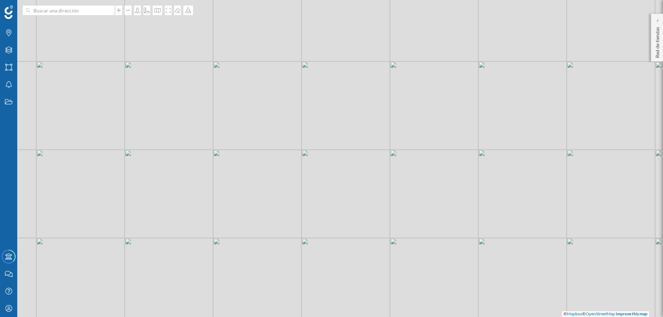
drag, startPoint x: 227, startPoint y: 175, endPoint x: 250, endPoint y: 152, distance: 32.5
click at [250, 152] on div "© Mapbox © OpenStreetMap Improve this map" at bounding box center [331, 158] width 663 height 317
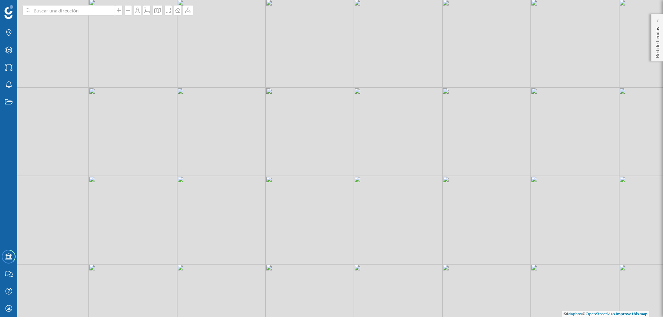
drag, startPoint x: 235, startPoint y: 141, endPoint x: 376, endPoint y: 167, distance: 143.3
click at [376, 167] on div "© Mapbox © OpenStreetMap Improve this map" at bounding box center [331, 158] width 663 height 317
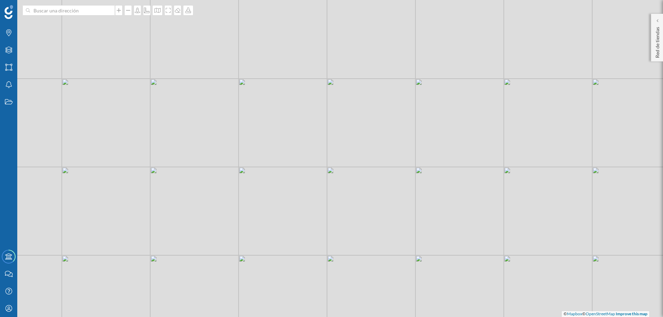
drag, startPoint x: 379, startPoint y: 161, endPoint x: 352, endPoint y: 152, distance: 28.4
click at [352, 152] on div "© Mapbox © OpenStreetMap Improve this map" at bounding box center [331, 158] width 663 height 317
click at [186, 10] on icon at bounding box center [188, 11] width 7 height 6
click at [210, 51] on div "Descargar sin leyenda" at bounding box center [209, 50] width 49 height 7
